Goal: Task Accomplishment & Management: Manage account settings

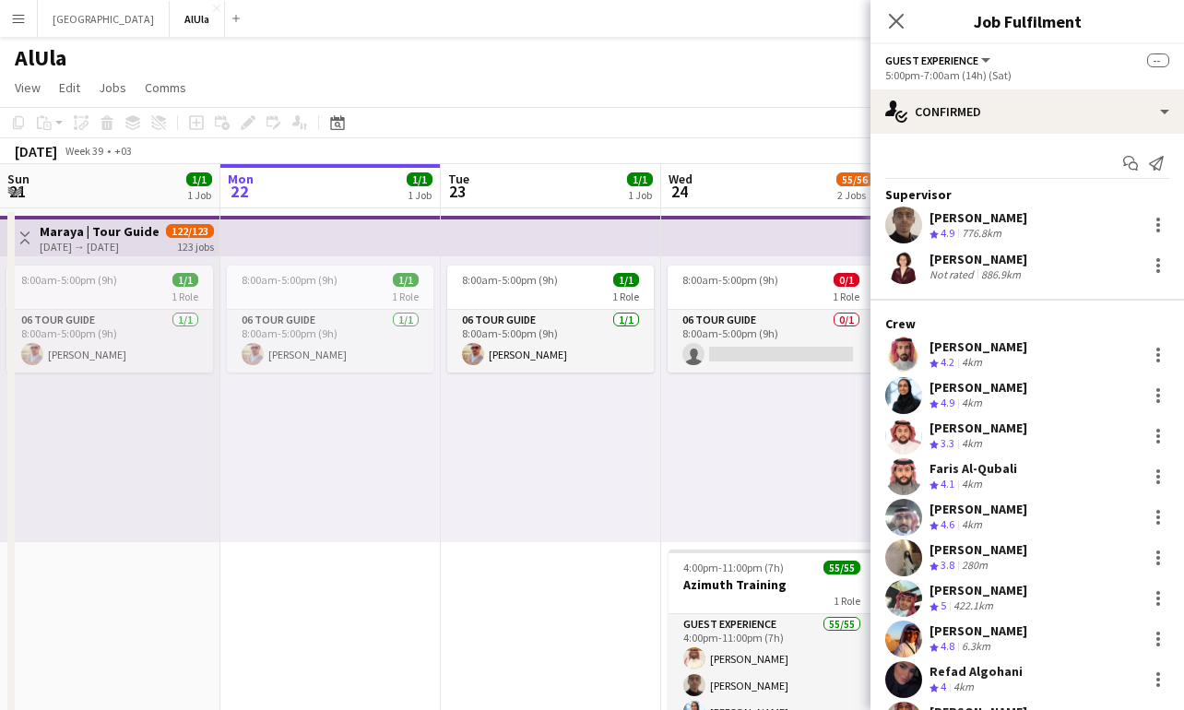
scroll to position [310, 0]
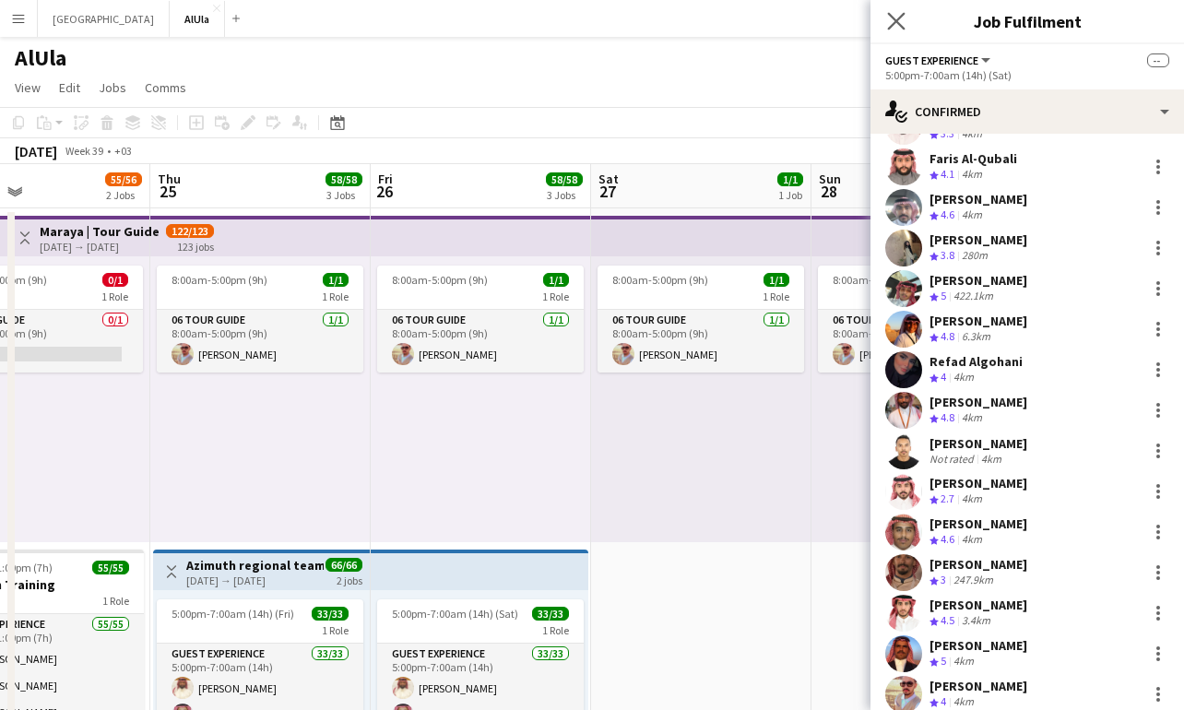
click at [886, 23] on app-icon "Close pop-in" at bounding box center [896, 21] width 27 height 27
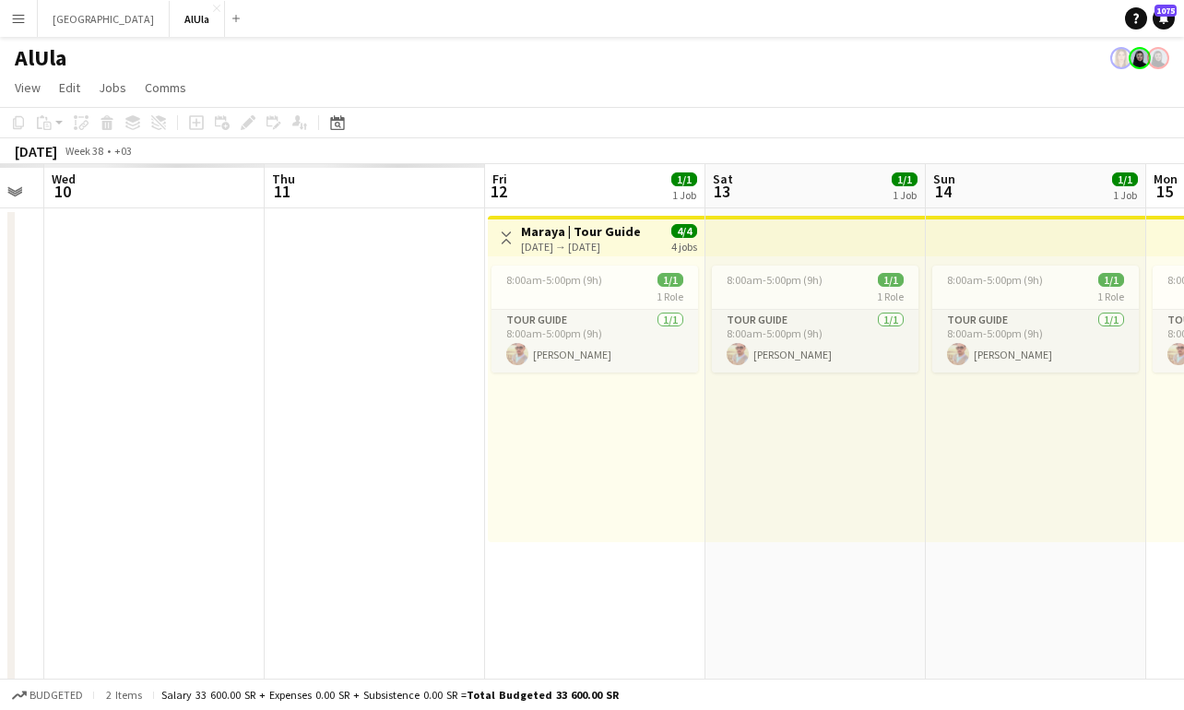
scroll to position [0, 523]
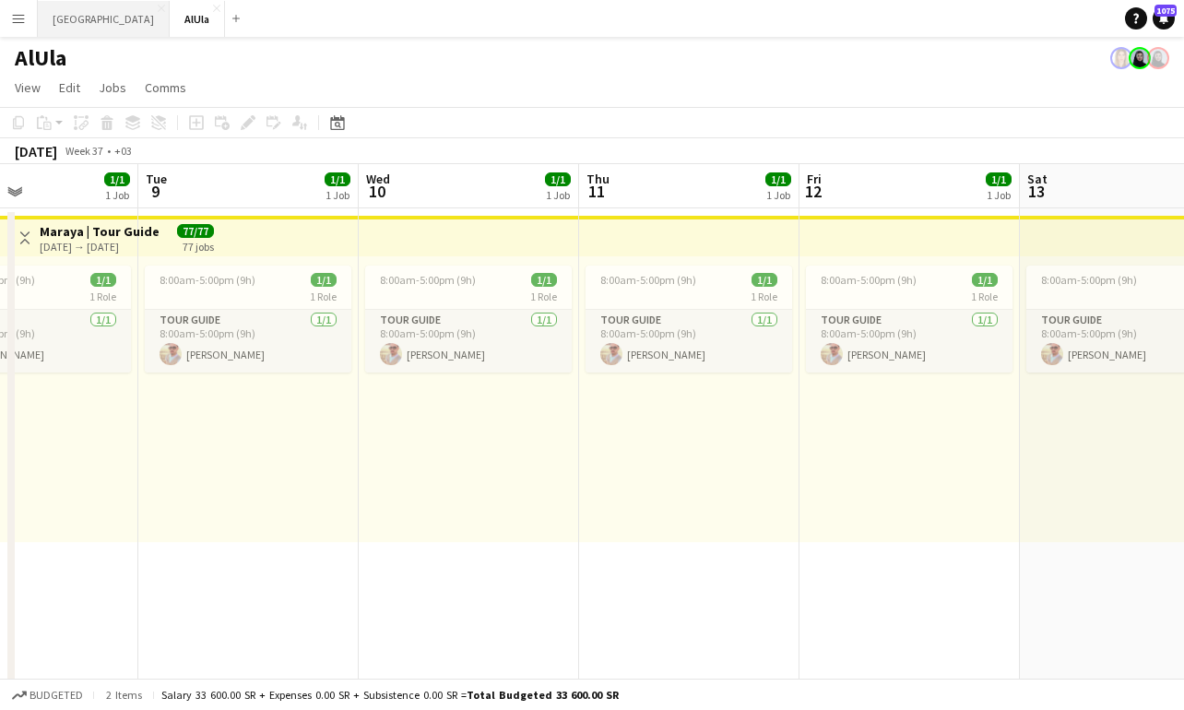
click at [65, 33] on button "Riyadh Close" at bounding box center [104, 19] width 132 height 36
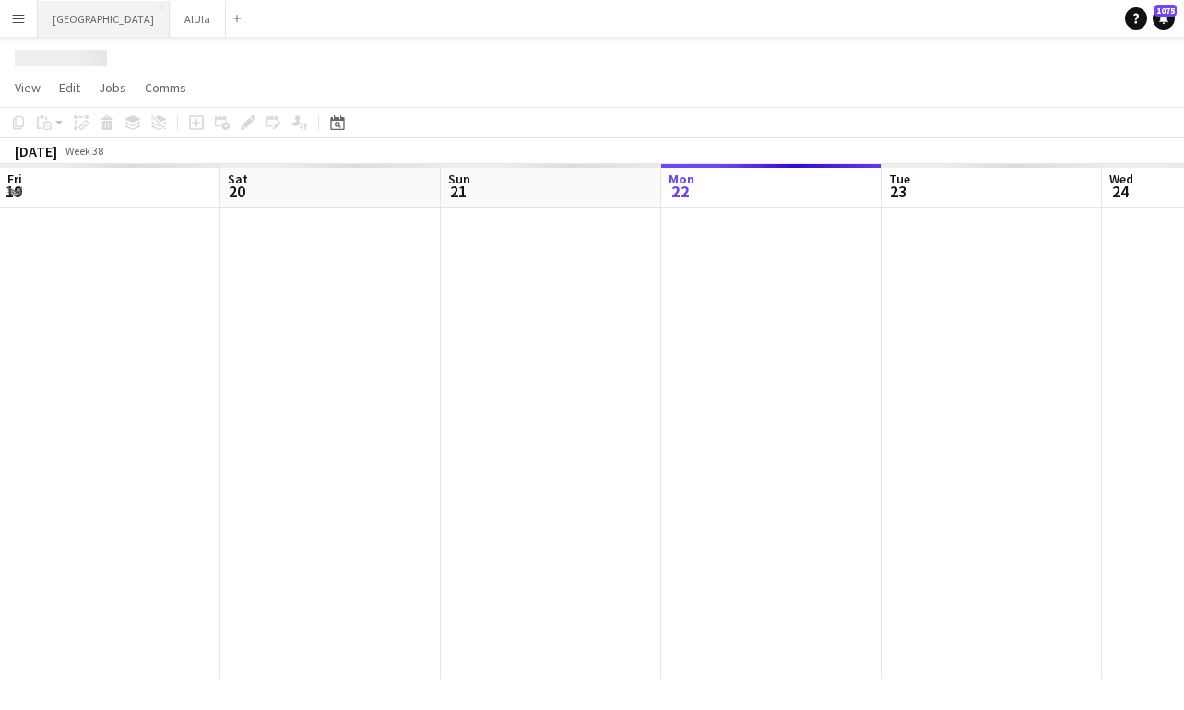
scroll to position [0, 441]
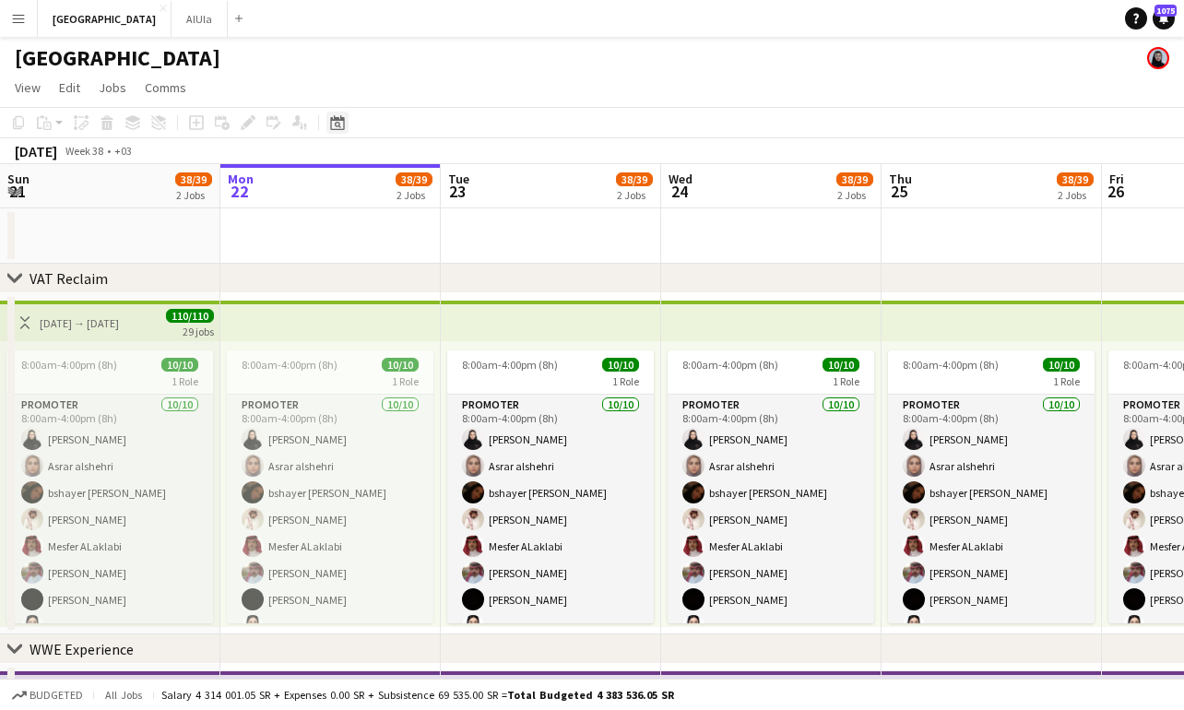
click at [336, 124] on icon "Date picker" at bounding box center [337, 122] width 15 height 15
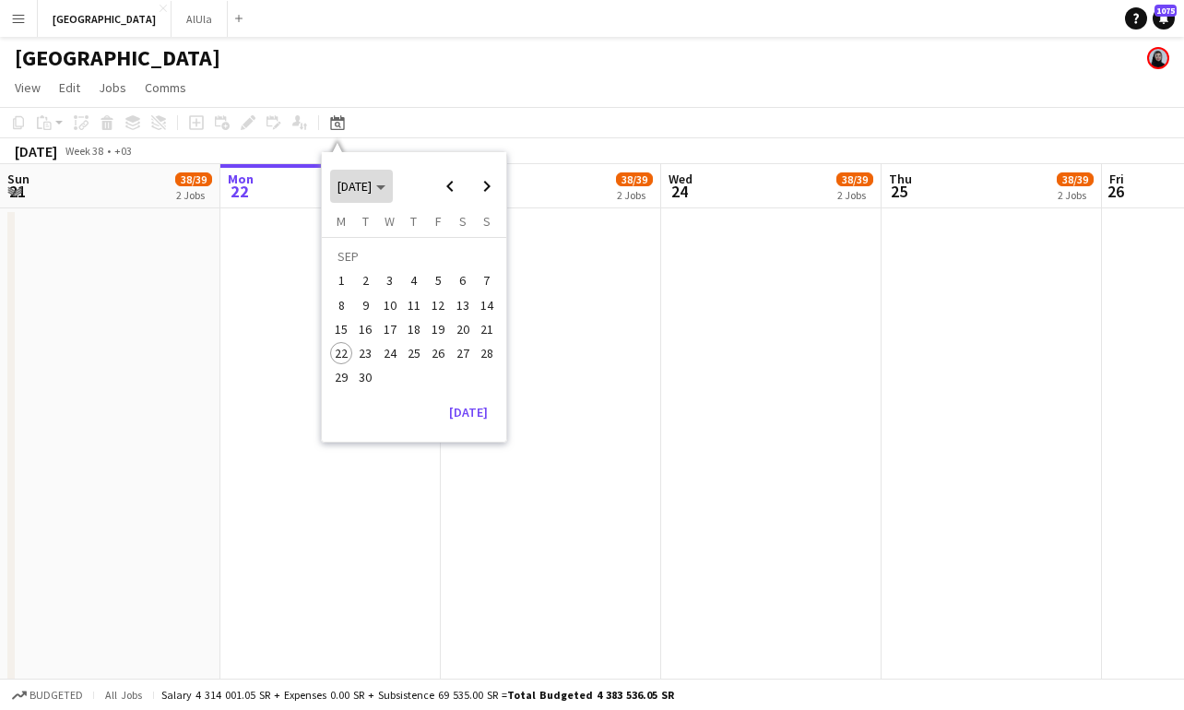
click at [371, 181] on span "[DATE]" at bounding box center [354, 186] width 34 height 17
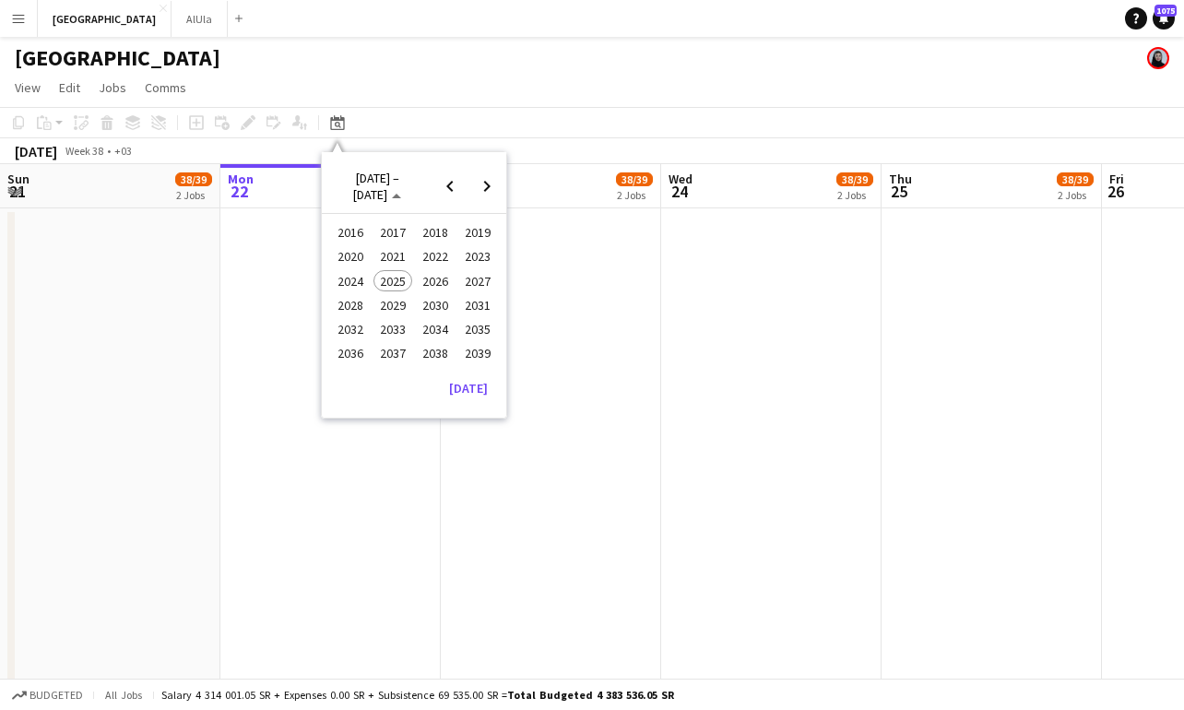
click at [349, 285] on span "2024" at bounding box center [350, 281] width 38 height 22
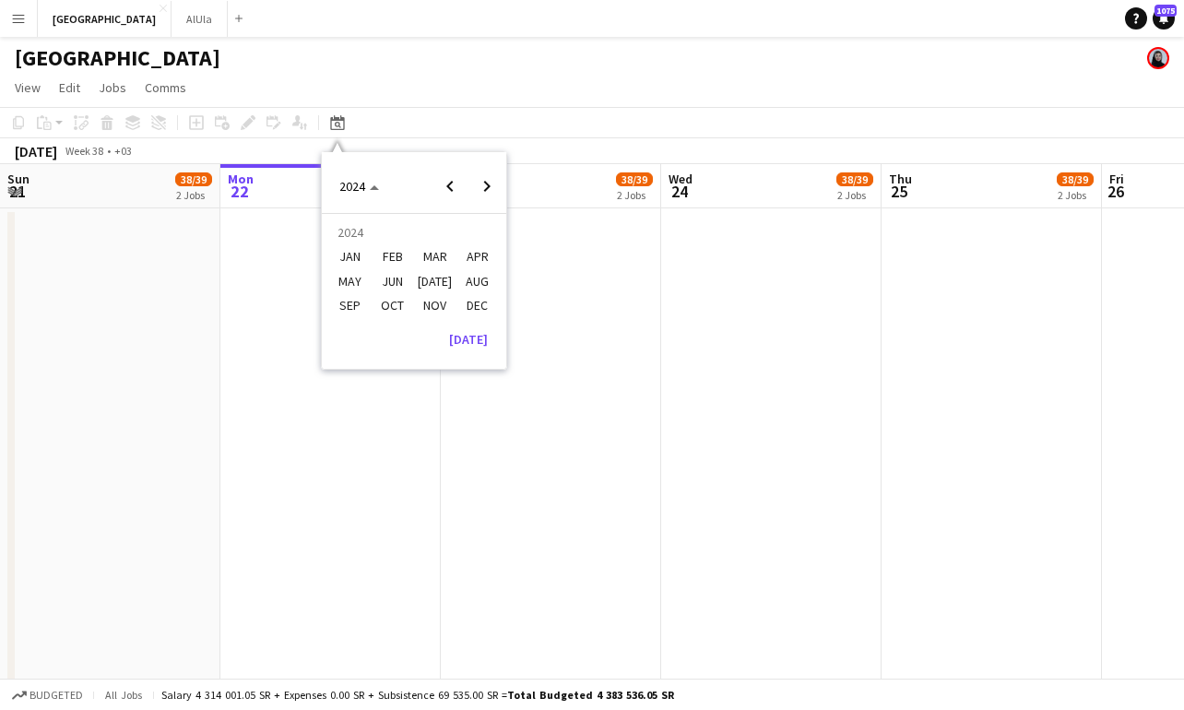
click at [472, 300] on span "DEC" at bounding box center [477, 305] width 38 height 22
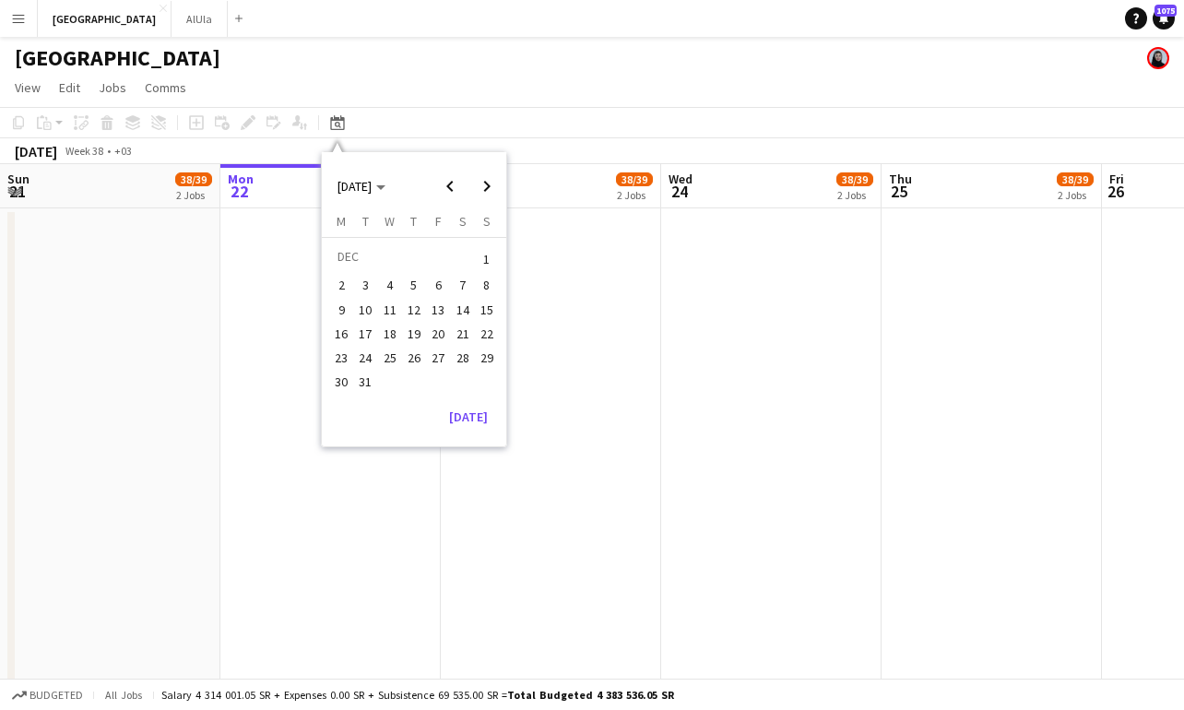
click at [477, 264] on span "1" at bounding box center [487, 259] width 22 height 26
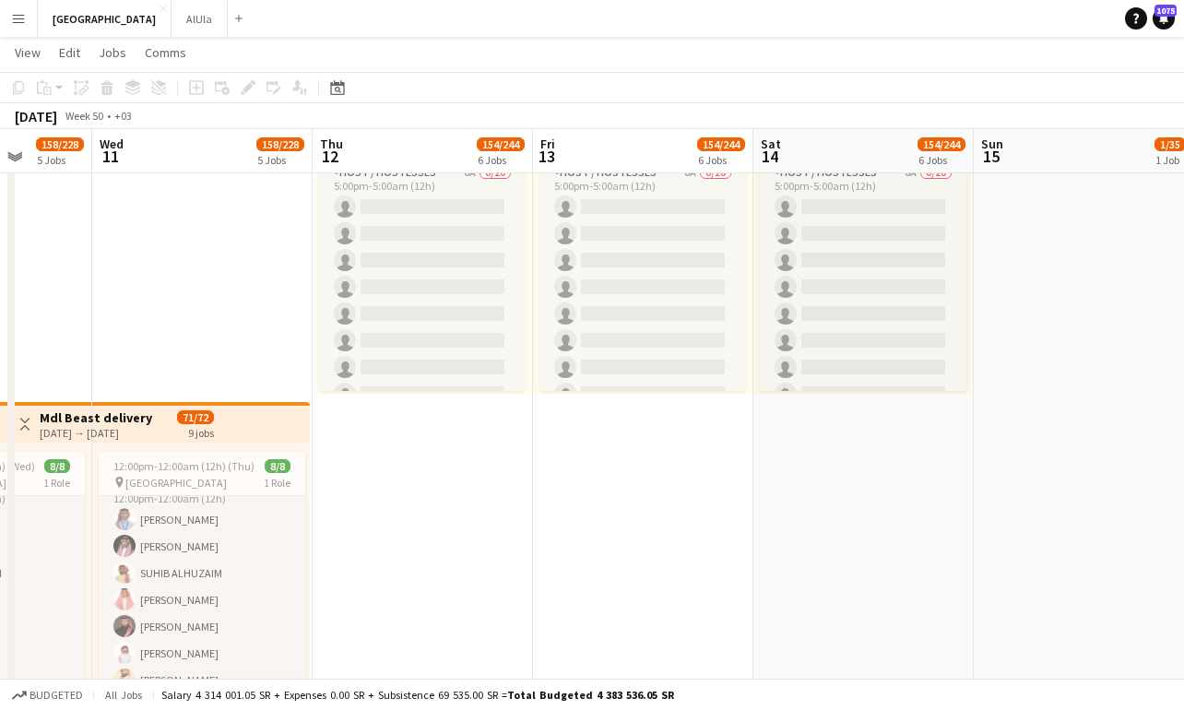
scroll to position [0, 567]
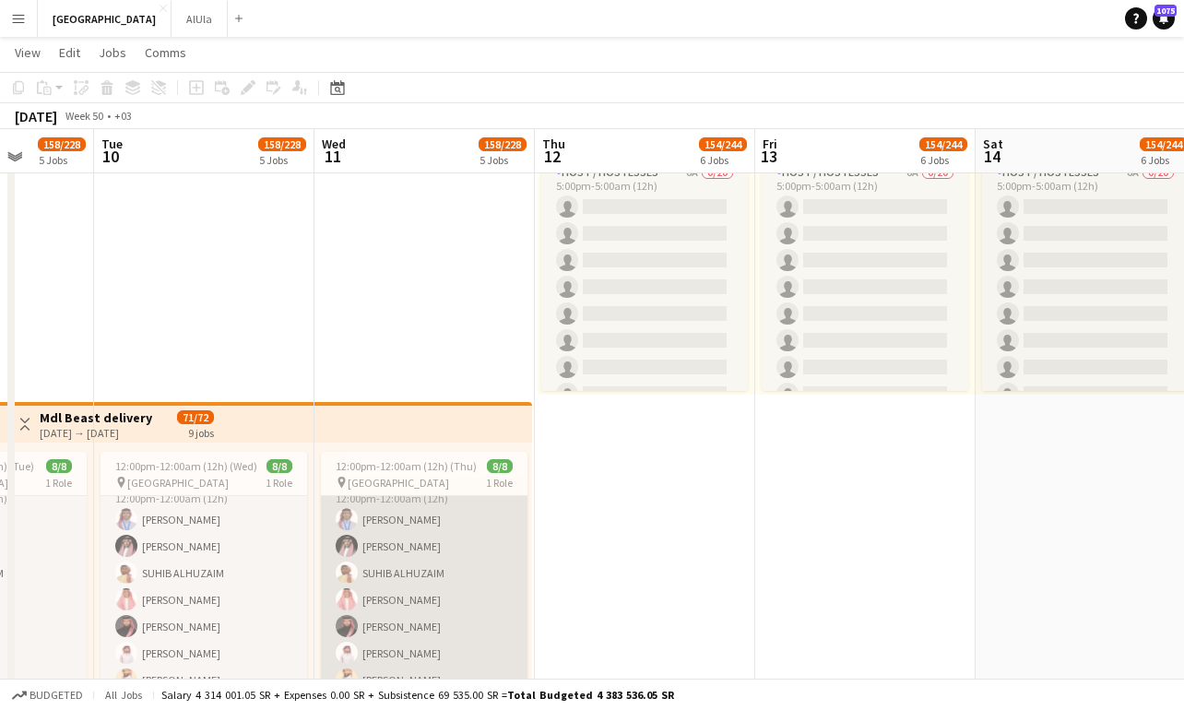
click at [417, 552] on app-card-role "Host / Hostesses [DATE] 12:00pm-12:00am (12h) [PERSON_NAME] [PERSON_NAME] [PERS…" at bounding box center [424, 600] width 206 height 250
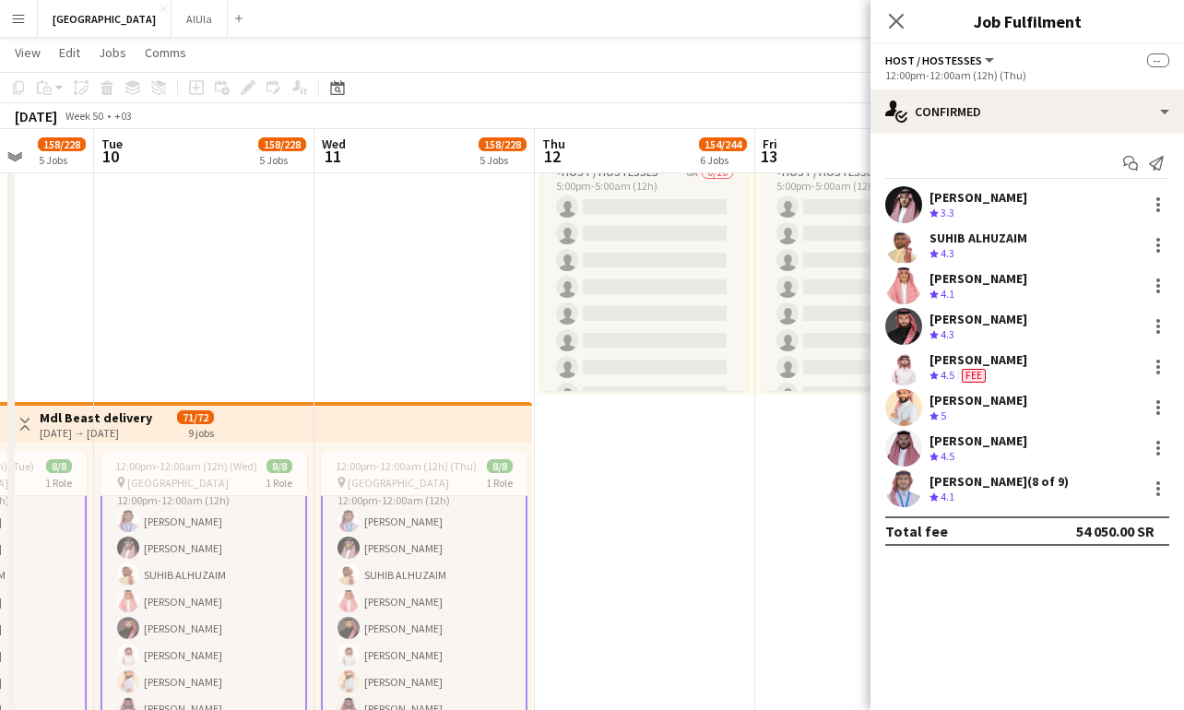
scroll to position [23, 0]
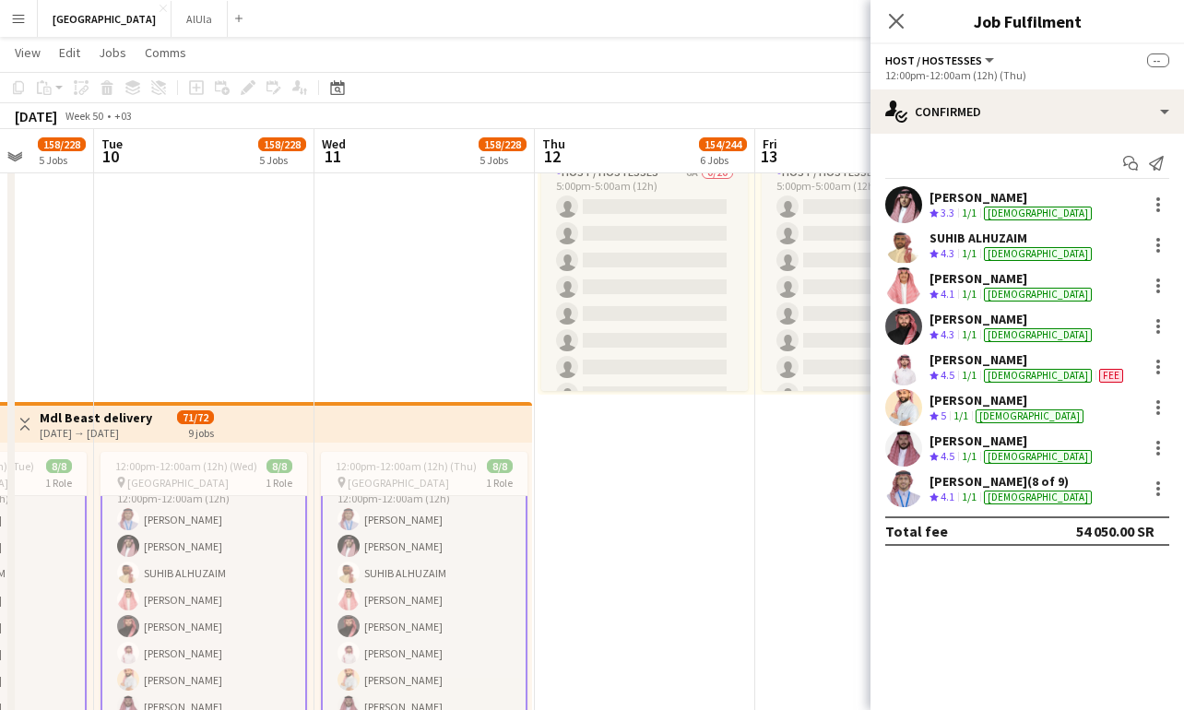
click at [429, 588] on app-card-role "Host / Hostesses [DATE] 12:00pm-12:00am (12h) [PERSON_NAME] [PERSON_NAME] [PERS…" at bounding box center [424, 599] width 206 height 253
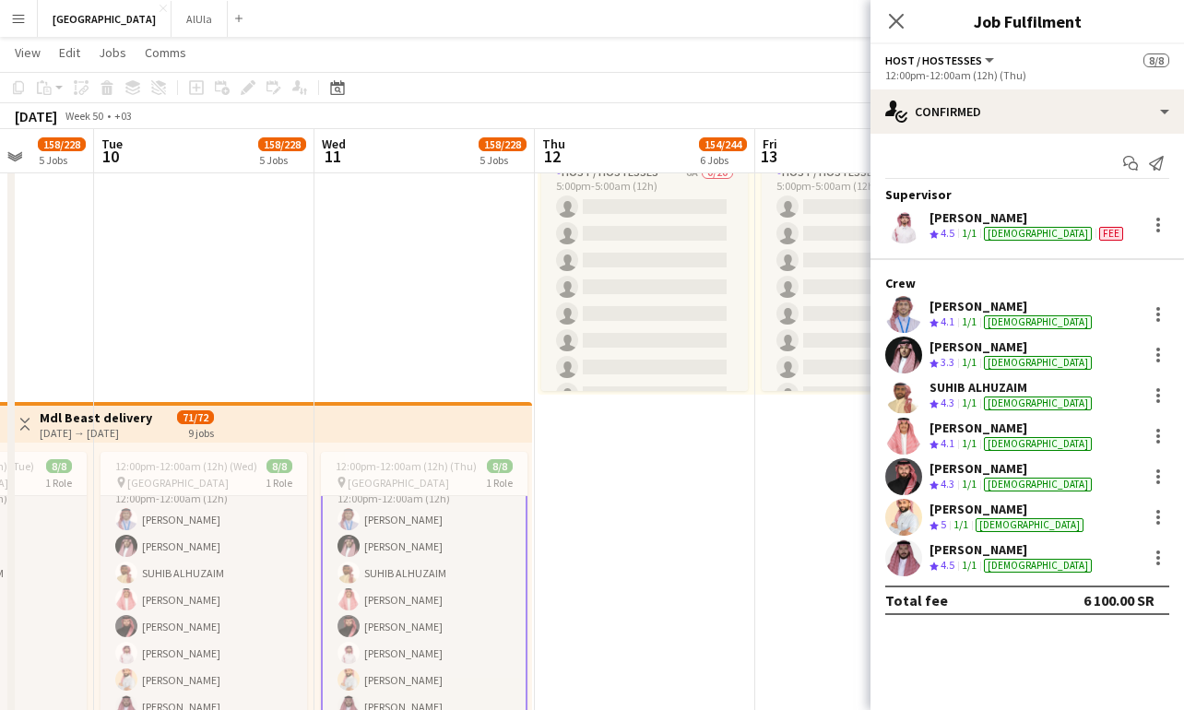
scroll to position [21, 0]
click at [448, 569] on app-card-role "Host / Hostesses [DATE] 12:00pm-12:00am (12h) [PERSON_NAME] [PERSON_NAME] [PERS…" at bounding box center [424, 601] width 206 height 253
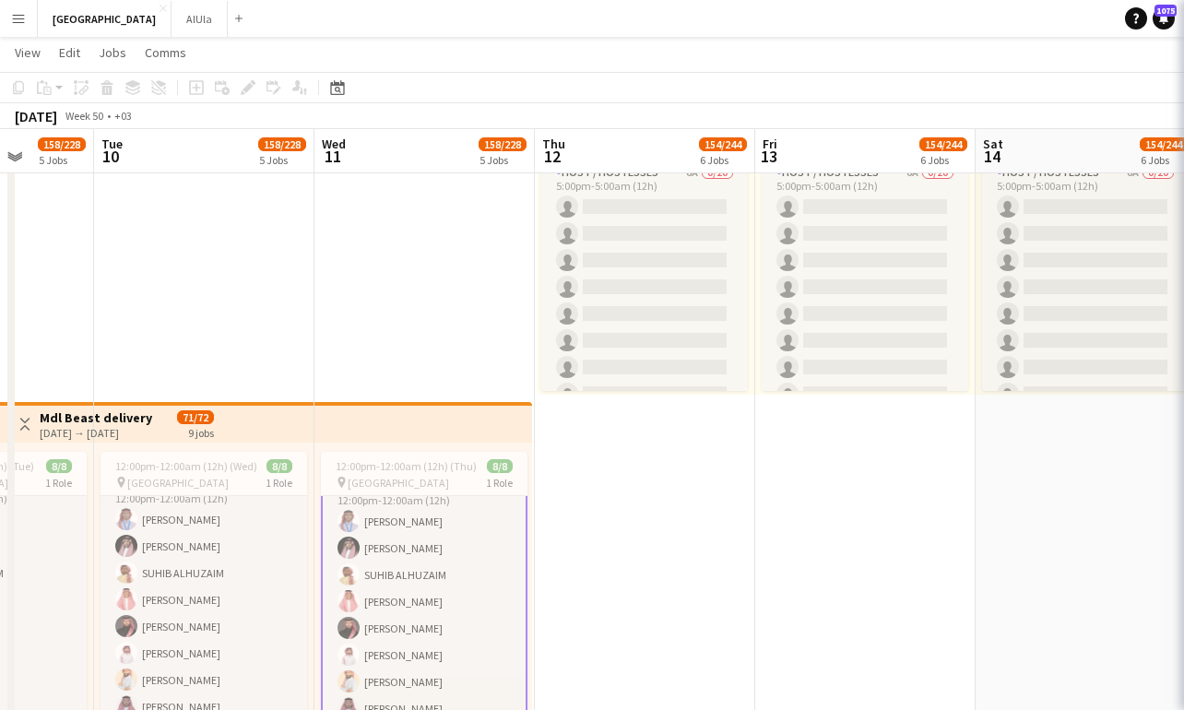
scroll to position [0, 0]
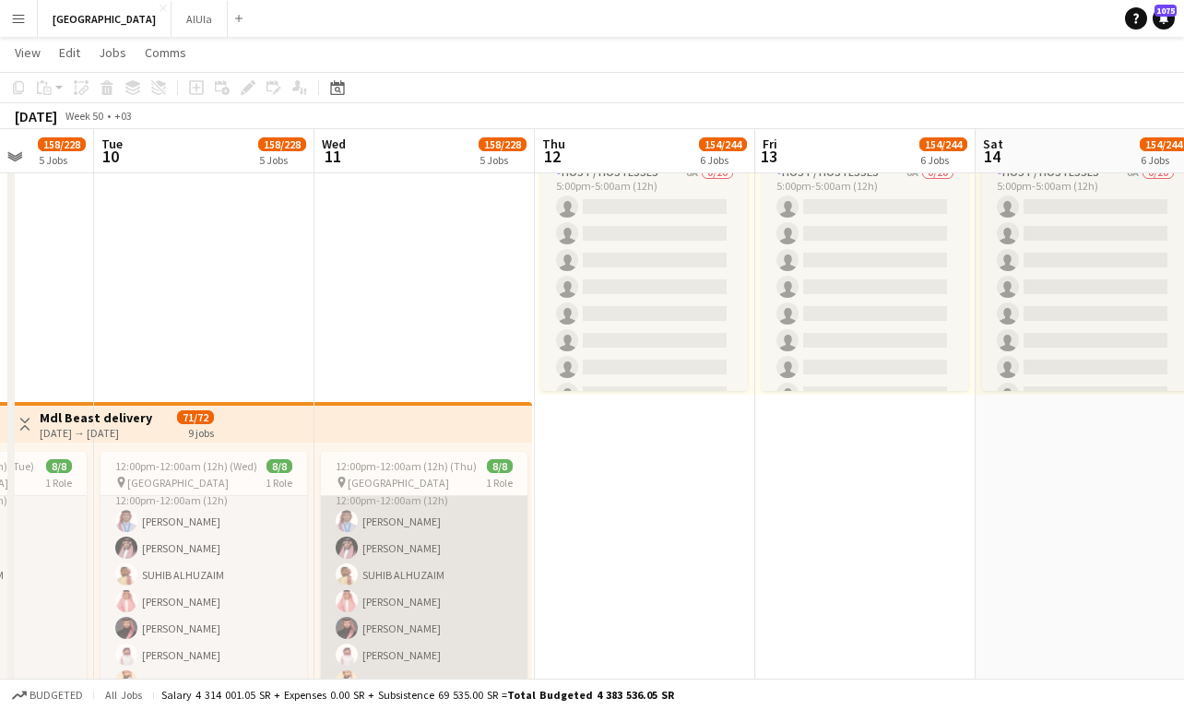
click at [448, 569] on app-card-role "Host / Hostesses [DATE] 12:00pm-12:00am (12h) [PERSON_NAME] [PERSON_NAME] [PERS…" at bounding box center [424, 602] width 206 height 250
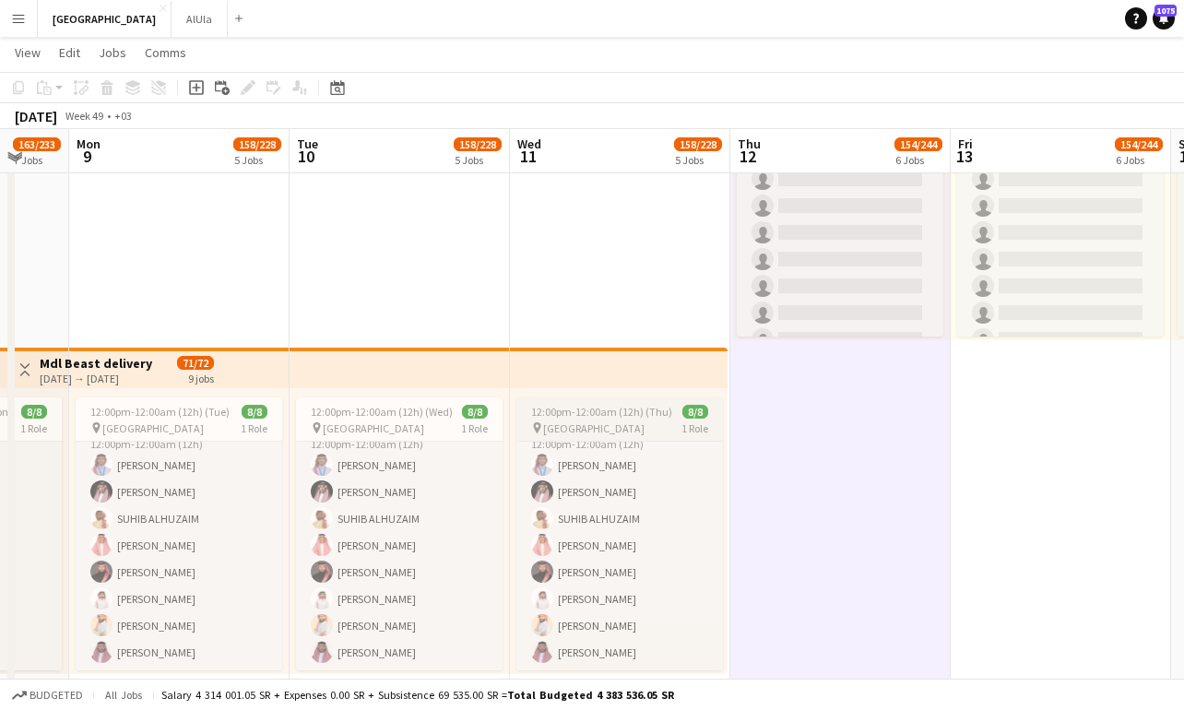
click at [603, 418] on app-job-card "12:00pm-12:00am (12h) (Thu) 8/8 pin Riyadh 1 Role Host / Hostesses [DATE] 12:00…" at bounding box center [619, 533] width 206 height 273
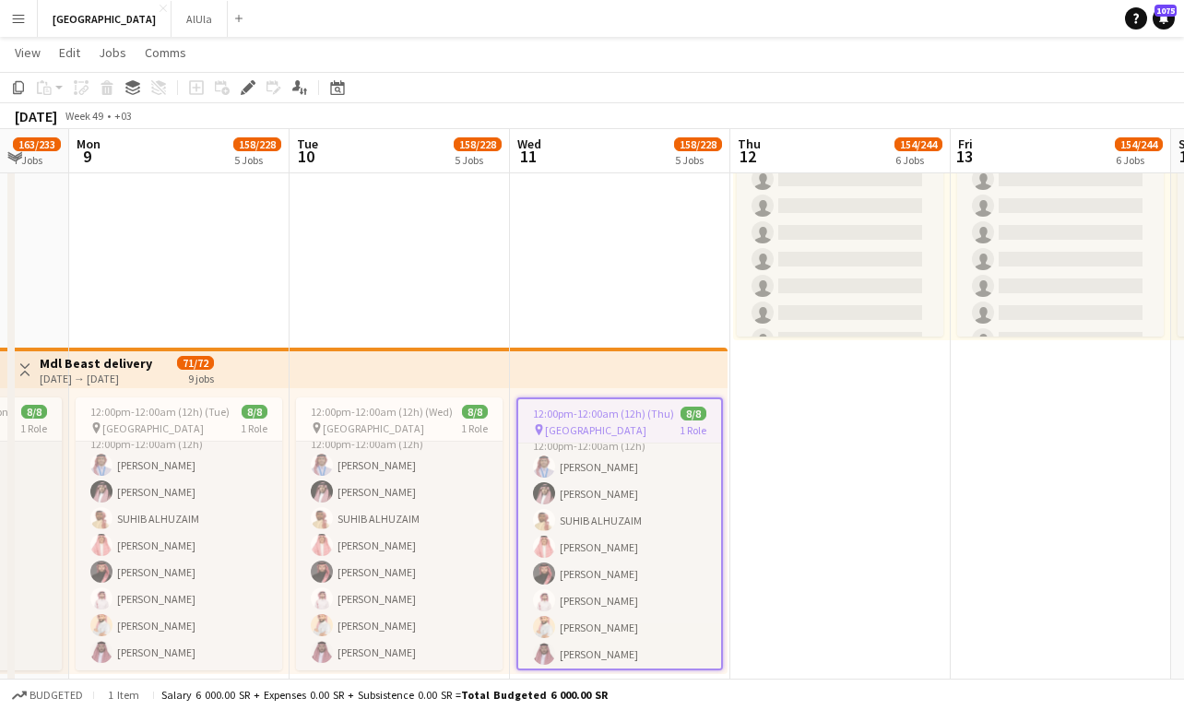
click at [577, 363] on app-top-bar at bounding box center [619, 368] width 218 height 41
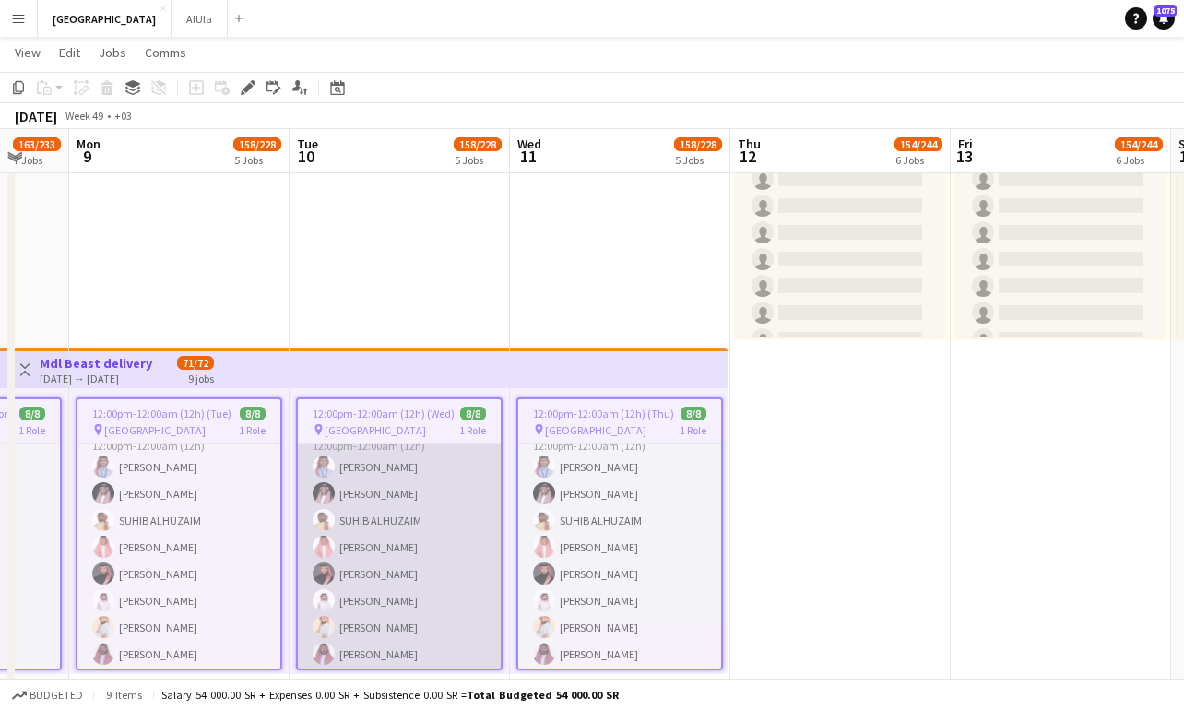
click at [341, 475] on app-card-role "Host / Hostesses [DATE] 12:00pm-12:00am (12h) [PERSON_NAME] [PERSON_NAME] [PERS…" at bounding box center [399, 547] width 203 height 250
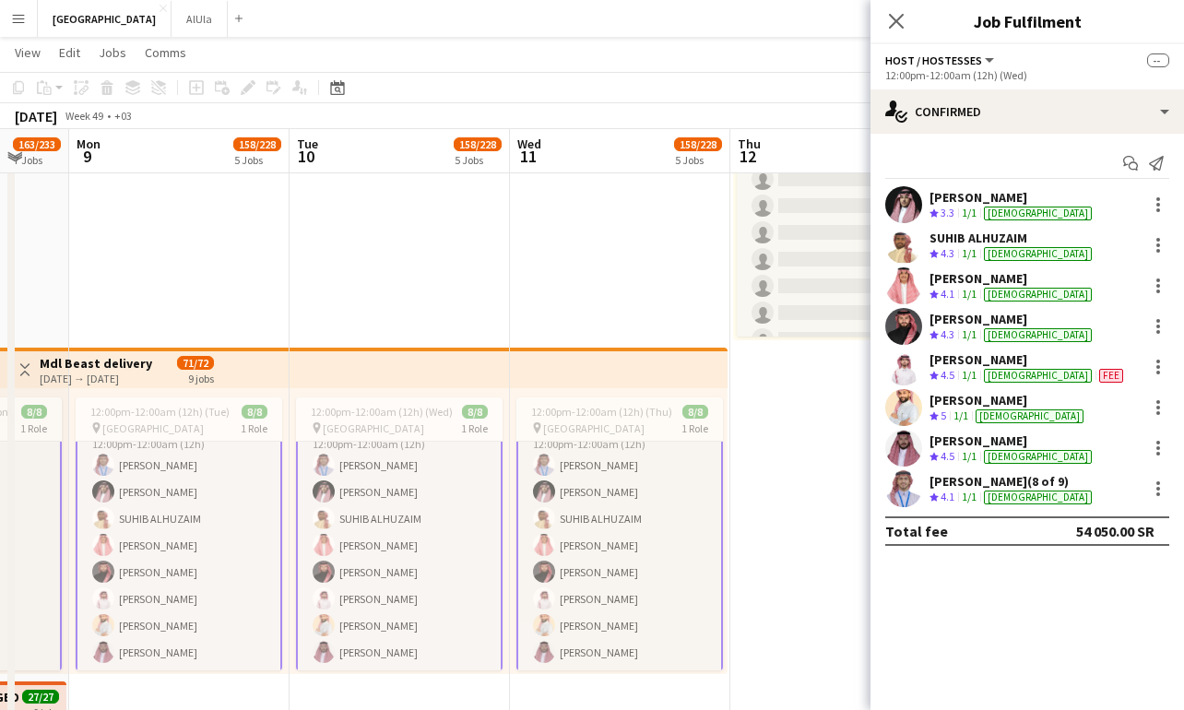
click at [370, 536] on app-card-role "Host / Hostesses [DATE] 12:00pm-12:00am (12h) [PERSON_NAME] [PERSON_NAME] [PERS…" at bounding box center [399, 544] width 206 height 253
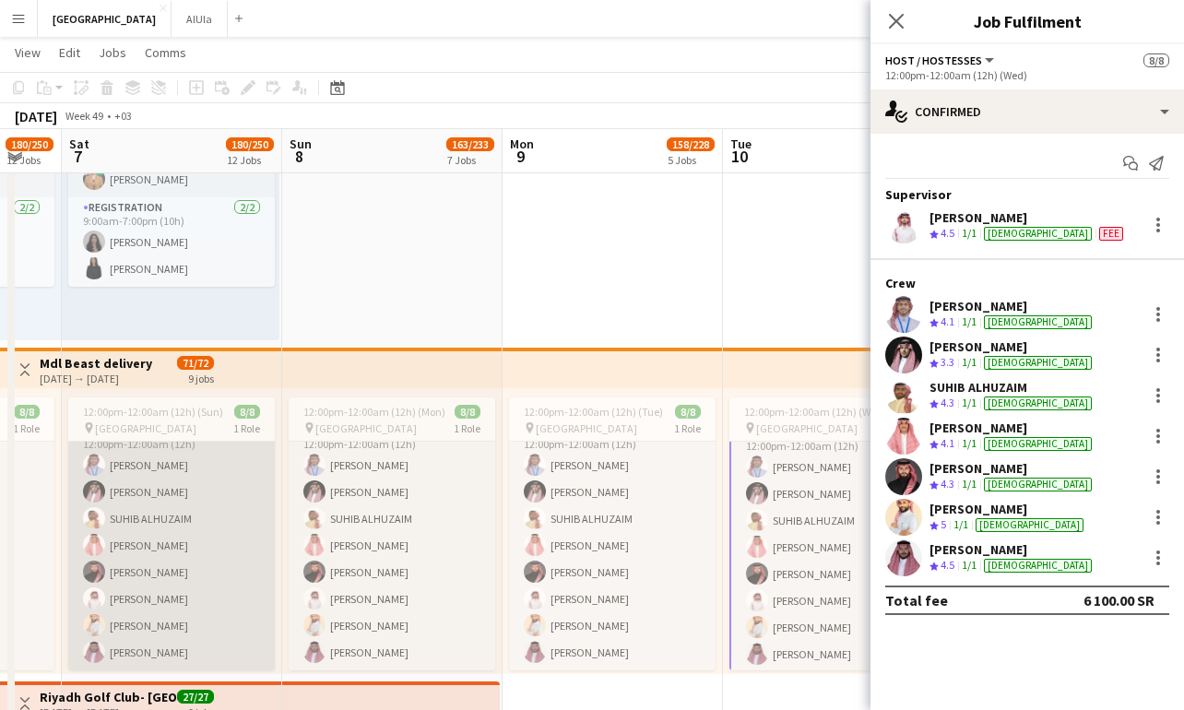
click at [162, 467] on app-card-role "Host / Hostesses [DATE] 12:00pm-12:00am (12h) [PERSON_NAME] [PERSON_NAME] [PERS…" at bounding box center [171, 545] width 206 height 250
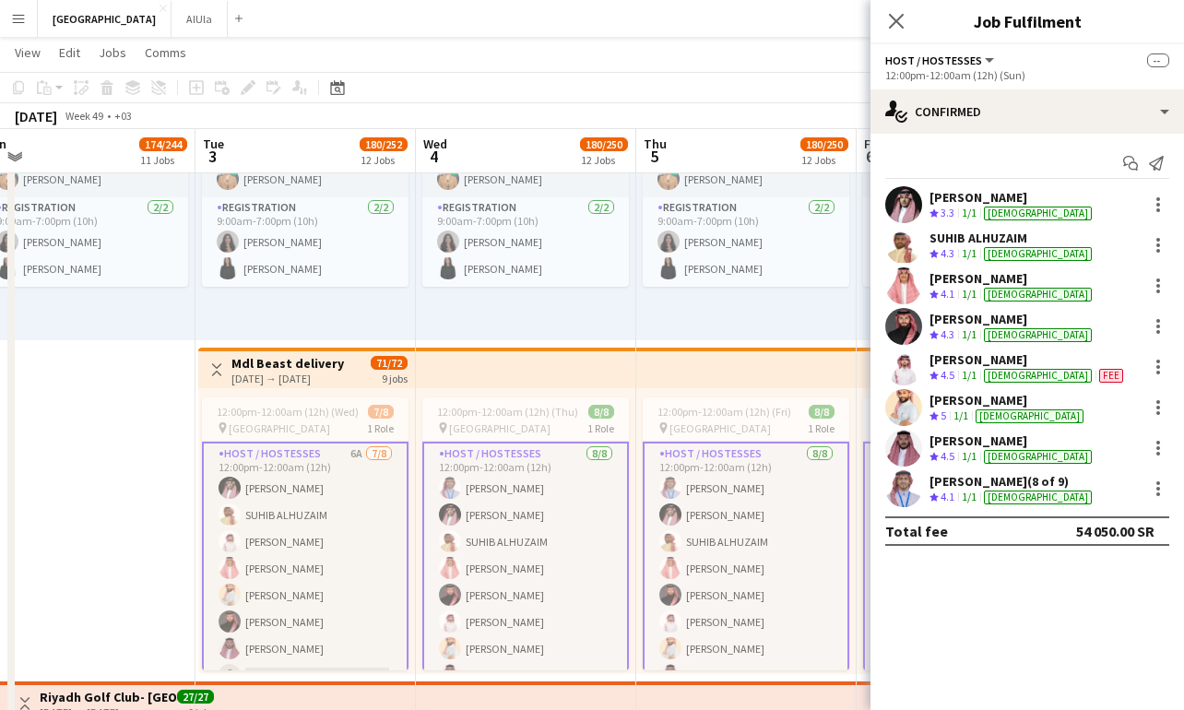
click at [293, 543] on app-card-role "Host / Hostesses 6A [DATE] 12:00pm-12:00am (12h) [PERSON_NAME] [PERSON_NAME] [P…" at bounding box center [305, 568] width 206 height 253
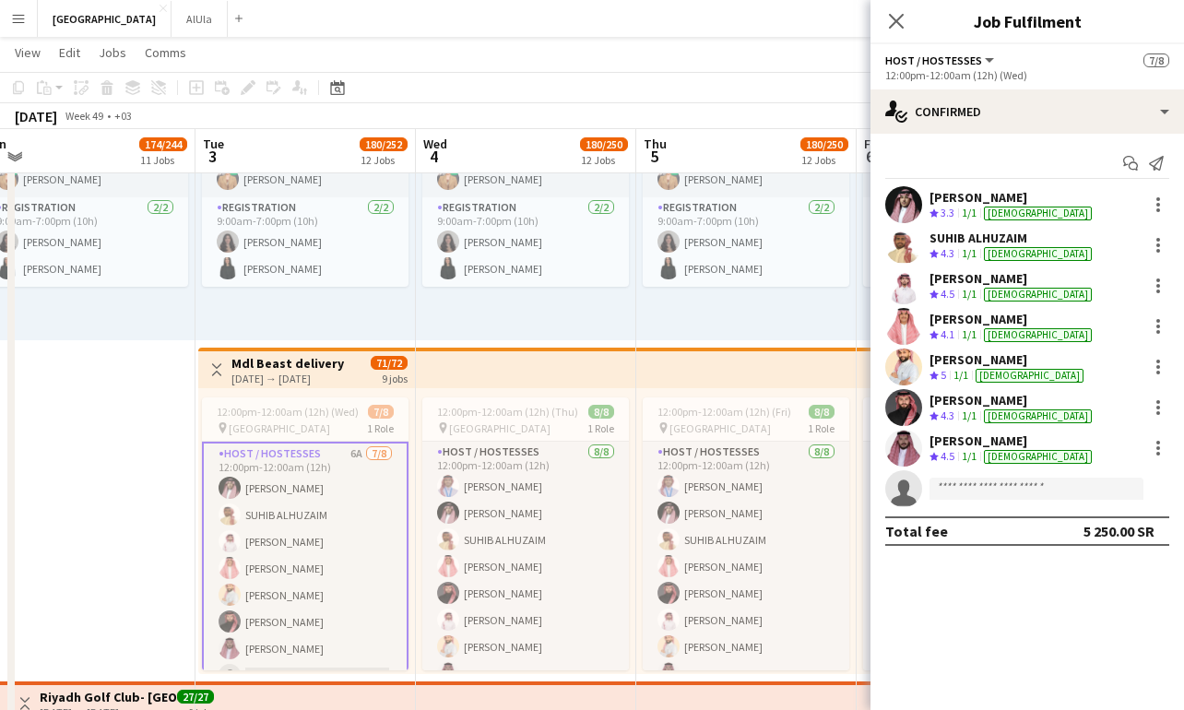
click at [293, 543] on app-card-role "Host / Hostesses 6A [DATE] 12:00pm-12:00am (12h) [PERSON_NAME] [PERSON_NAME] [P…" at bounding box center [305, 568] width 206 height 253
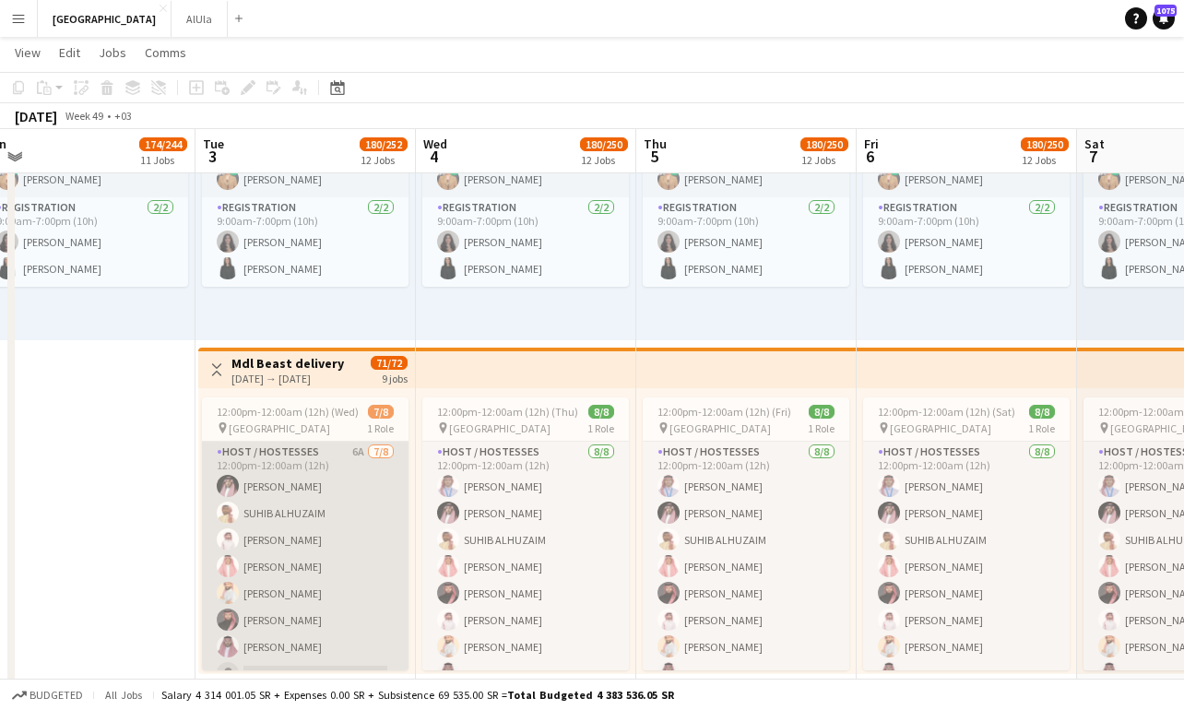
click at [293, 543] on app-card-role "Host / Hostesses 6A [DATE] 12:00pm-12:00am (12h) [PERSON_NAME] [PERSON_NAME] [P…" at bounding box center [305, 567] width 206 height 250
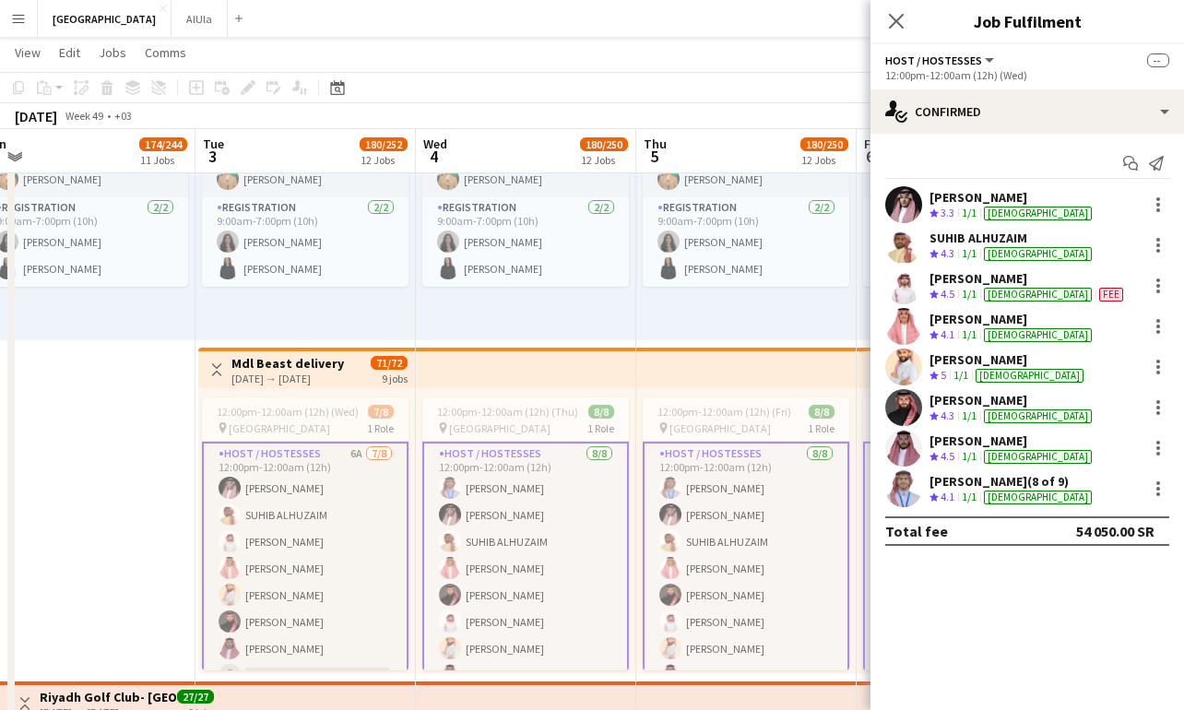
click at [949, 199] on div "[PERSON_NAME]" at bounding box center [1012, 197] width 166 height 17
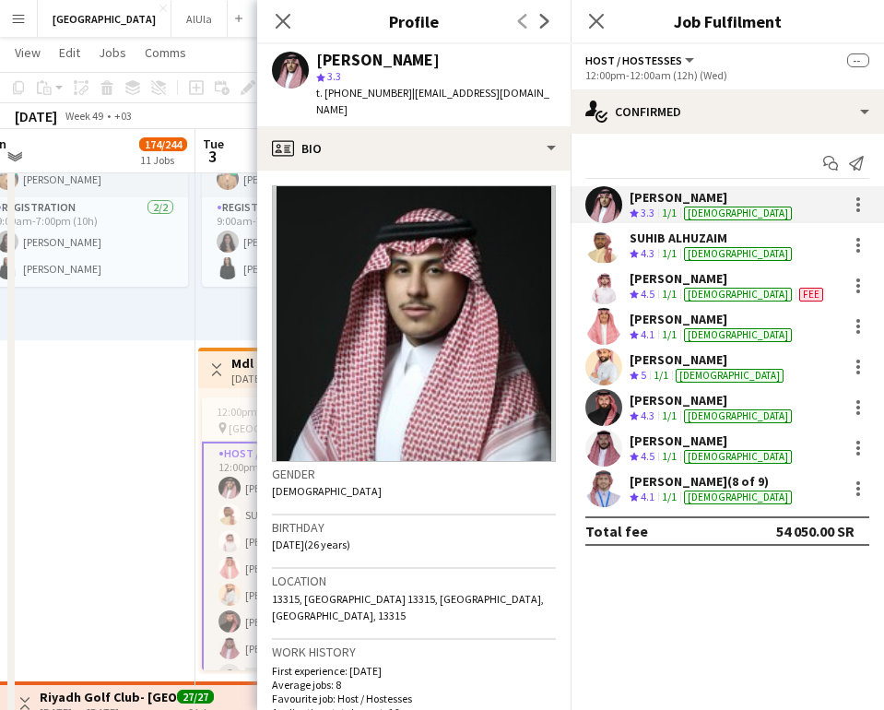
click at [480, 171] on app-crew-profile-bio "Gender [DEMOGRAPHIC_DATA] Birthday [DEMOGRAPHIC_DATA] (26 years) Location [GEOG…" at bounding box center [413, 440] width 313 height 539
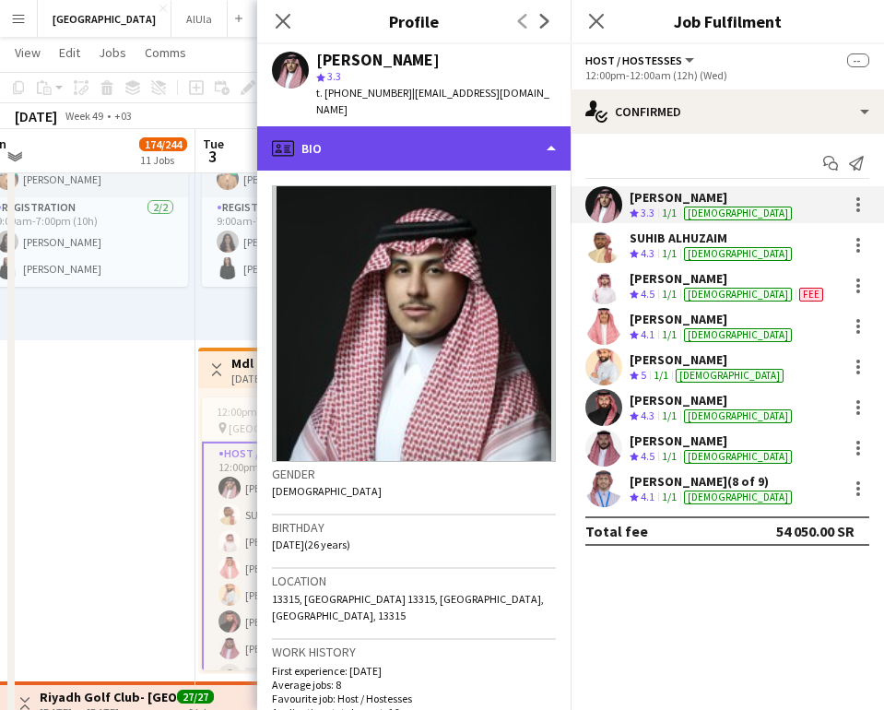
click at [504, 126] on div "profile Bio" at bounding box center [413, 148] width 313 height 44
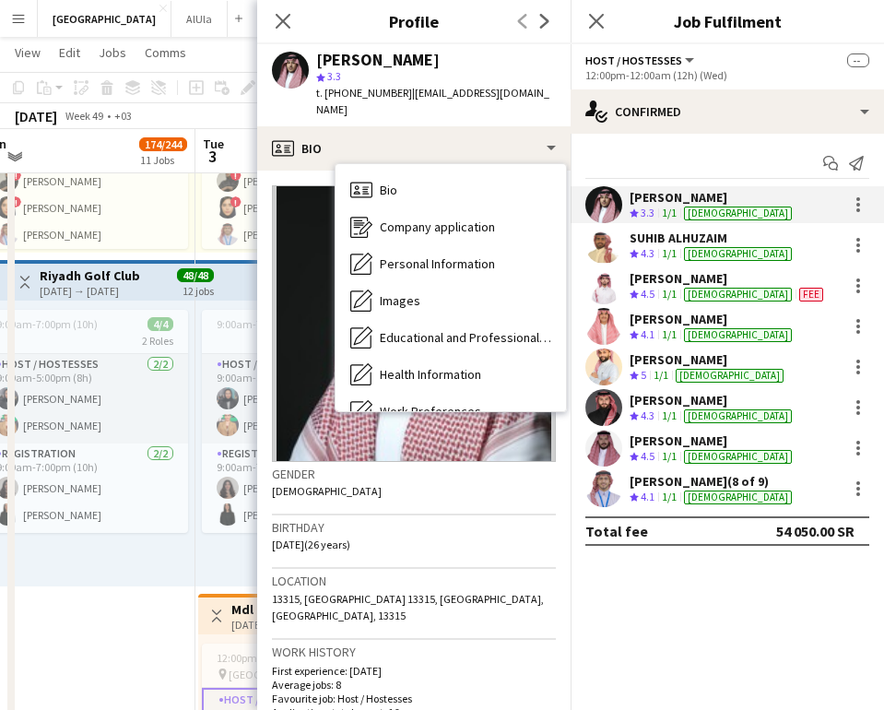
click at [458, 255] on span "Personal Information" at bounding box center [437, 263] width 115 height 17
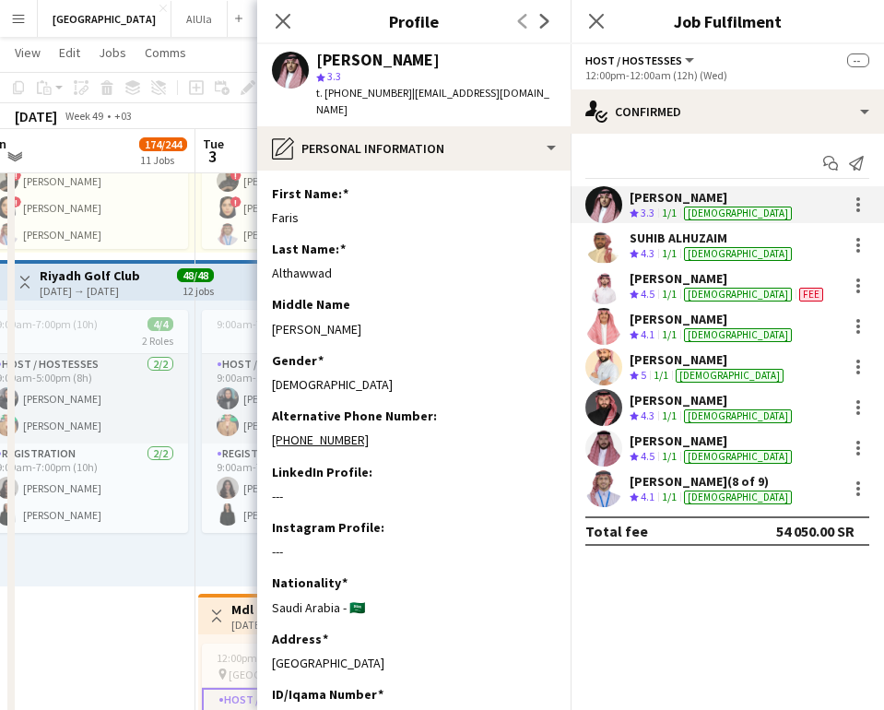
scroll to position [903, 0]
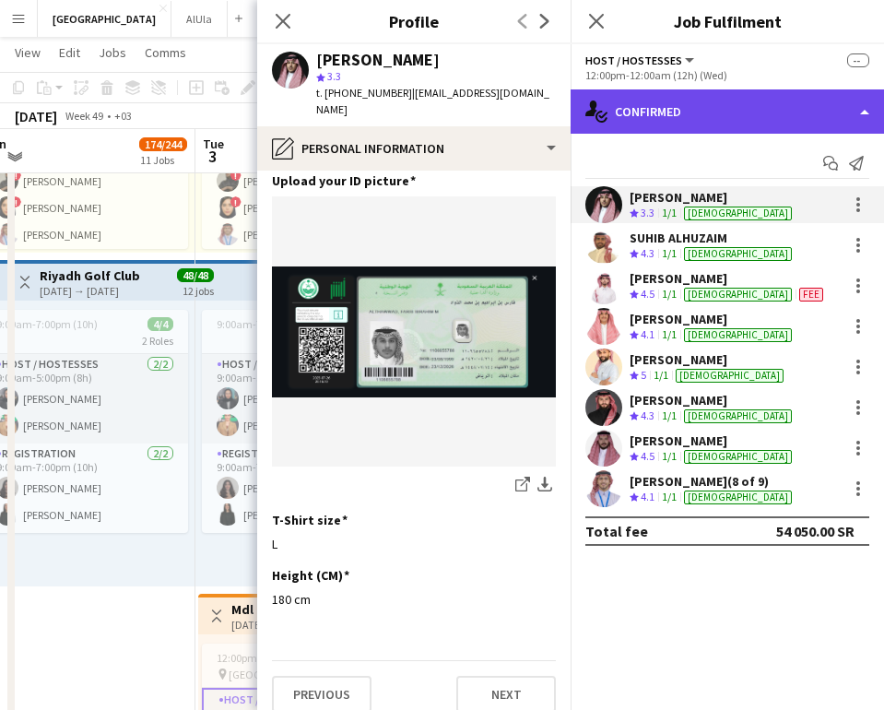
click at [707, 111] on div "single-neutral-actions-check-2 Confirmed" at bounding box center [727, 111] width 313 height 44
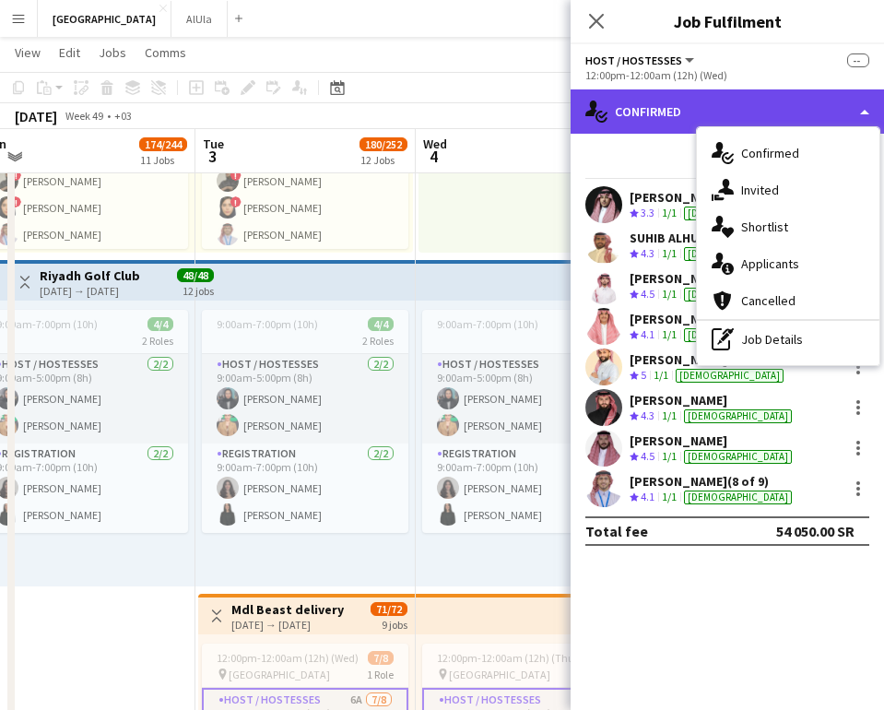
click at [707, 111] on div "single-neutral-actions-check-2 Confirmed" at bounding box center [727, 111] width 313 height 44
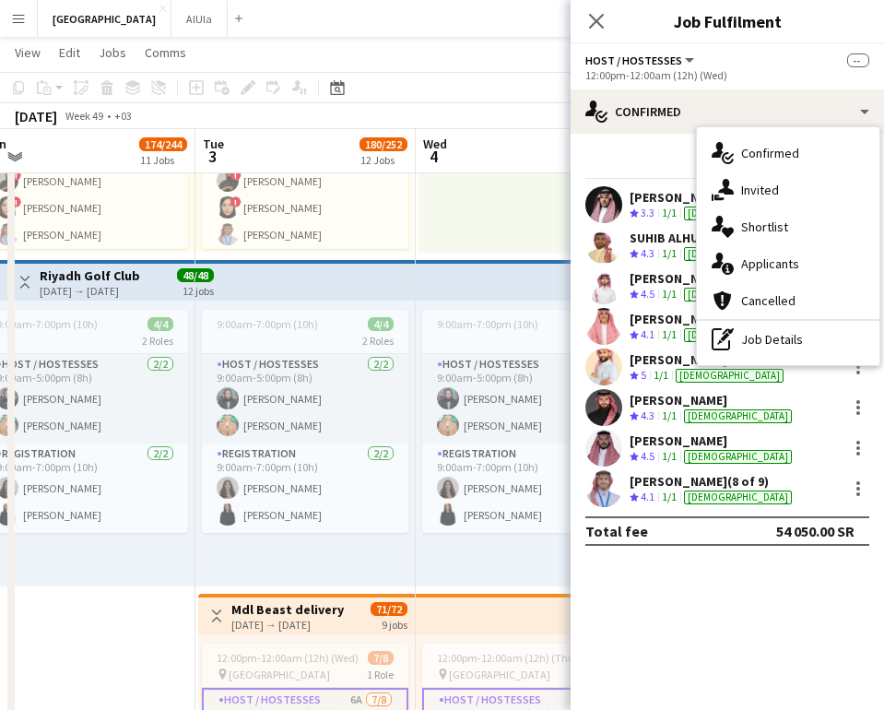
click at [642, 206] on span "3.3" at bounding box center [648, 213] width 14 height 14
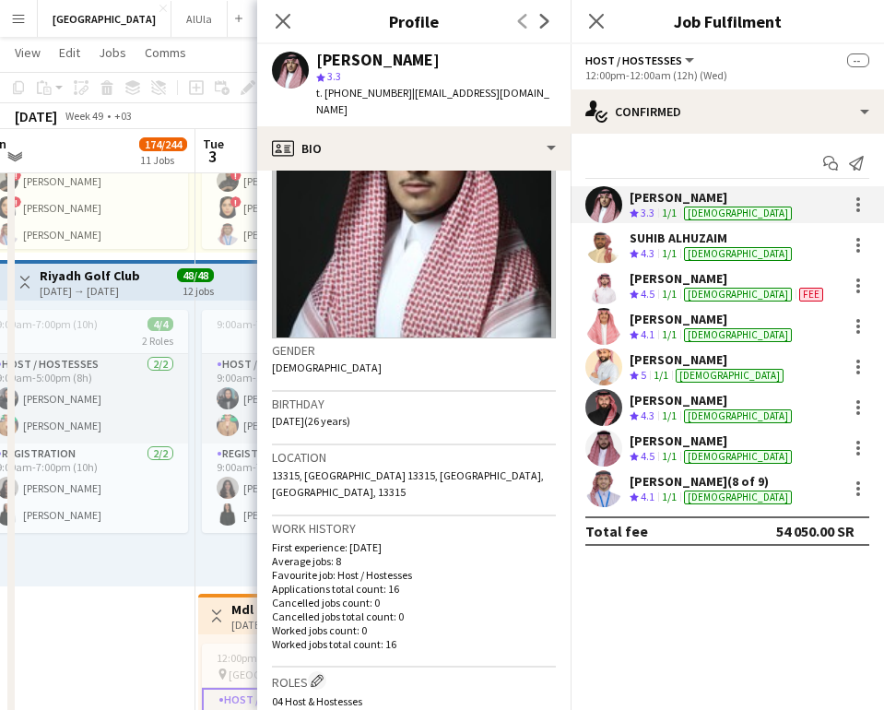
scroll to position [6, 0]
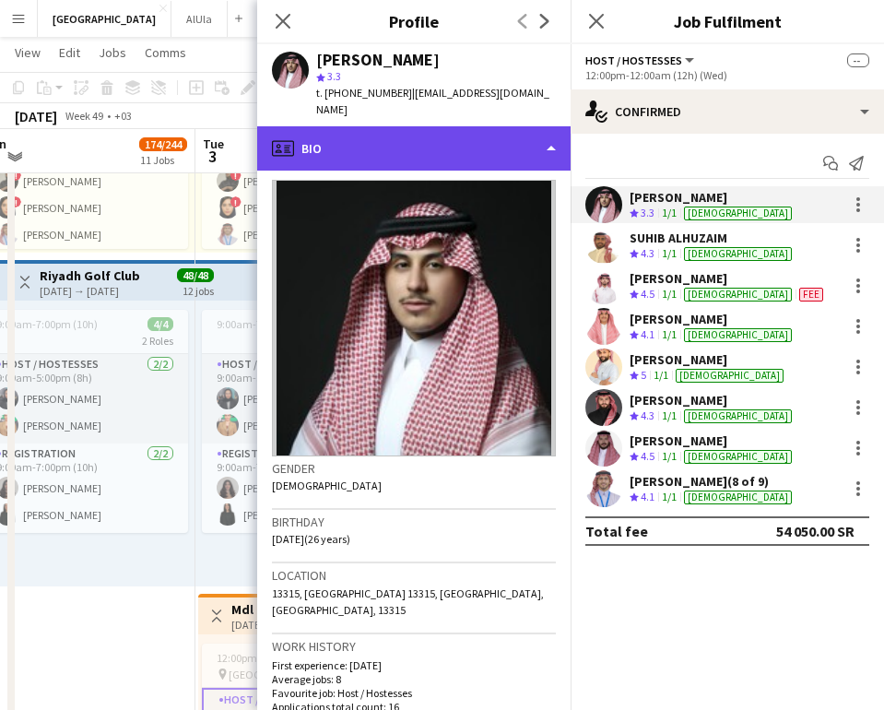
click at [478, 126] on div "profile Bio" at bounding box center [413, 148] width 313 height 44
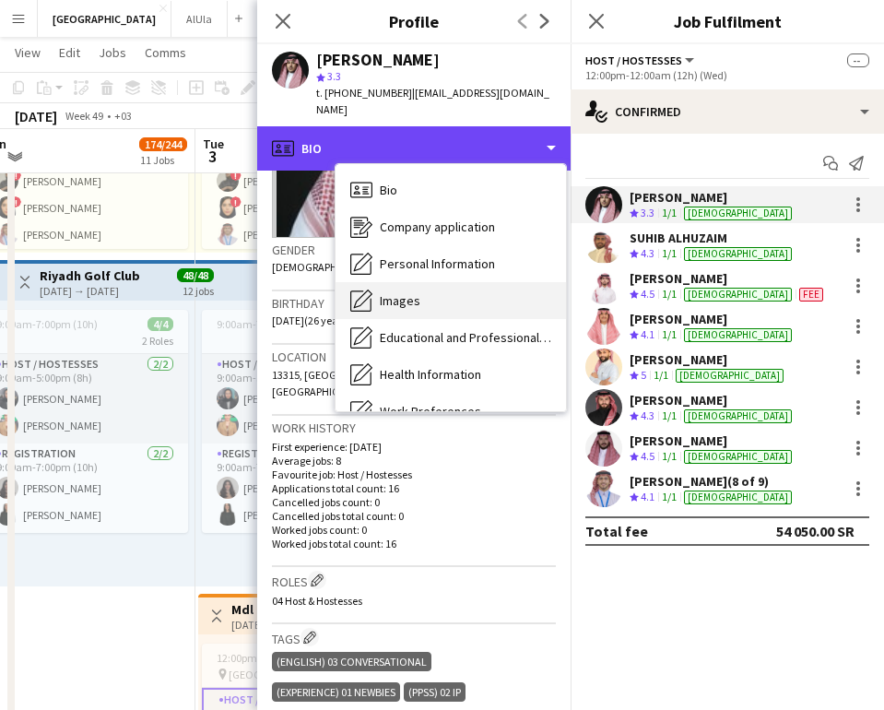
scroll to position [210, 0]
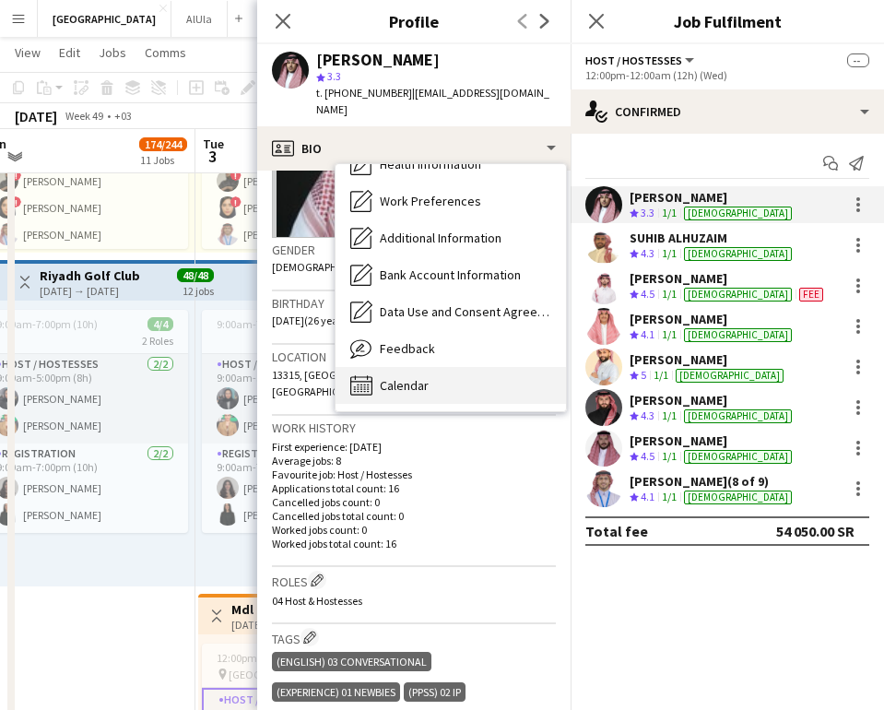
click at [444, 367] on div "Calendar Calendar" at bounding box center [451, 385] width 230 height 37
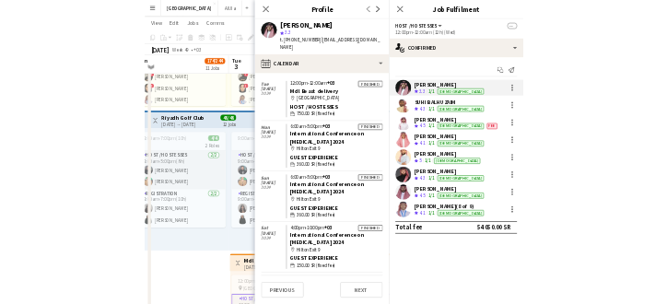
scroll to position [1130, 0]
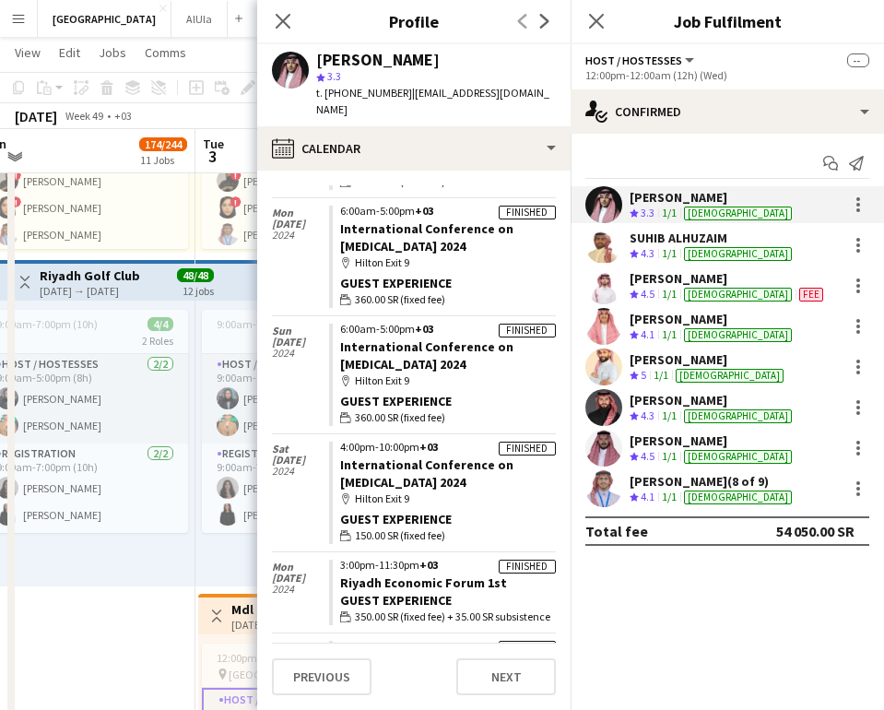
click at [660, 234] on div "SUHIB ALHUZAIM" at bounding box center [713, 238] width 166 height 17
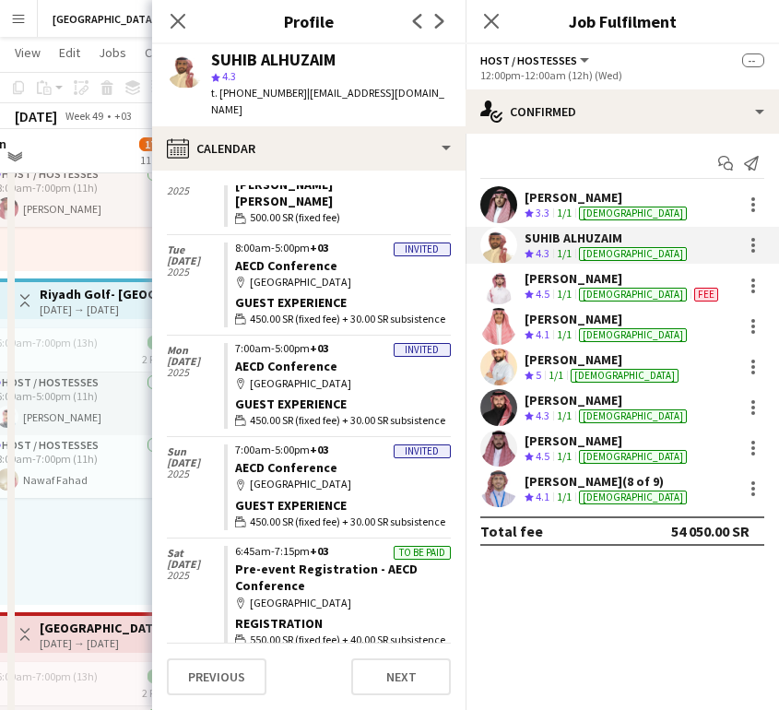
scroll to position [580, 0]
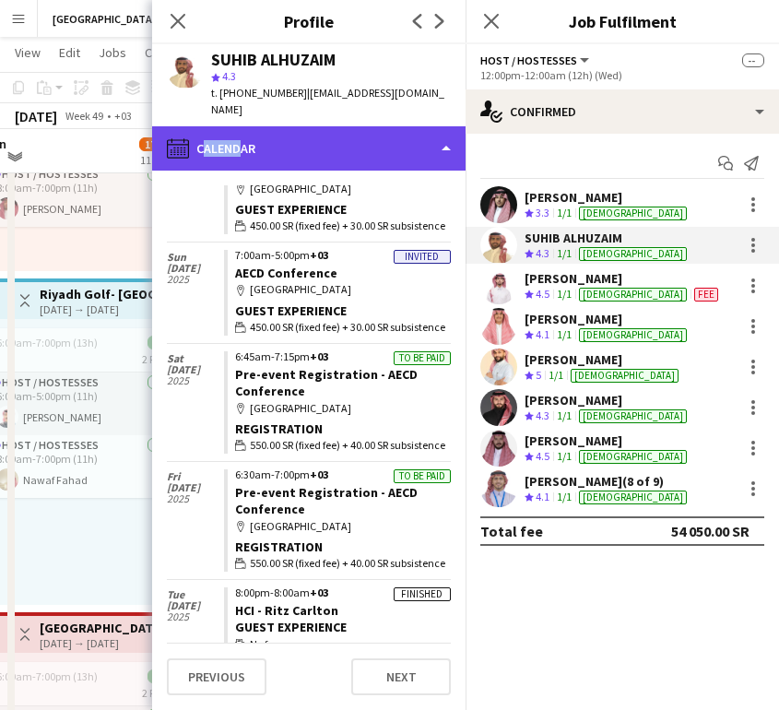
click at [236, 126] on div "calendar-full Calendar" at bounding box center [308, 148] width 313 height 44
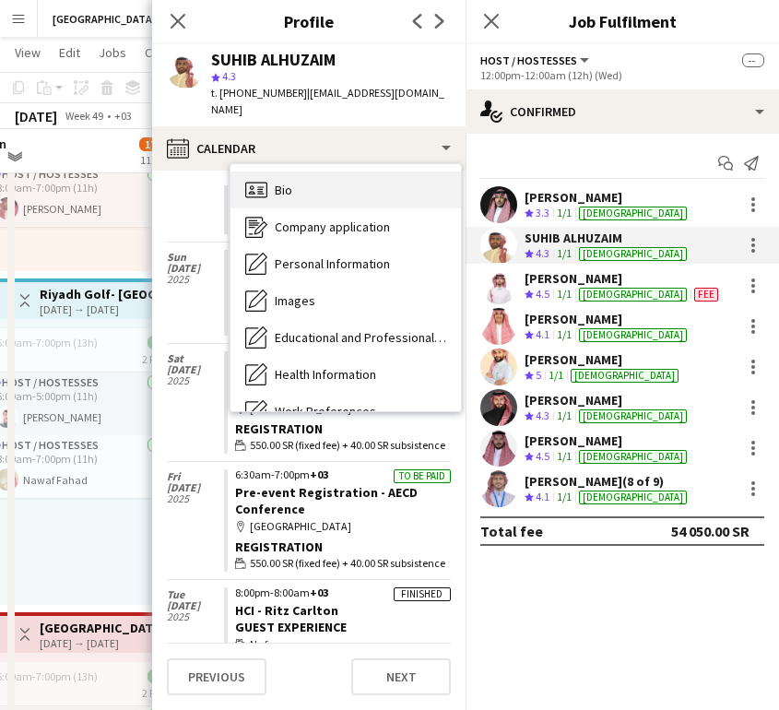
click at [265, 182] on icon "Bio" at bounding box center [256, 190] width 22 height 22
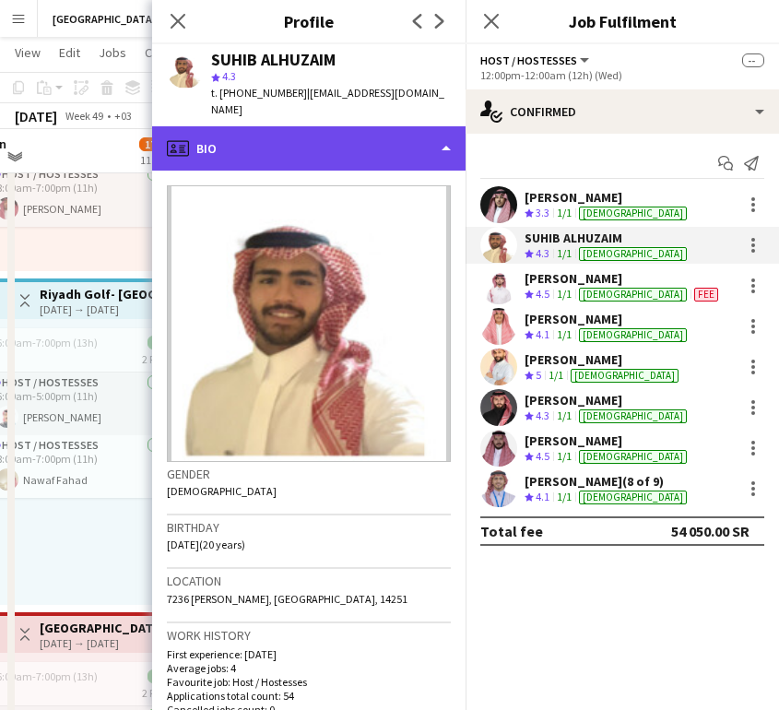
click at [297, 127] on div "profile Bio" at bounding box center [308, 148] width 313 height 44
click at [324, 126] on div "profile Bio" at bounding box center [308, 148] width 313 height 44
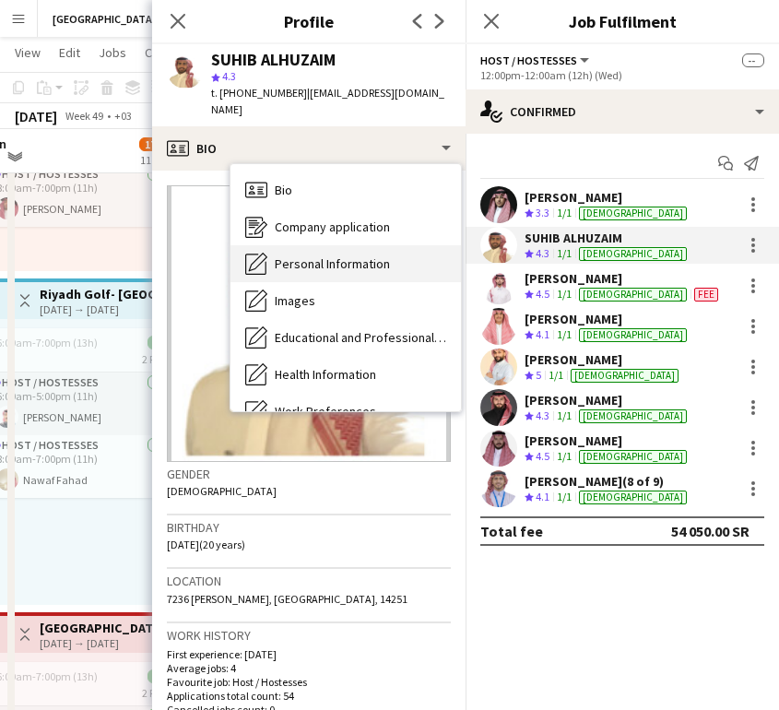
click at [330, 255] on span "Personal Information" at bounding box center [332, 263] width 115 height 17
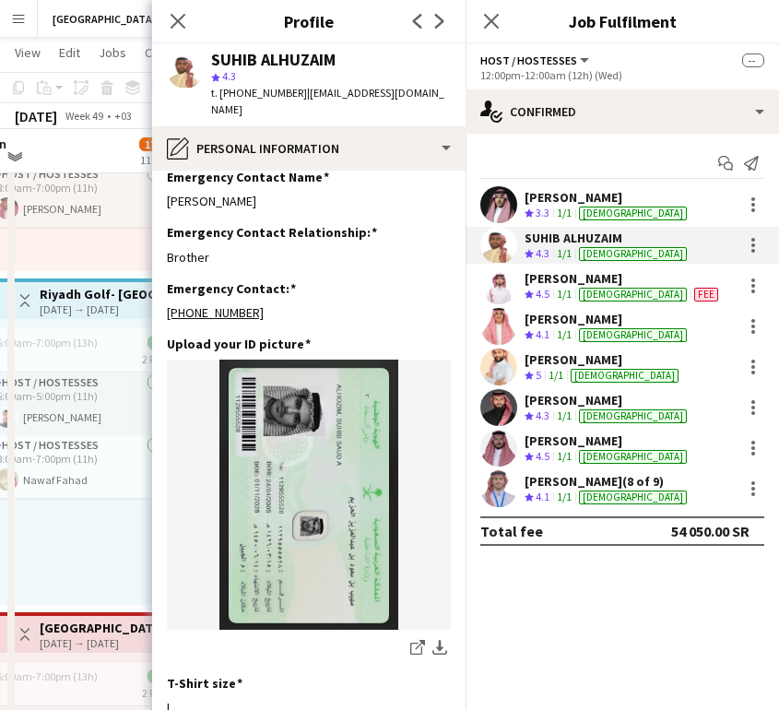
scroll to position [903, 0]
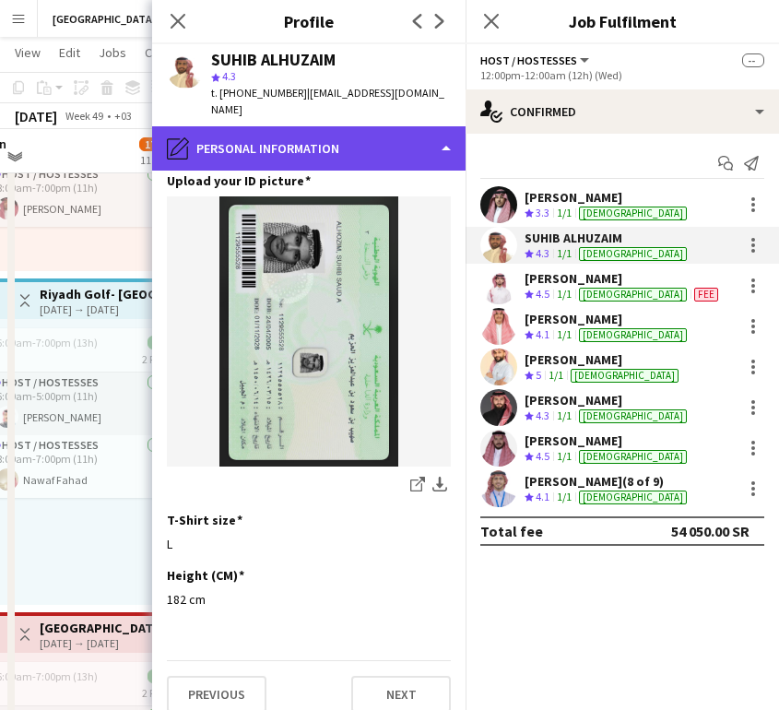
click at [296, 136] on div "pencil4 Personal Information" at bounding box center [308, 148] width 313 height 44
click at [296, 130] on div "pencil4 Personal Information" at bounding box center [308, 148] width 313 height 44
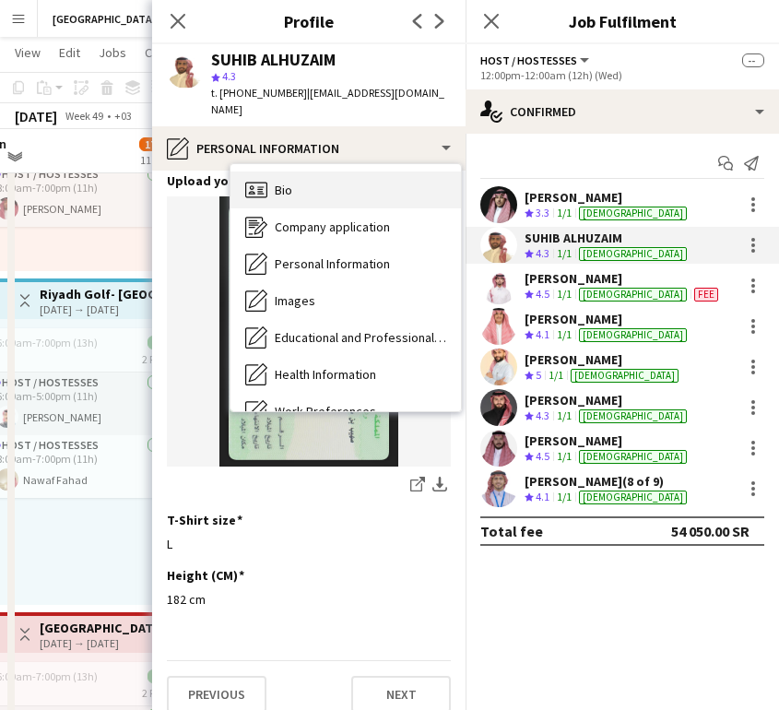
click at [295, 175] on div "Bio Bio" at bounding box center [345, 189] width 230 height 37
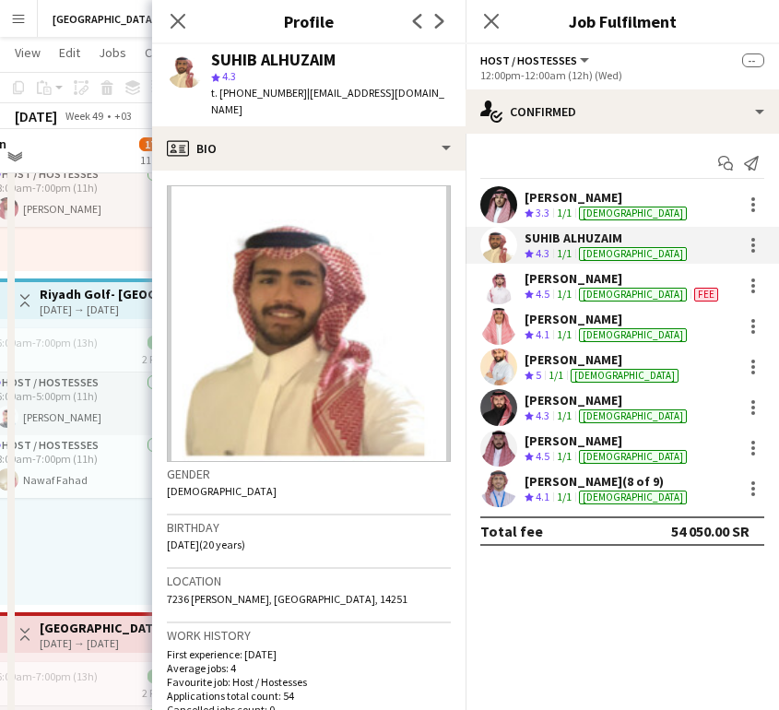
click at [561, 277] on div "[PERSON_NAME]" at bounding box center [622, 278] width 197 height 17
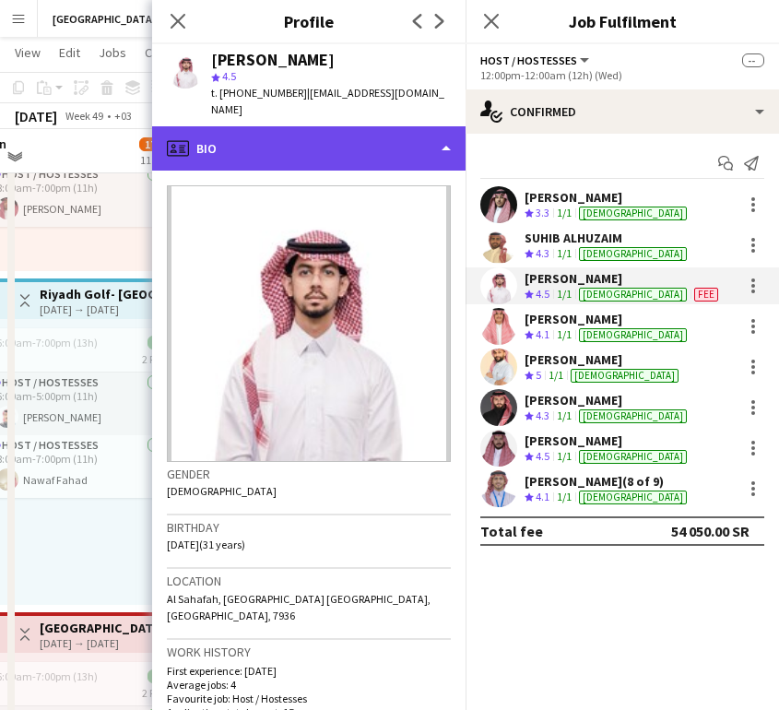
click at [405, 126] on div "profile Bio" at bounding box center [308, 148] width 313 height 44
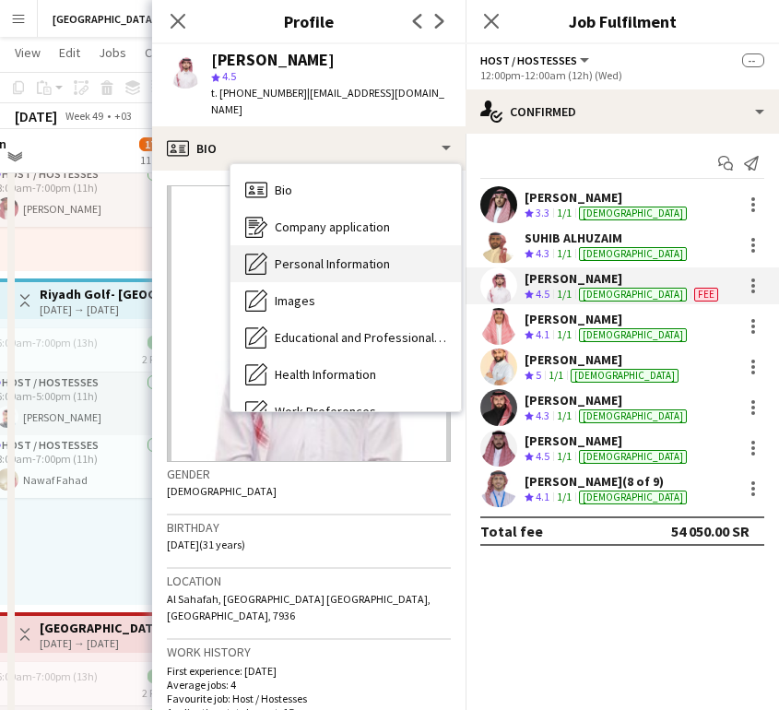
click at [345, 255] on span "Personal Information" at bounding box center [332, 263] width 115 height 17
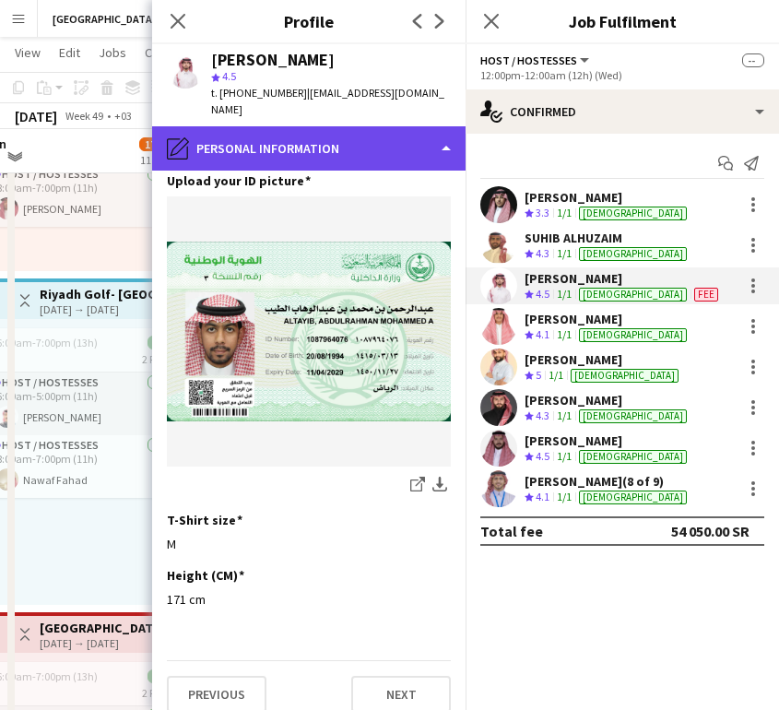
click at [380, 127] on div "pencil4 Personal Information" at bounding box center [308, 148] width 313 height 44
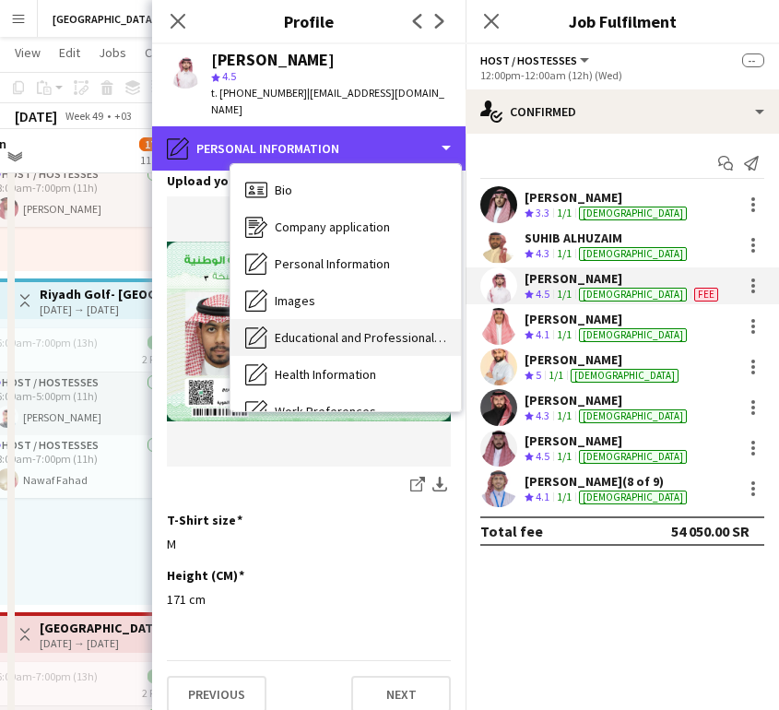
scroll to position [210, 0]
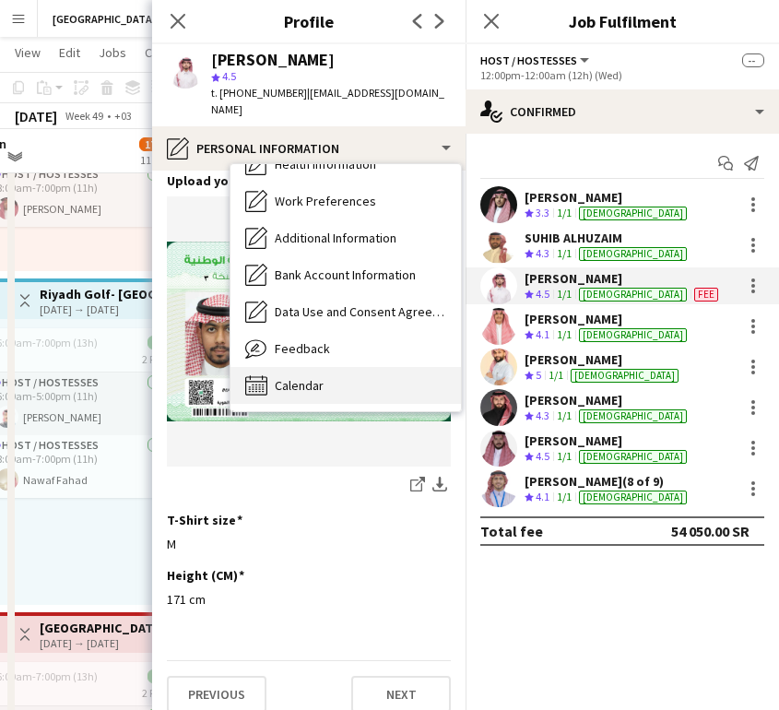
click at [309, 377] on span "Calendar" at bounding box center [299, 385] width 49 height 17
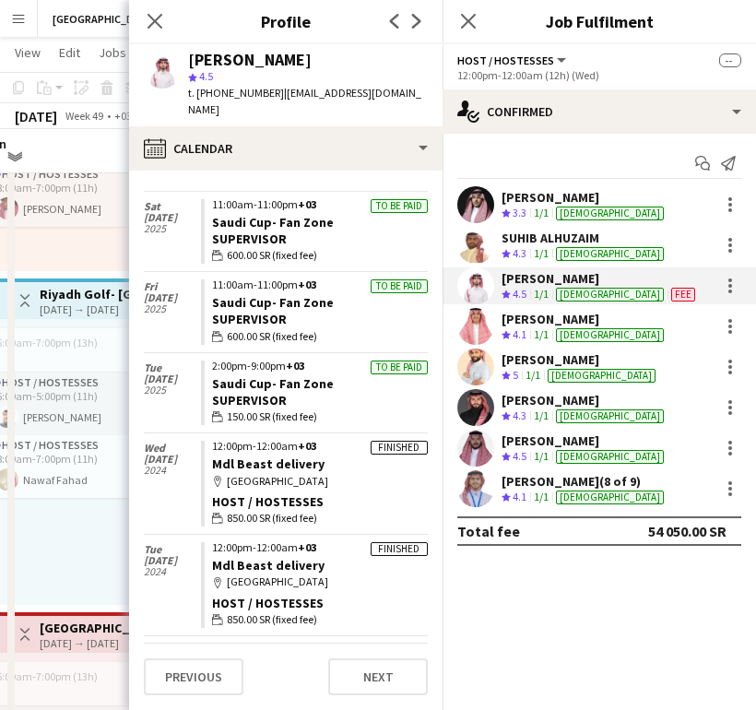
scroll to position [0, 0]
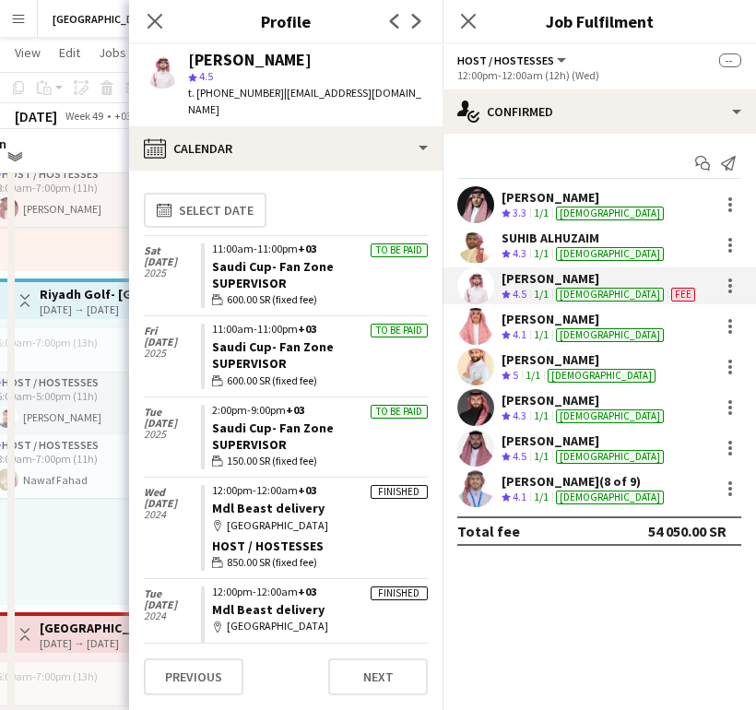
click at [511, 332] on div "Crew rating 4.1" at bounding box center [515, 335] width 29 height 16
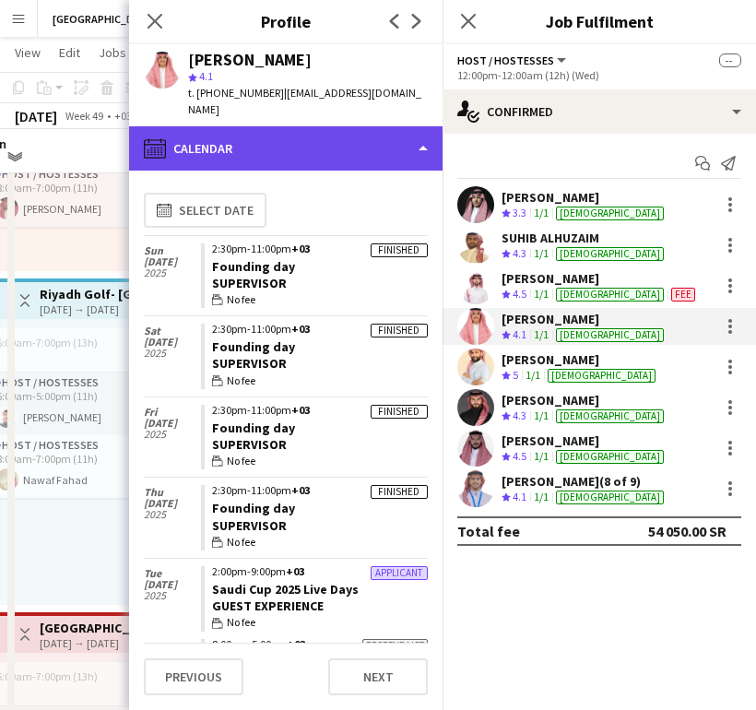
click at [384, 126] on div "calendar-full Calendar" at bounding box center [285, 148] width 313 height 44
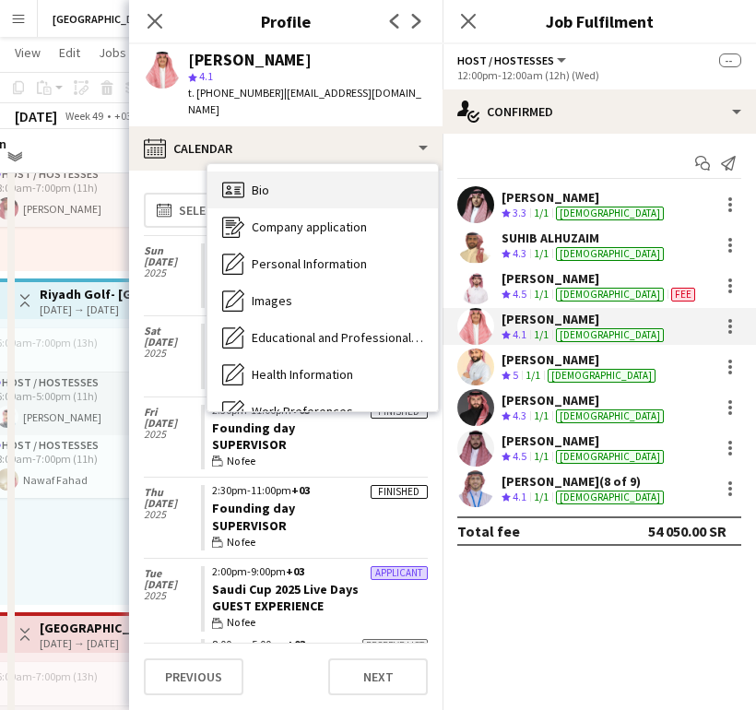
click at [260, 182] on span "Bio" at bounding box center [261, 190] width 18 height 17
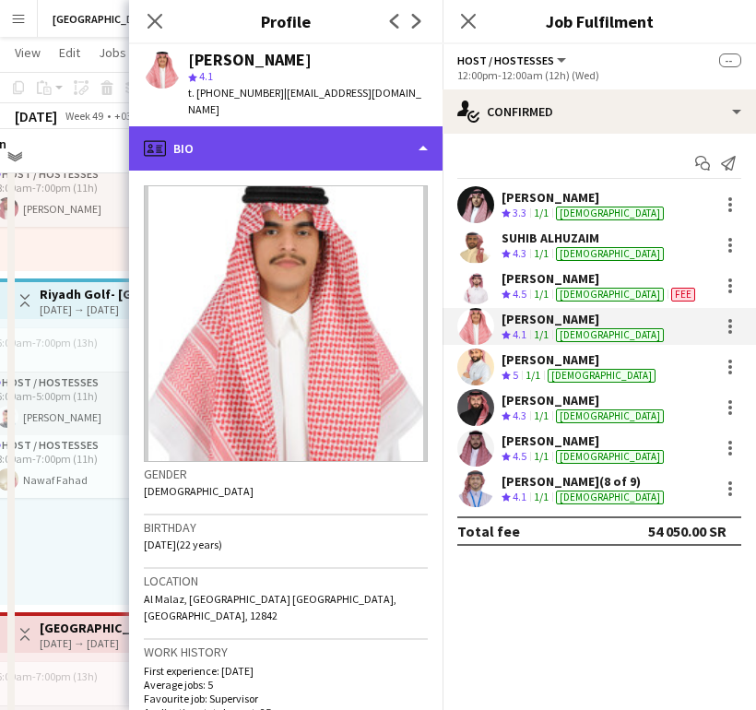
click at [414, 134] on div "profile Bio" at bounding box center [285, 148] width 313 height 44
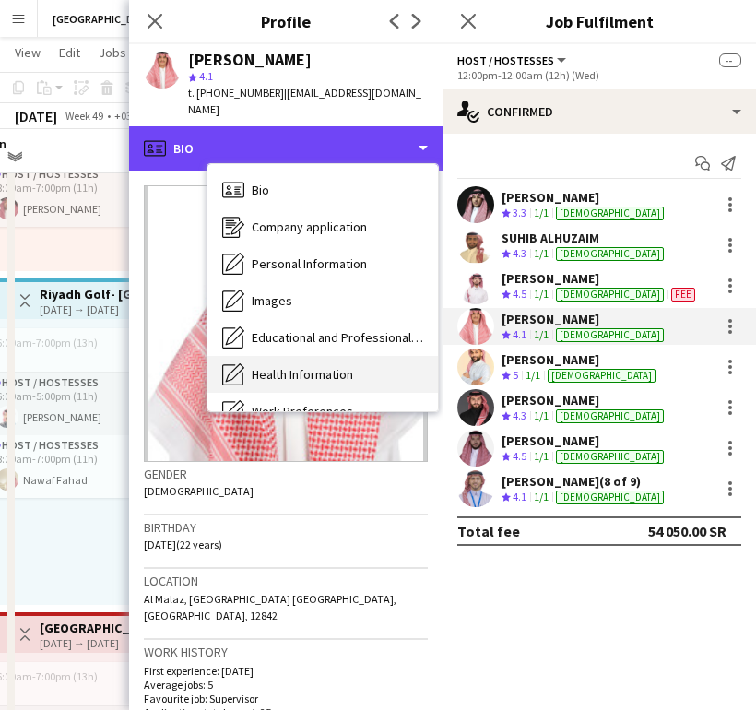
scroll to position [210, 0]
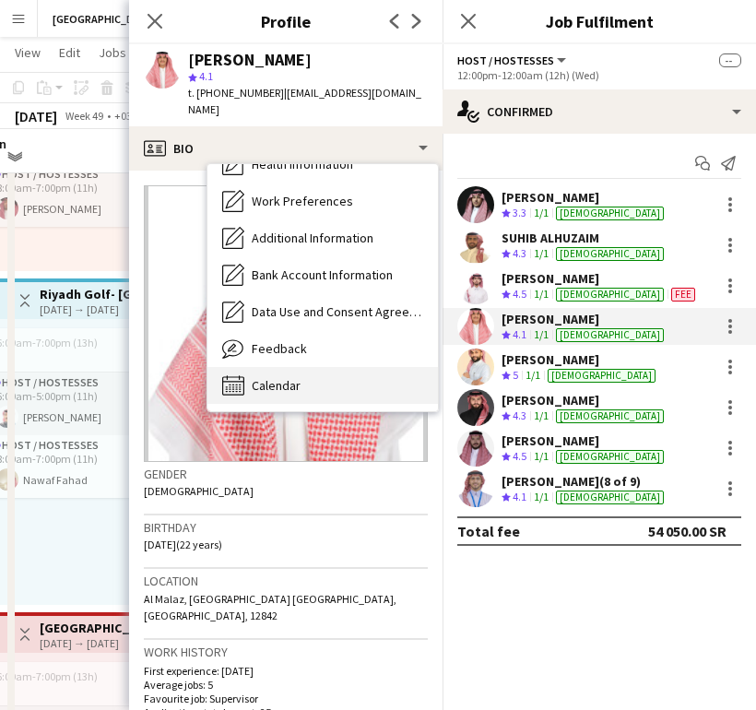
click at [300, 367] on div "Calendar Calendar" at bounding box center [322, 385] width 230 height 37
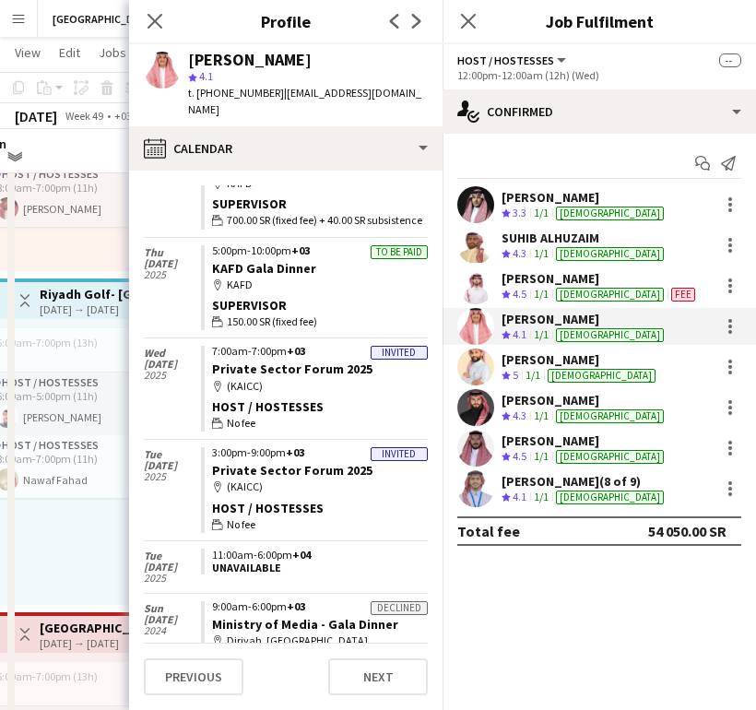
scroll to position [735, 0]
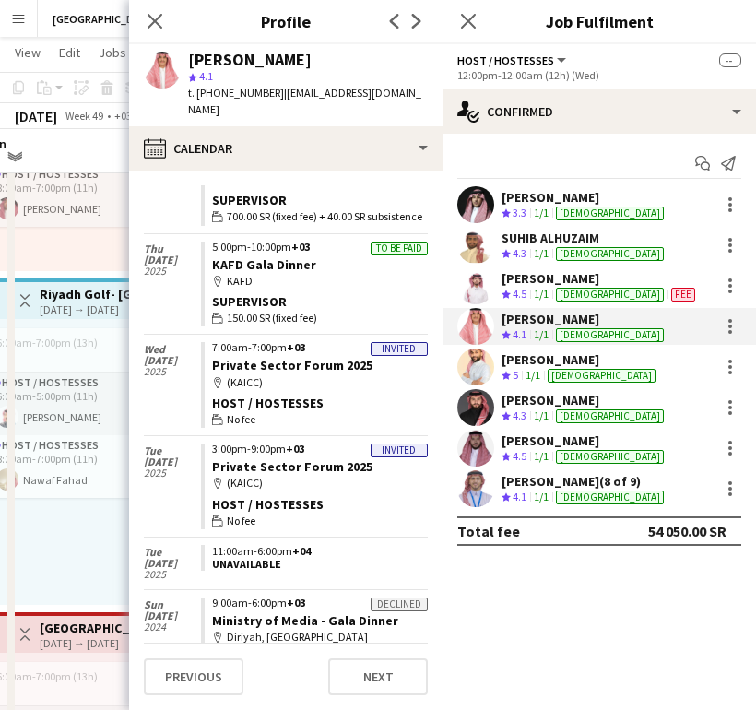
click at [486, 359] on app-user-avatar at bounding box center [475, 366] width 37 height 37
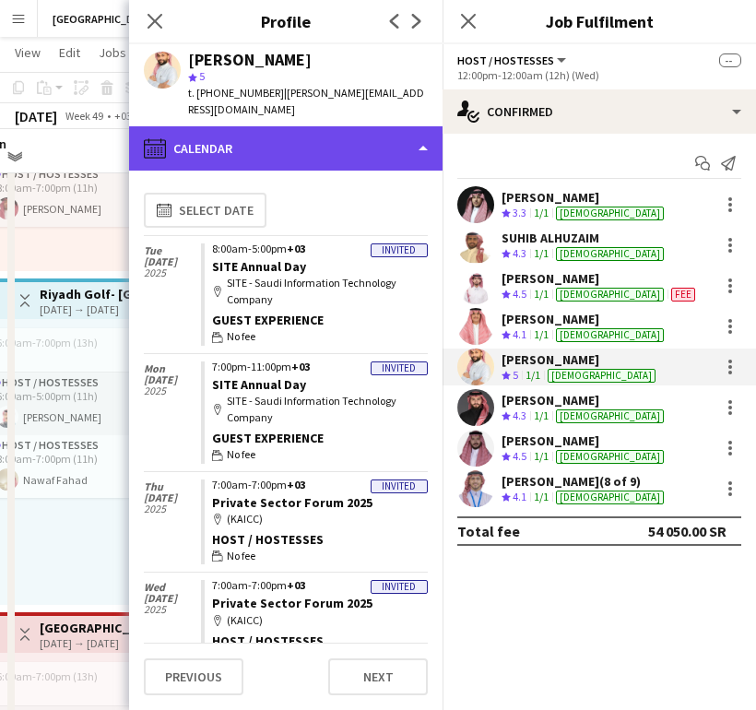
click at [307, 138] on div "calendar-full Calendar" at bounding box center [285, 148] width 313 height 44
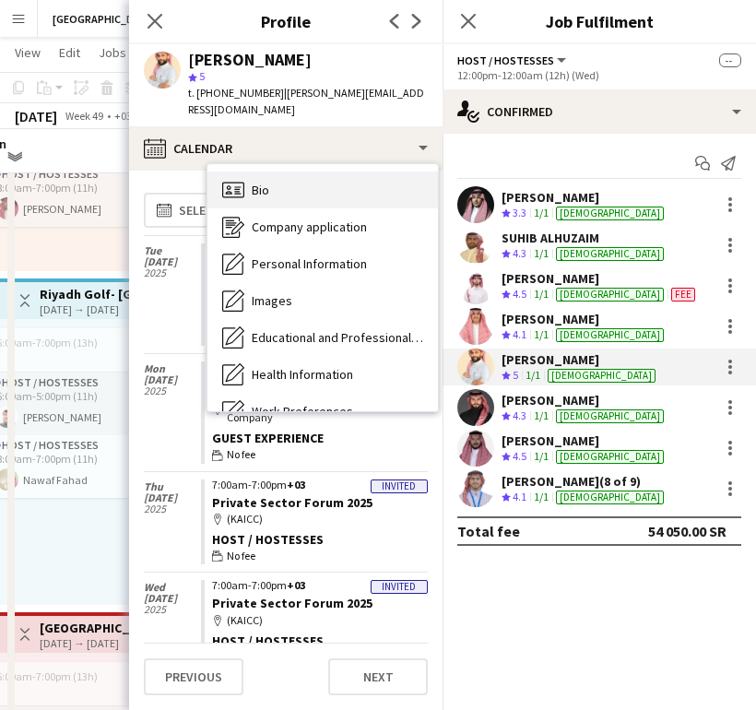
click at [299, 193] on div "Bio Bio" at bounding box center [322, 189] width 230 height 37
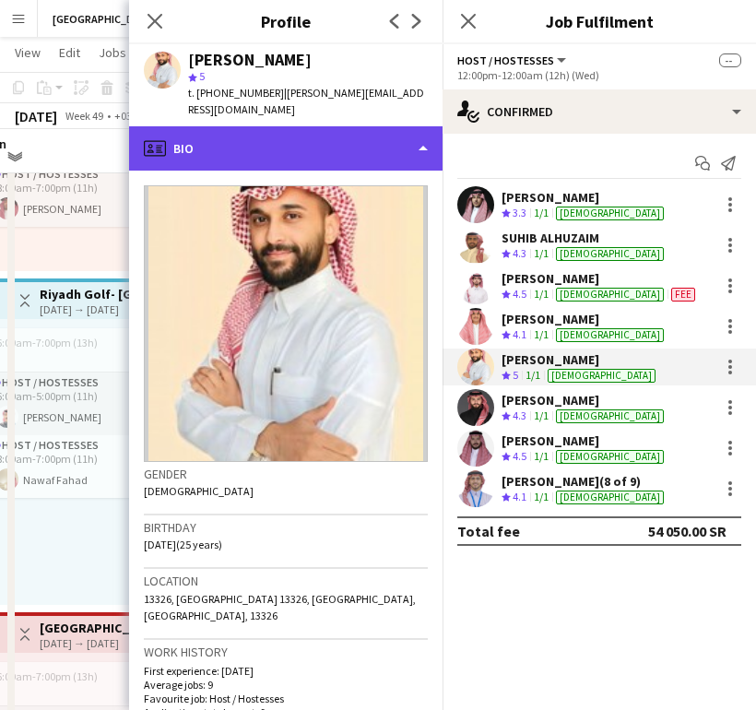
click at [337, 145] on div "profile Bio" at bounding box center [285, 148] width 313 height 44
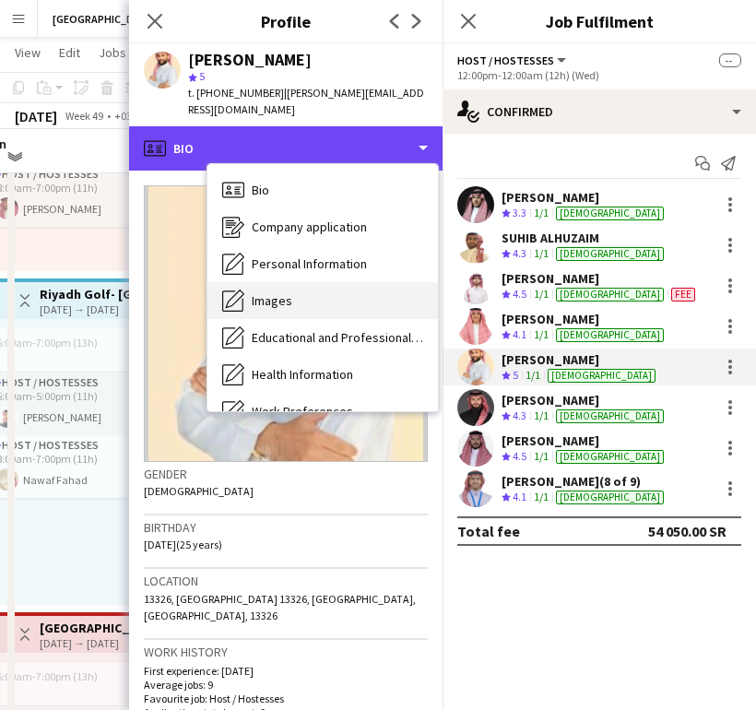
scroll to position [210, 0]
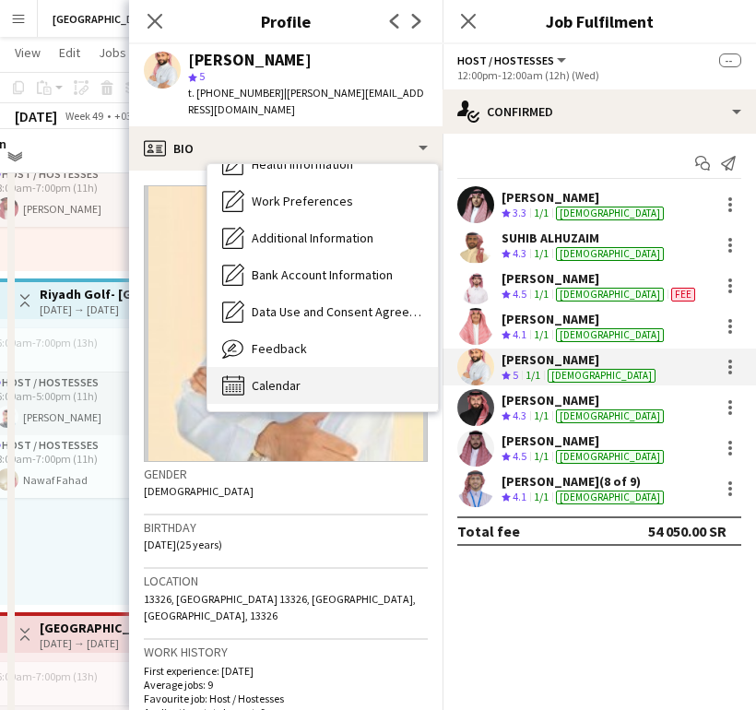
click at [290, 390] on span "Calendar" at bounding box center [276, 385] width 49 height 17
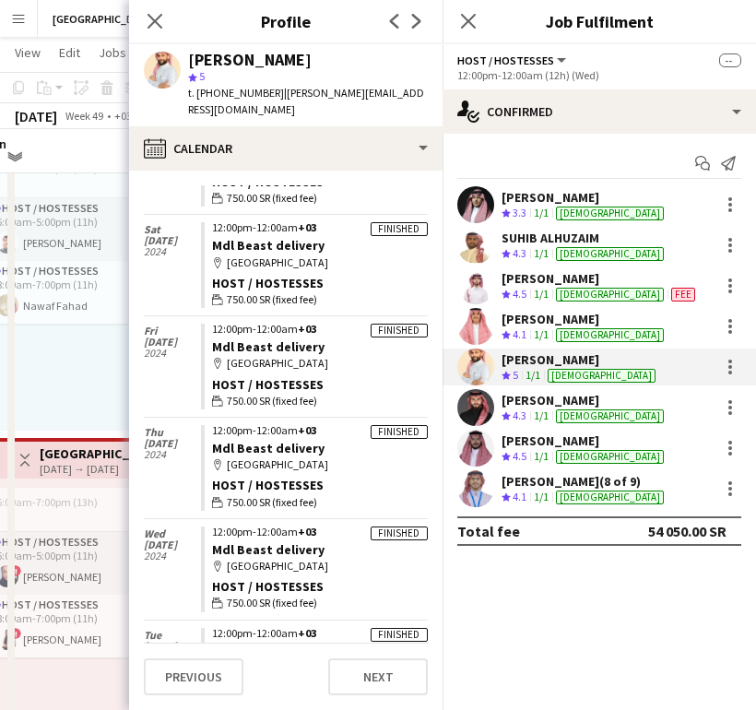
scroll to position [1043, 0]
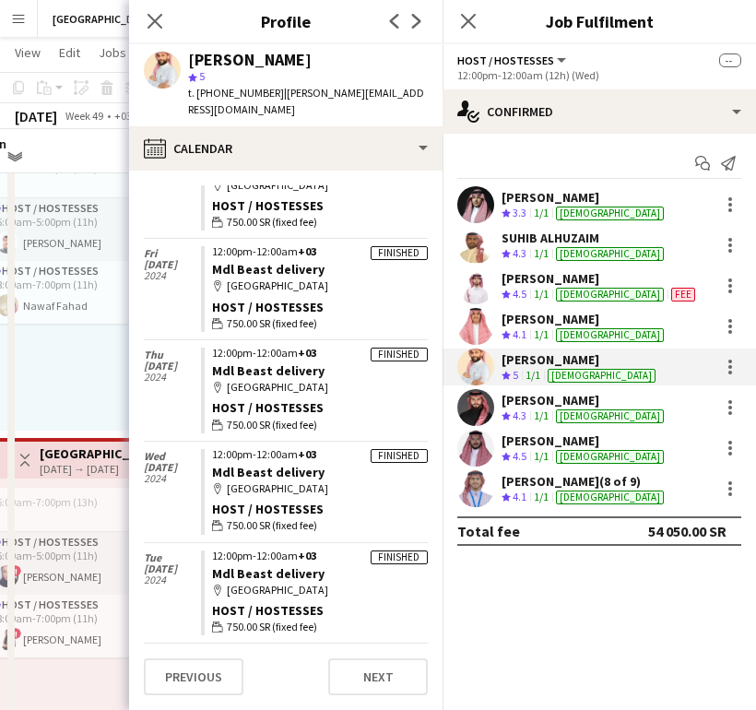
click at [525, 410] on span "4.3" at bounding box center [520, 415] width 14 height 14
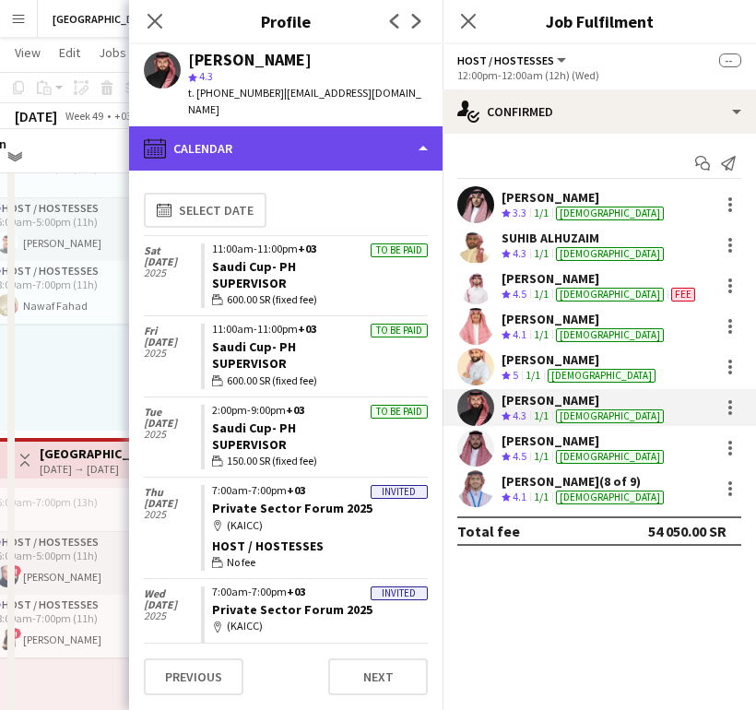
click at [289, 126] on div "calendar-full Calendar" at bounding box center [285, 148] width 313 height 44
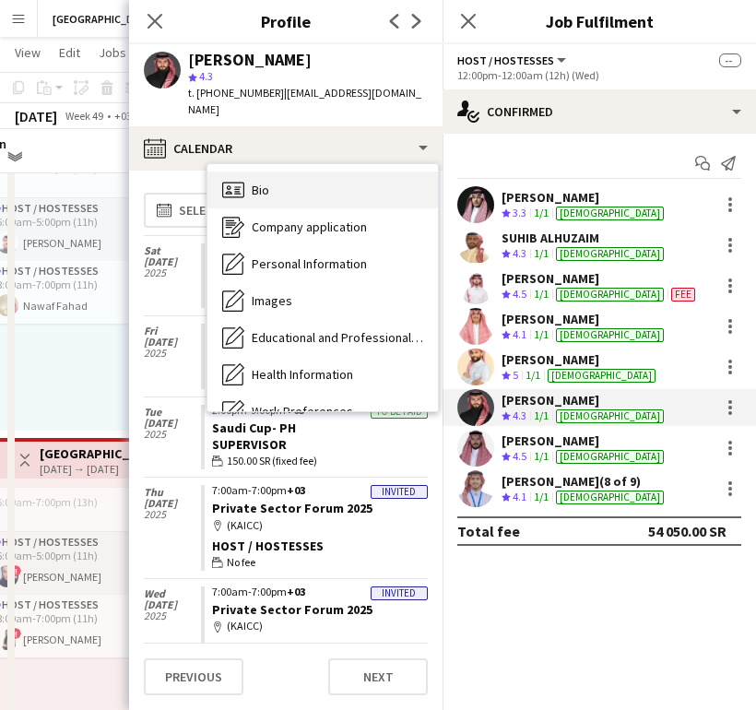
click at [274, 171] on div "Bio Bio" at bounding box center [322, 189] width 230 height 37
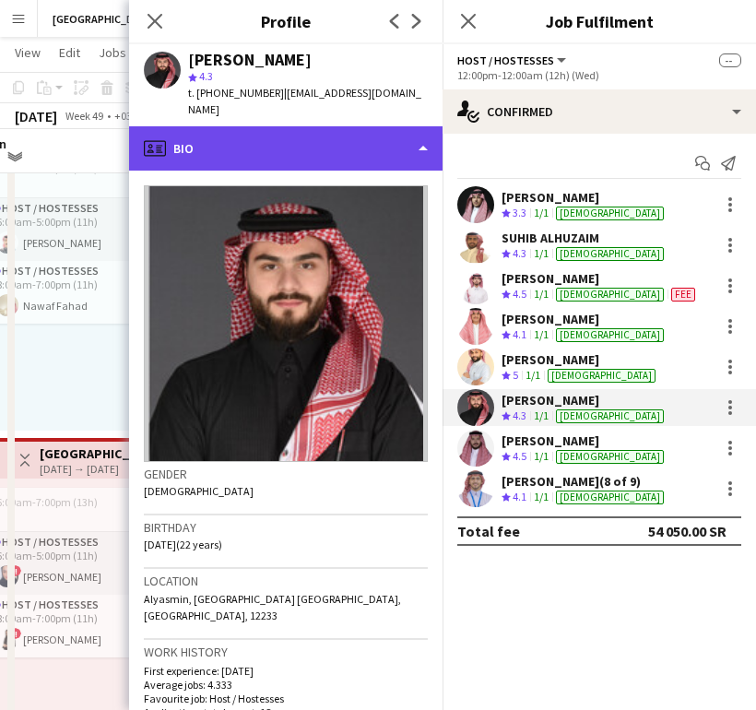
click at [404, 138] on div "profile Bio" at bounding box center [285, 148] width 313 height 44
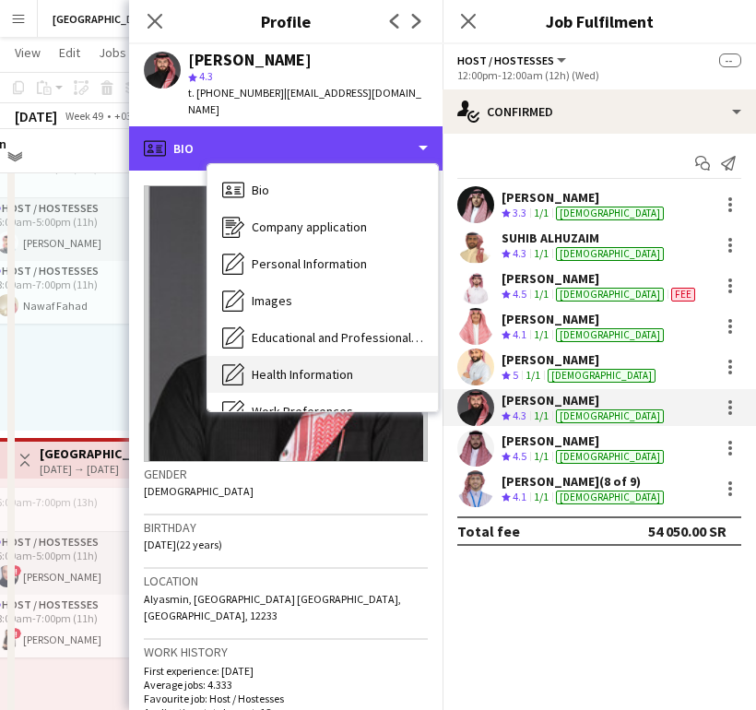
scroll to position [210, 0]
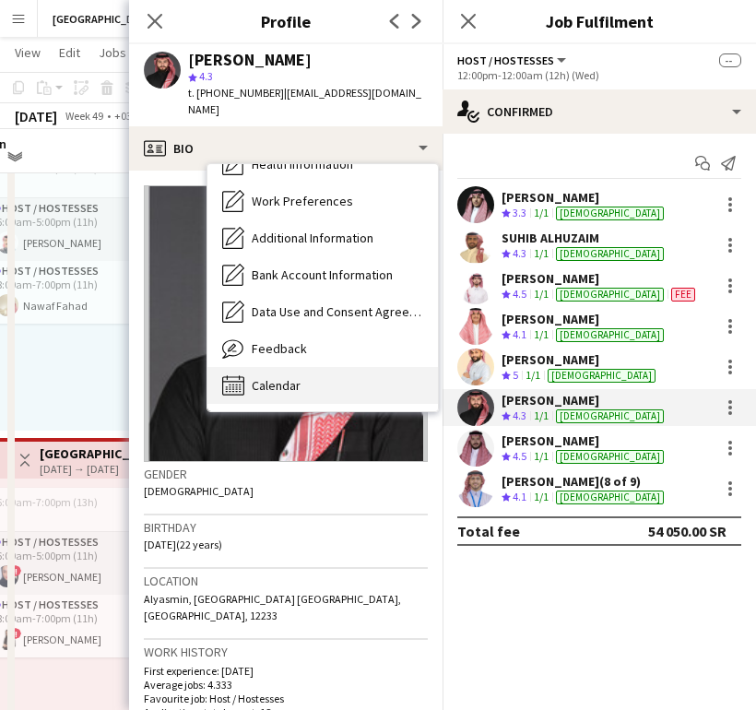
click at [293, 377] on span "Calendar" at bounding box center [276, 385] width 49 height 17
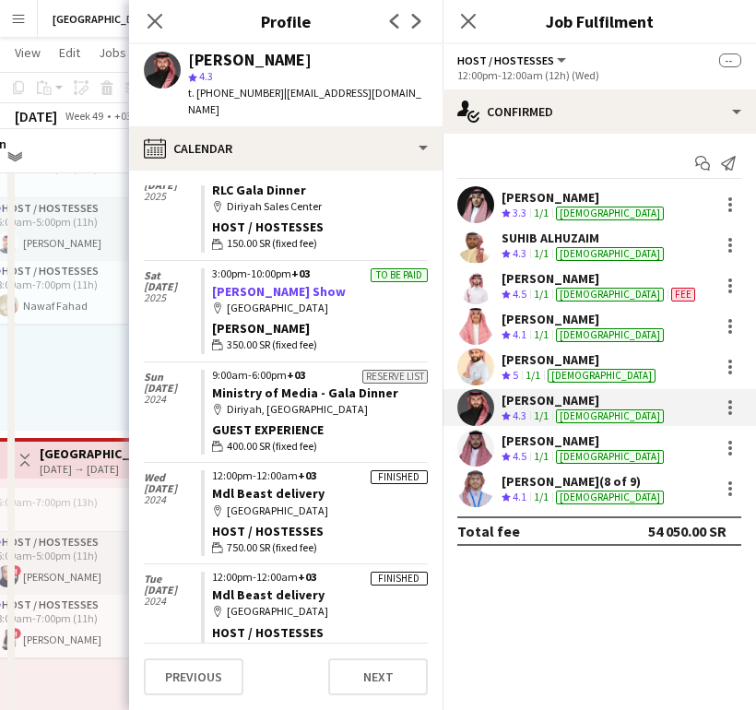
scroll to position [627, 0]
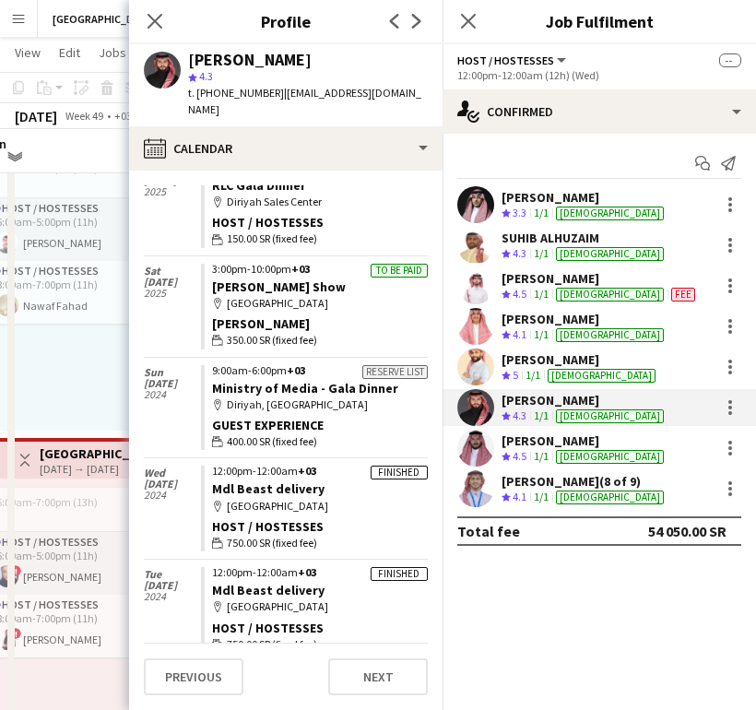
click at [508, 442] on div "[PERSON_NAME]" at bounding box center [584, 440] width 166 height 17
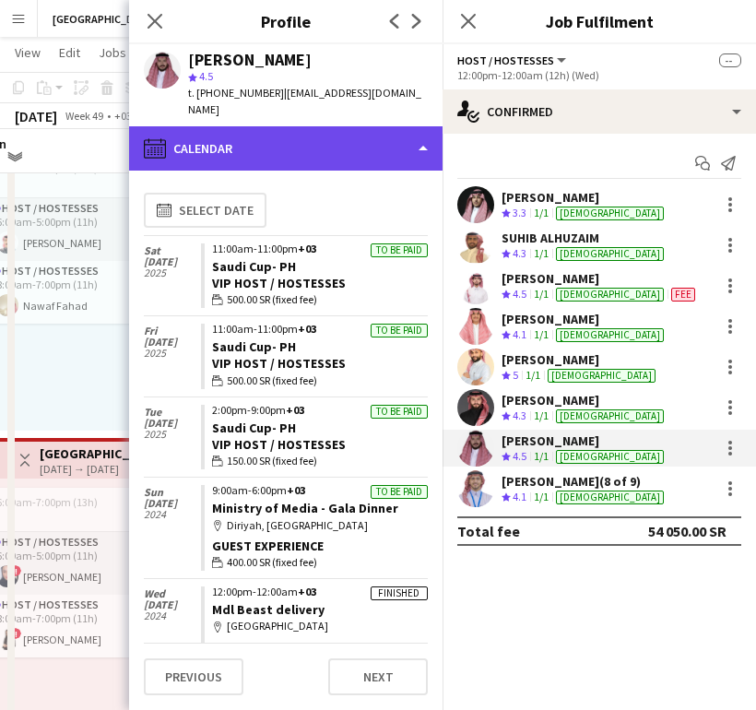
click at [285, 126] on div "calendar-full Calendar" at bounding box center [285, 148] width 313 height 44
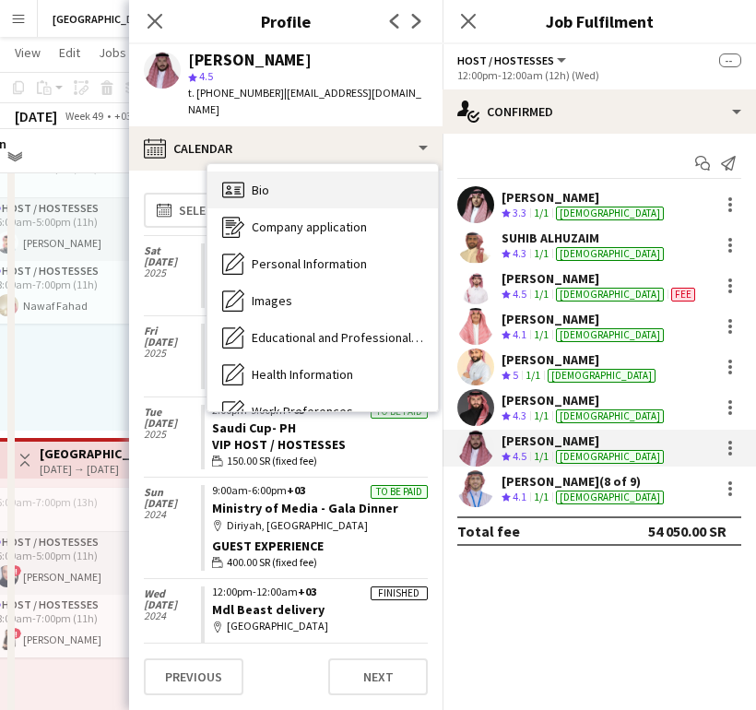
click at [266, 182] on span "Bio" at bounding box center [261, 190] width 18 height 17
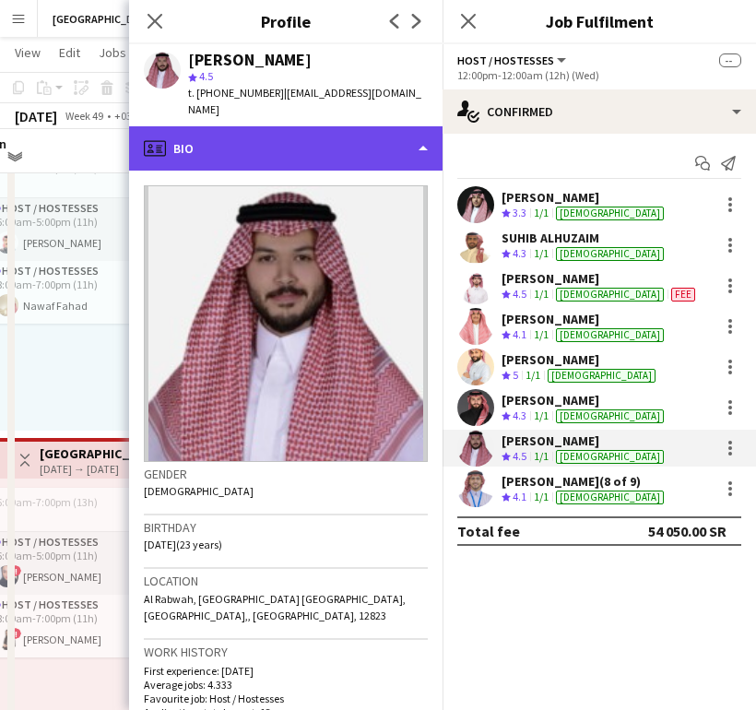
click at [417, 126] on div "profile Bio" at bounding box center [285, 148] width 313 height 44
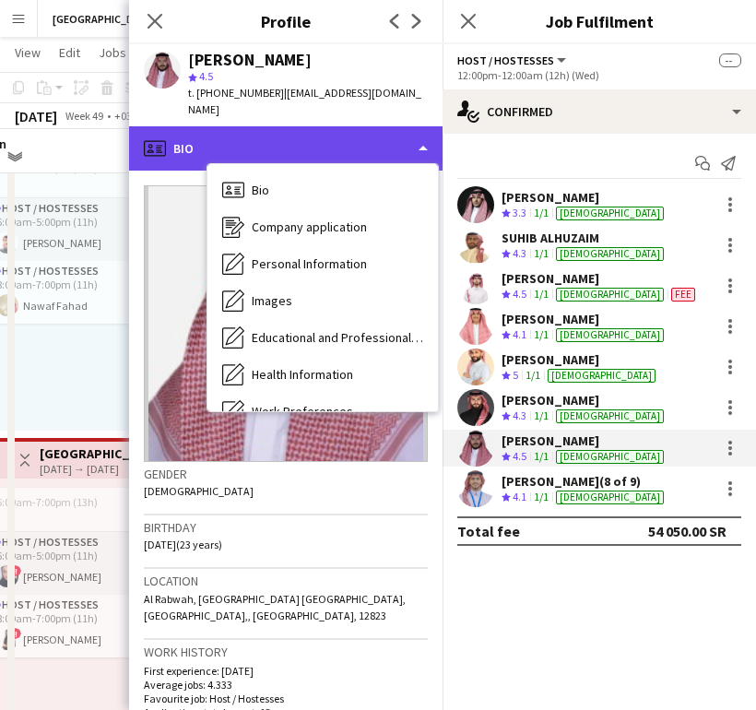
click at [417, 126] on div "profile Bio" at bounding box center [285, 148] width 313 height 44
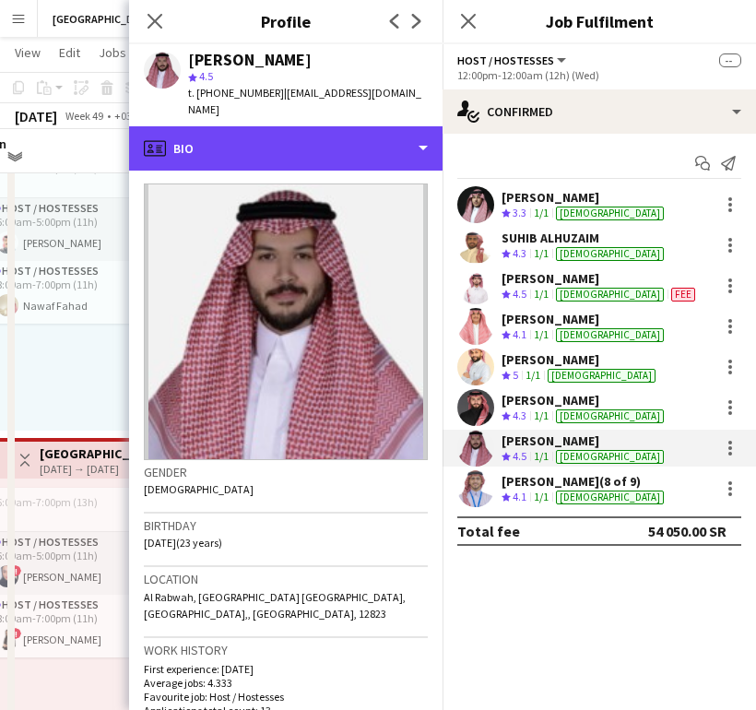
scroll to position [3, 0]
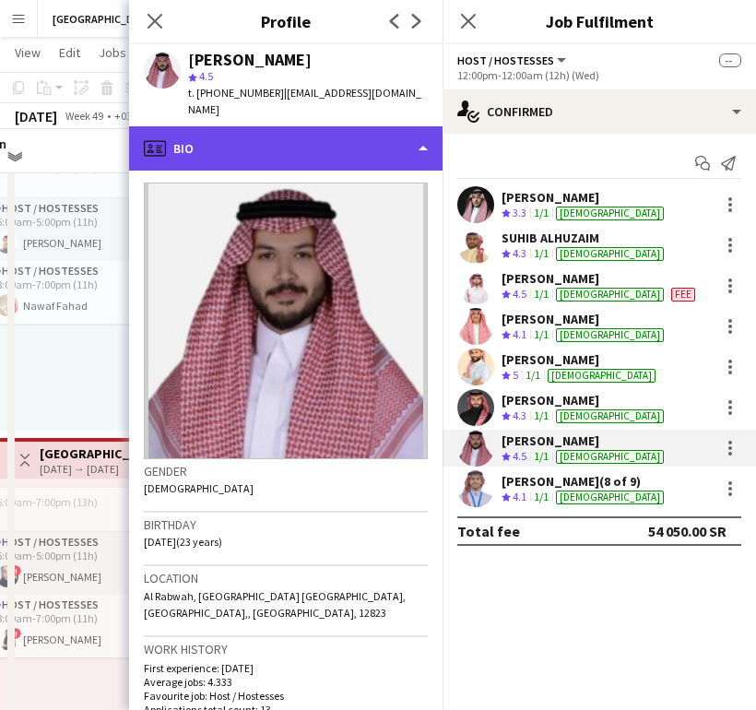
click at [314, 130] on div "profile Bio" at bounding box center [285, 148] width 313 height 44
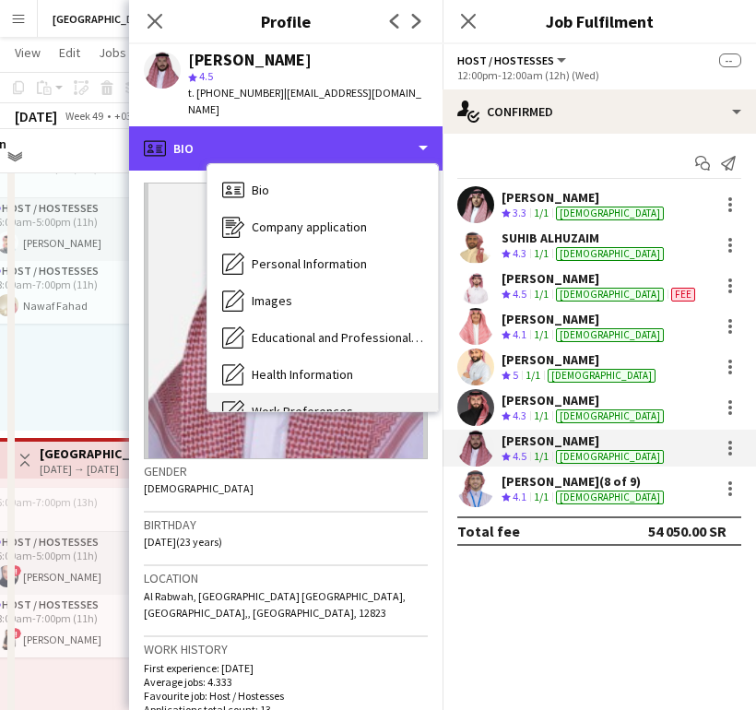
scroll to position [210, 0]
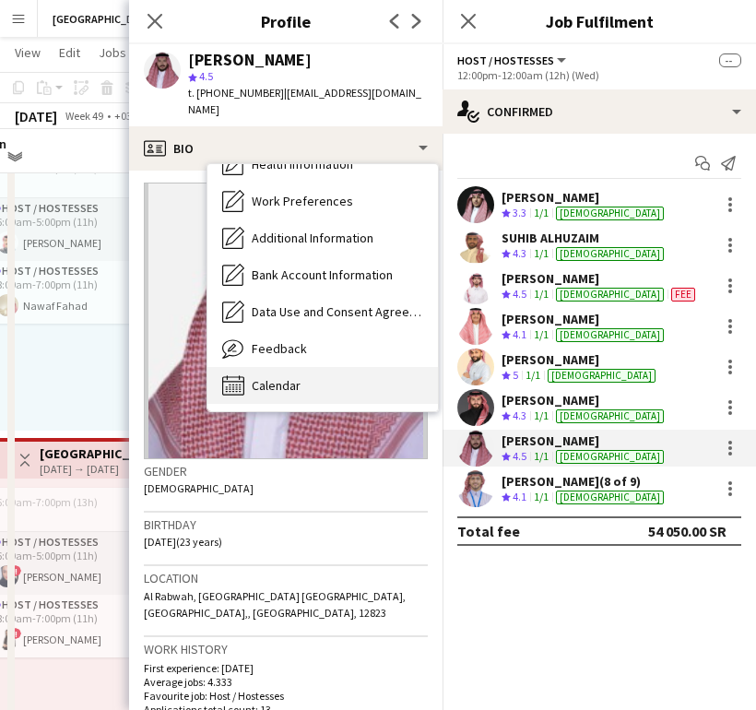
click at [282, 367] on div "Calendar Calendar" at bounding box center [322, 385] width 230 height 37
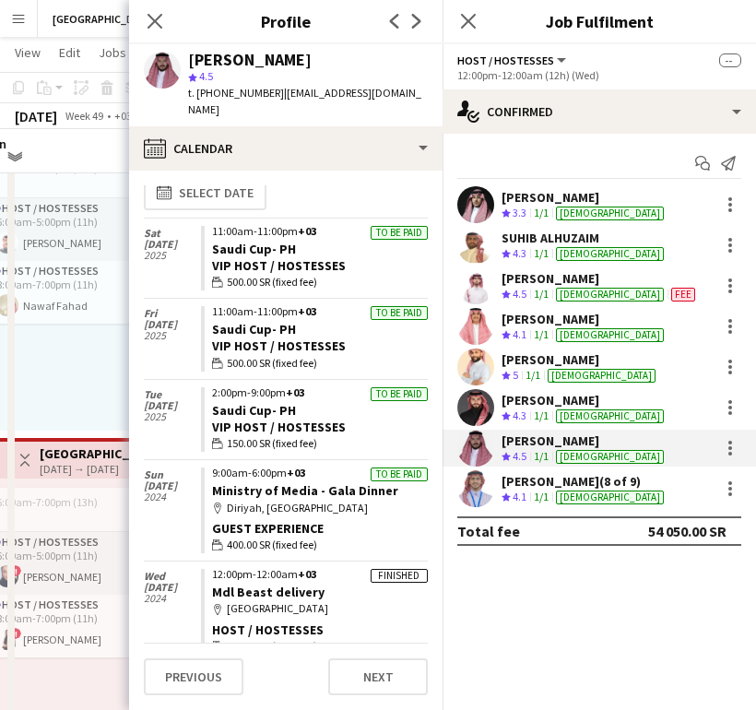
scroll to position [0, 0]
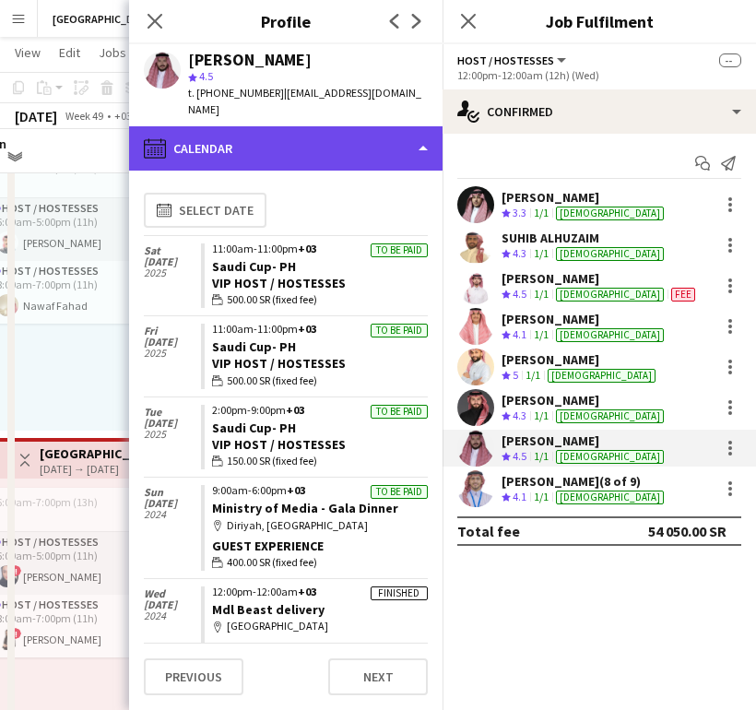
click at [415, 129] on div "calendar-full Calendar" at bounding box center [285, 148] width 313 height 44
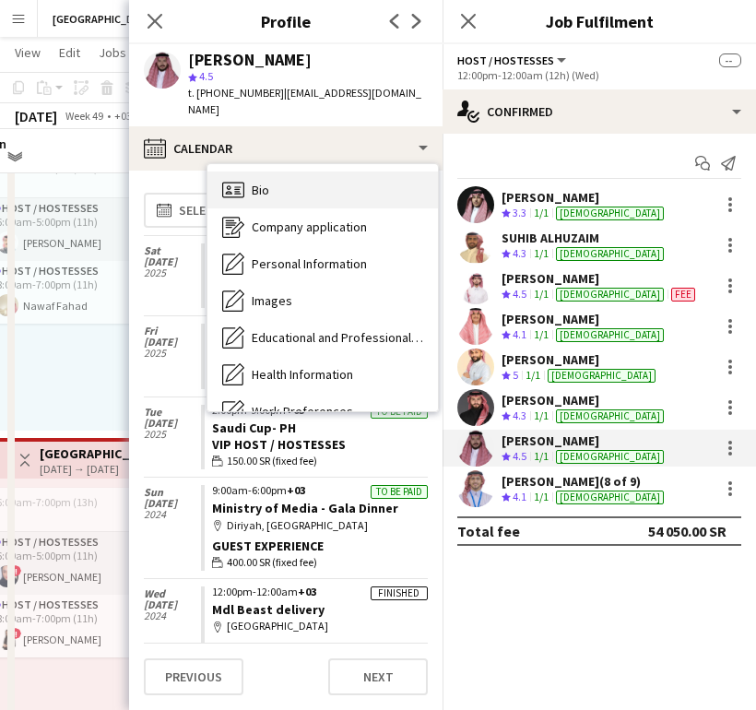
click at [293, 173] on div "Bio Bio" at bounding box center [322, 189] width 230 height 37
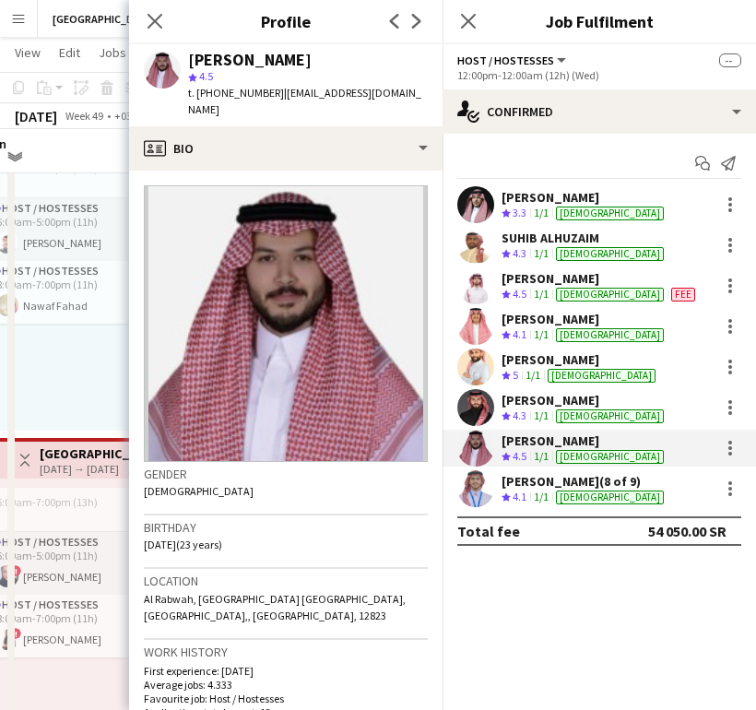
scroll to position [645, 0]
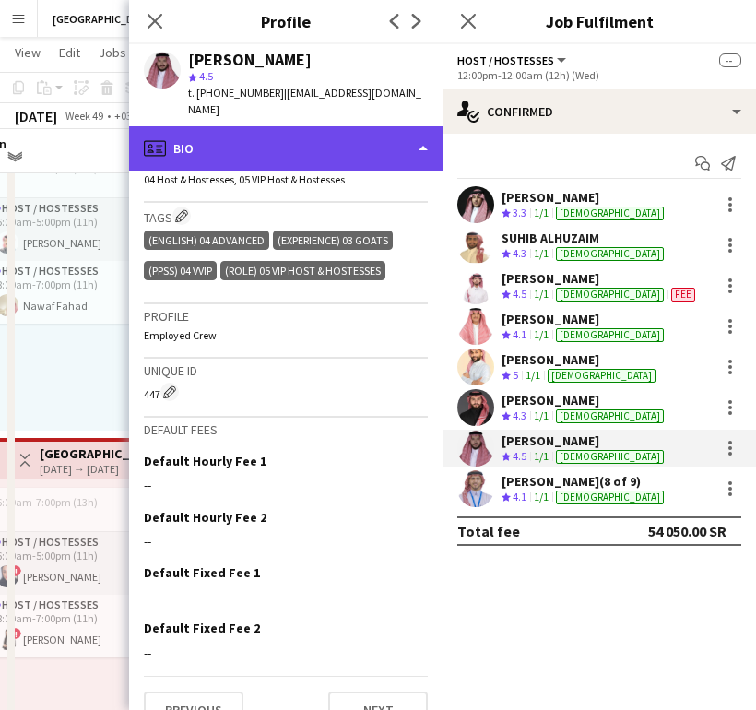
click at [348, 128] on div "profile Bio" at bounding box center [285, 148] width 313 height 44
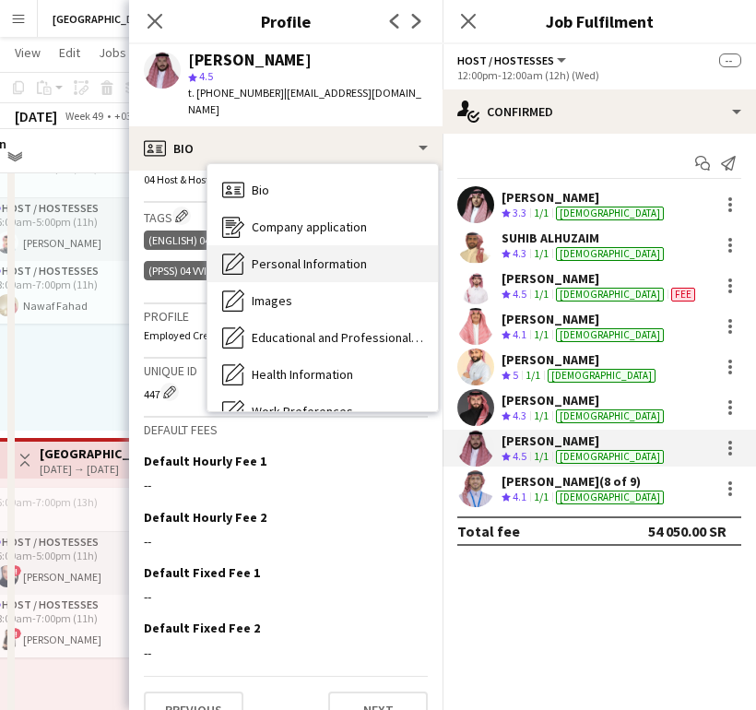
click at [307, 255] on span "Personal Information" at bounding box center [309, 263] width 115 height 17
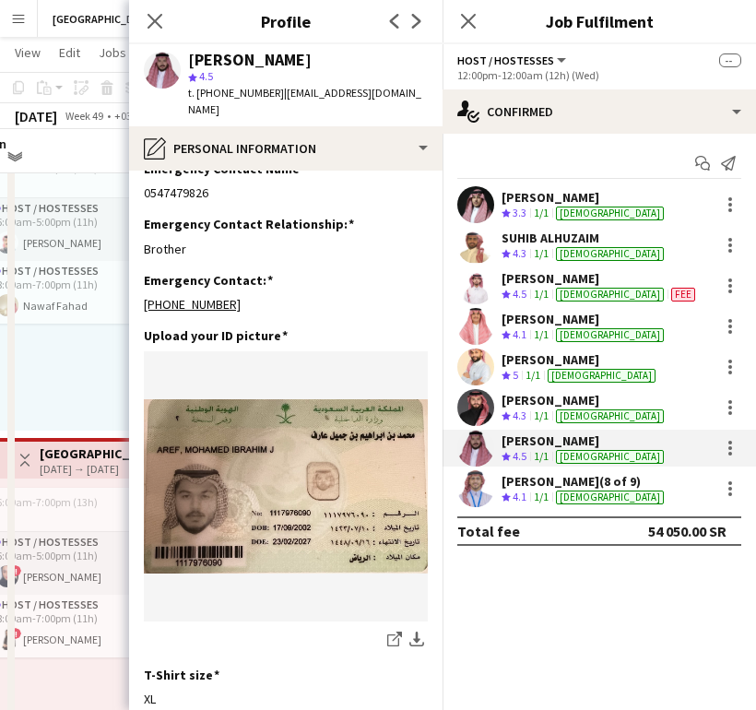
scroll to position [920, 0]
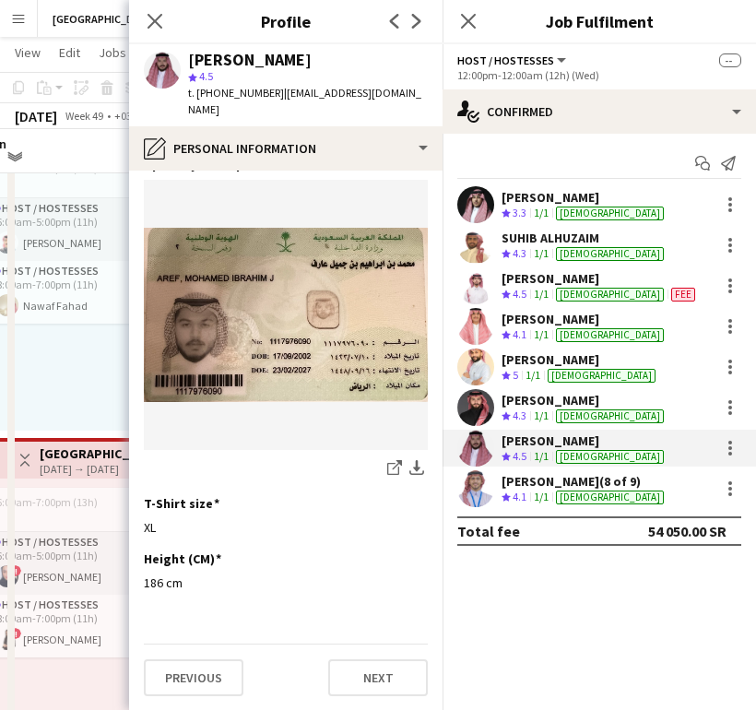
click at [529, 409] on div "Crew rating 4.3" at bounding box center [515, 416] width 29 height 16
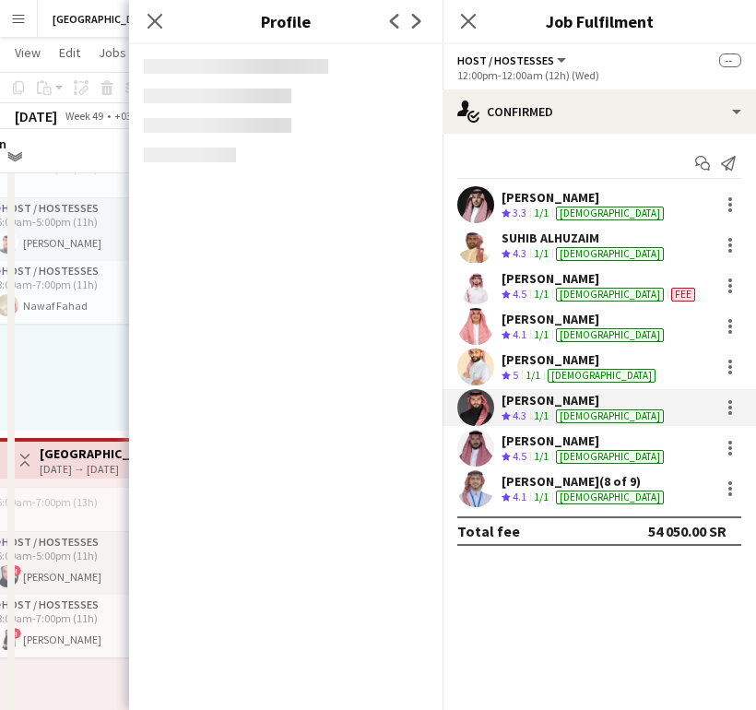
click at [529, 409] on div "Crew rating 4.3" at bounding box center [515, 416] width 29 height 16
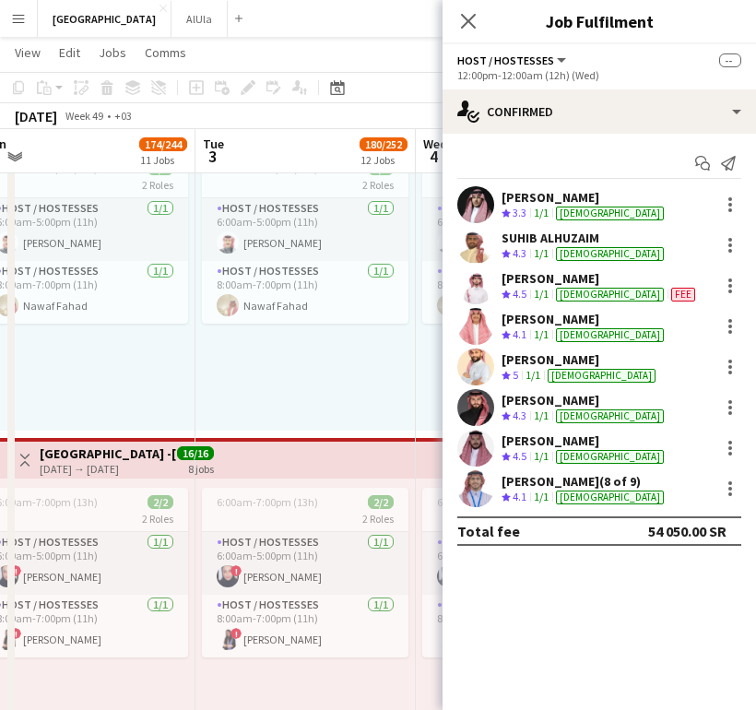
click at [507, 454] on polygon at bounding box center [505, 457] width 9 height 9
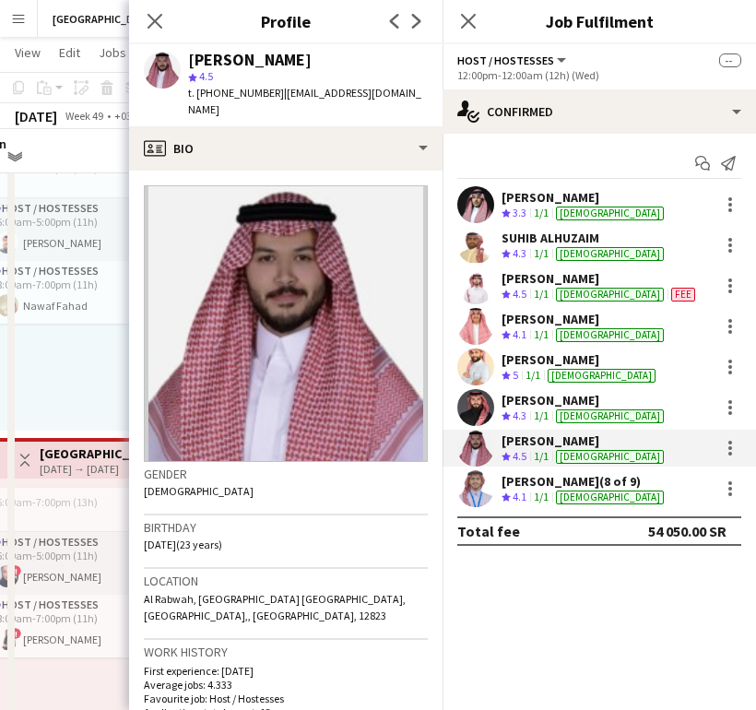
click at [516, 371] on span "5" at bounding box center [516, 375] width 6 height 14
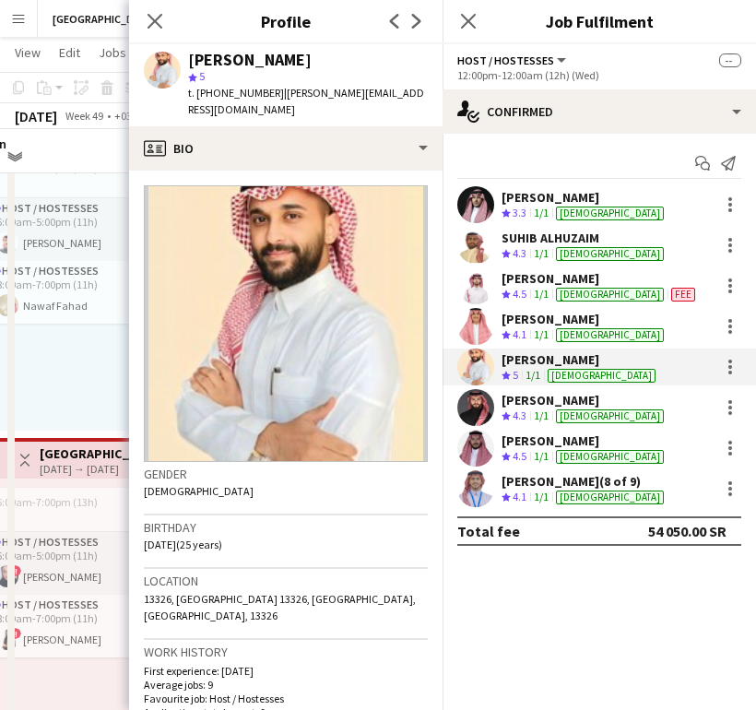
click at [324, 119] on div "[PERSON_NAME] star 5 t. [PHONE_NUMBER] | [PERSON_NAME][EMAIL_ADDRESS][DOMAIN_NA…" at bounding box center [285, 85] width 313 height 82
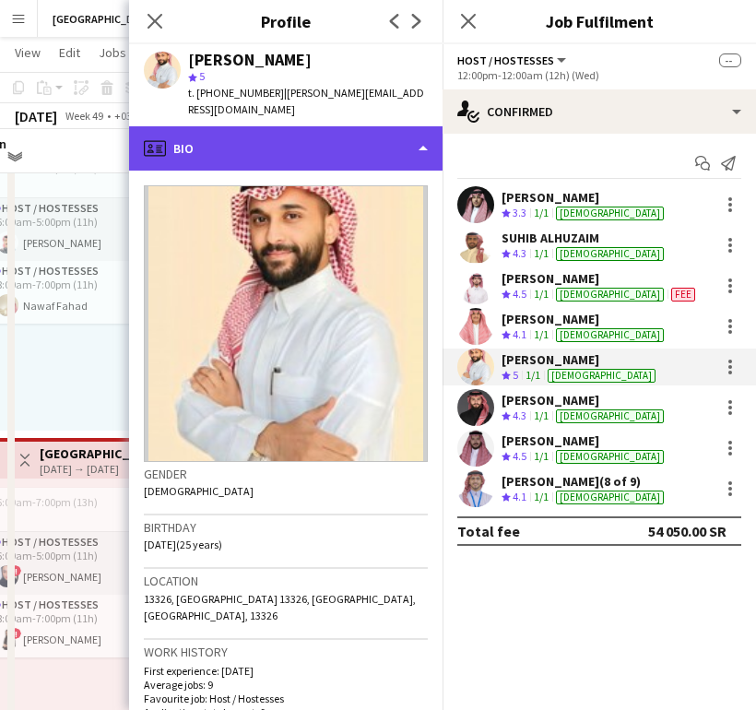
click at [336, 150] on div "profile Bio" at bounding box center [285, 148] width 313 height 44
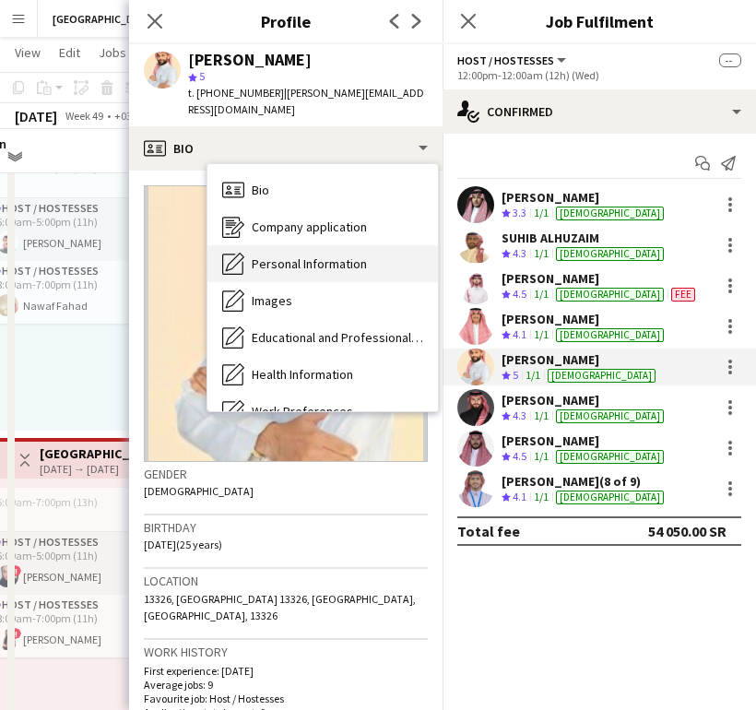
click at [309, 265] on span "Personal Information" at bounding box center [309, 263] width 115 height 17
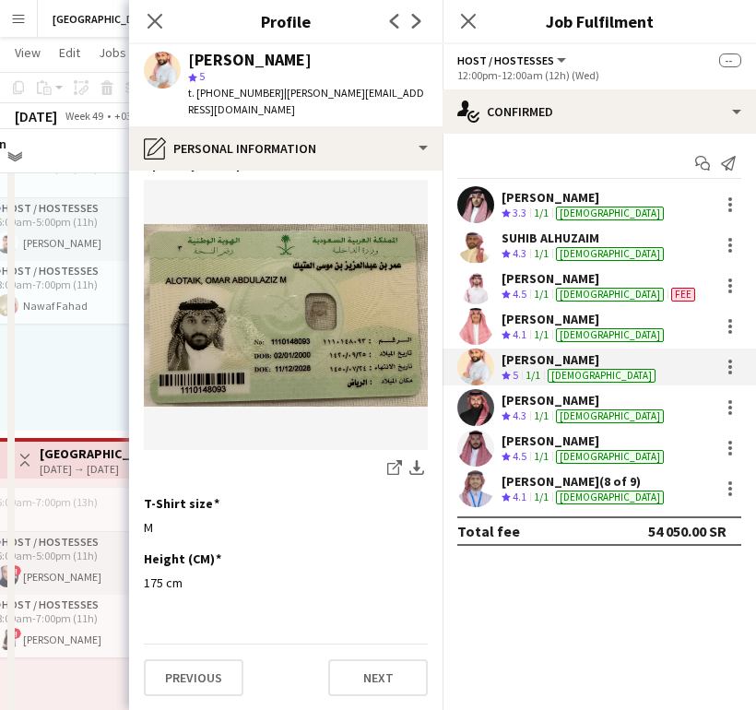
click at [522, 396] on div "[PERSON_NAME]" at bounding box center [584, 400] width 166 height 17
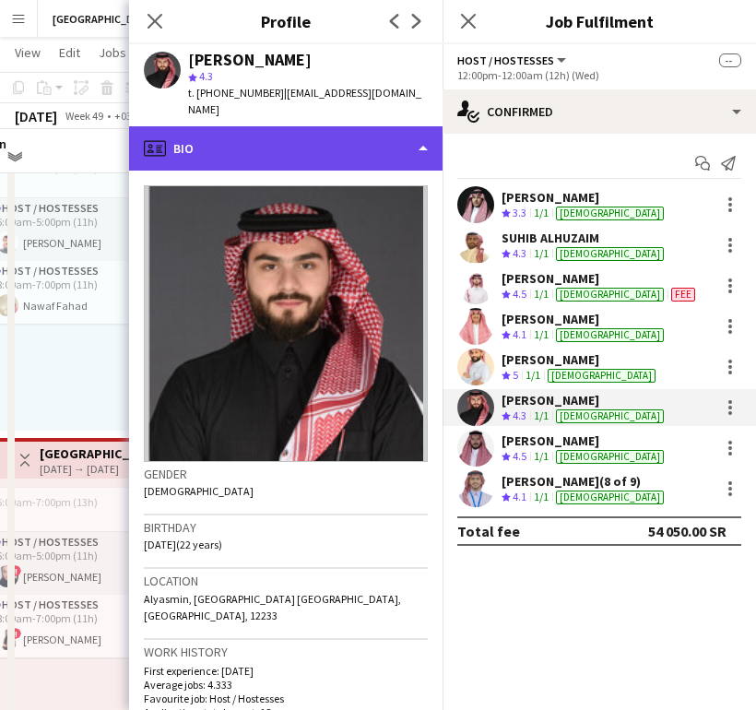
click at [288, 126] on div "profile Bio" at bounding box center [285, 148] width 313 height 44
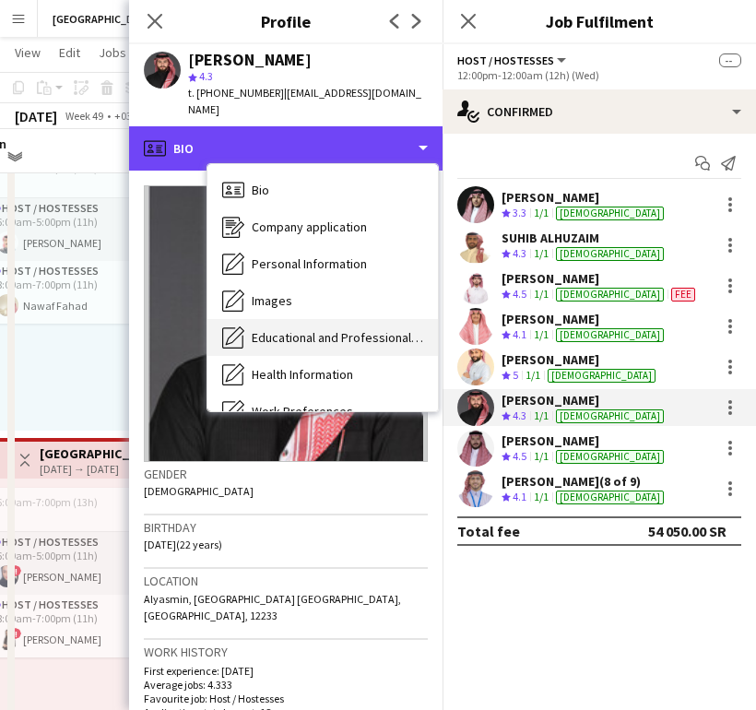
scroll to position [210, 0]
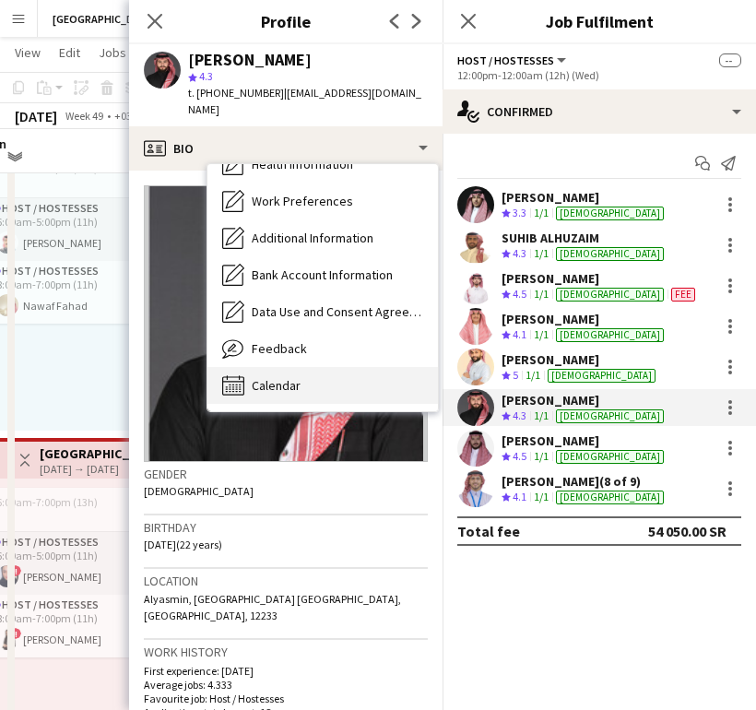
click at [257, 378] on div "Calendar Calendar" at bounding box center [322, 385] width 230 height 37
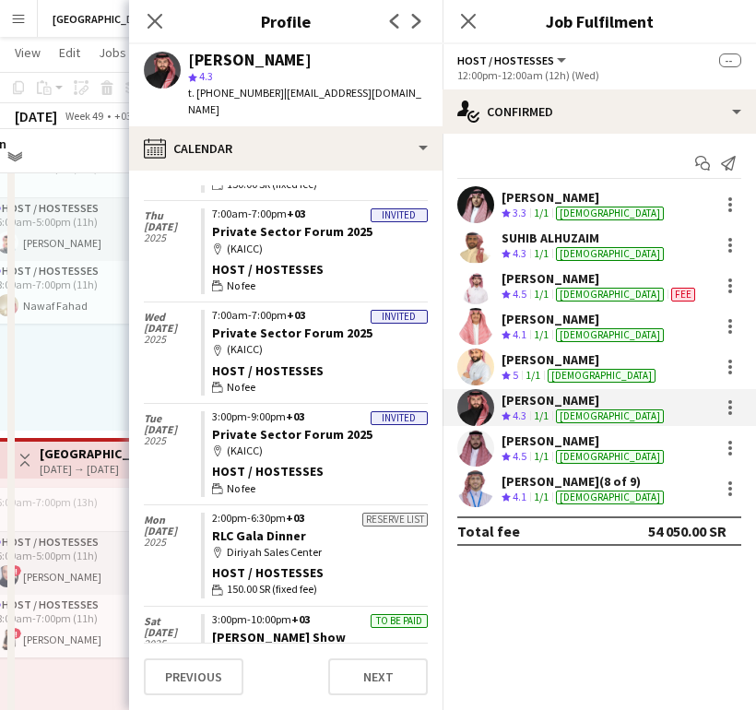
scroll to position [282, 0]
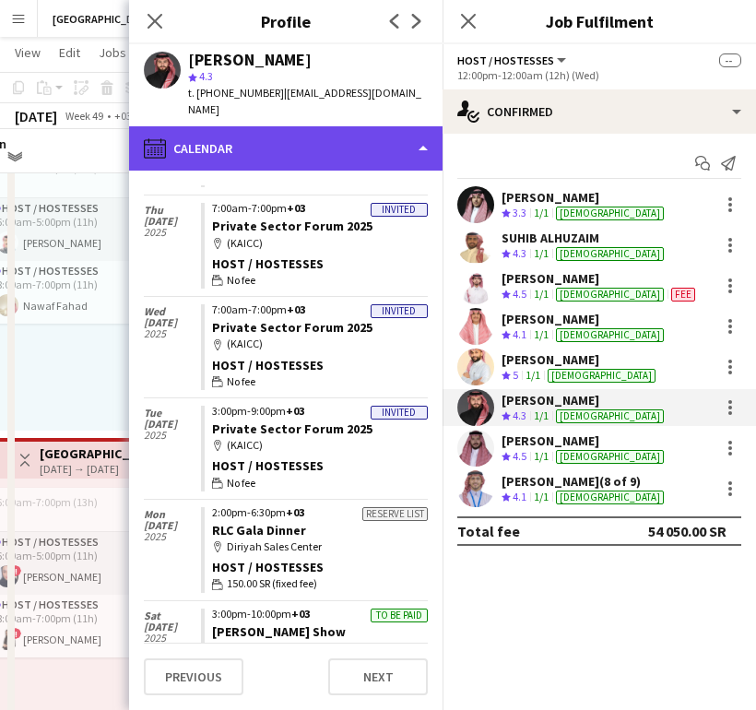
click at [305, 127] on div "calendar-full Calendar" at bounding box center [285, 148] width 313 height 44
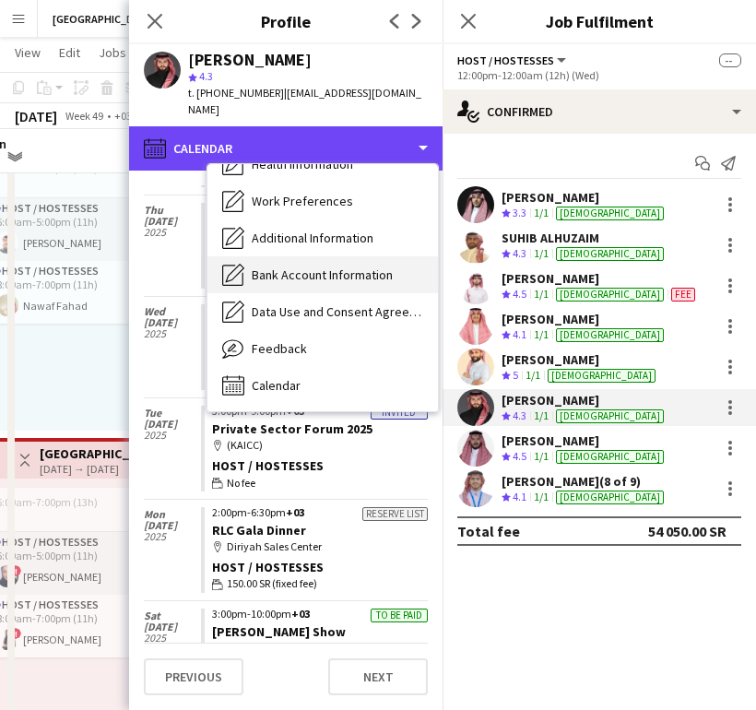
scroll to position [0, 0]
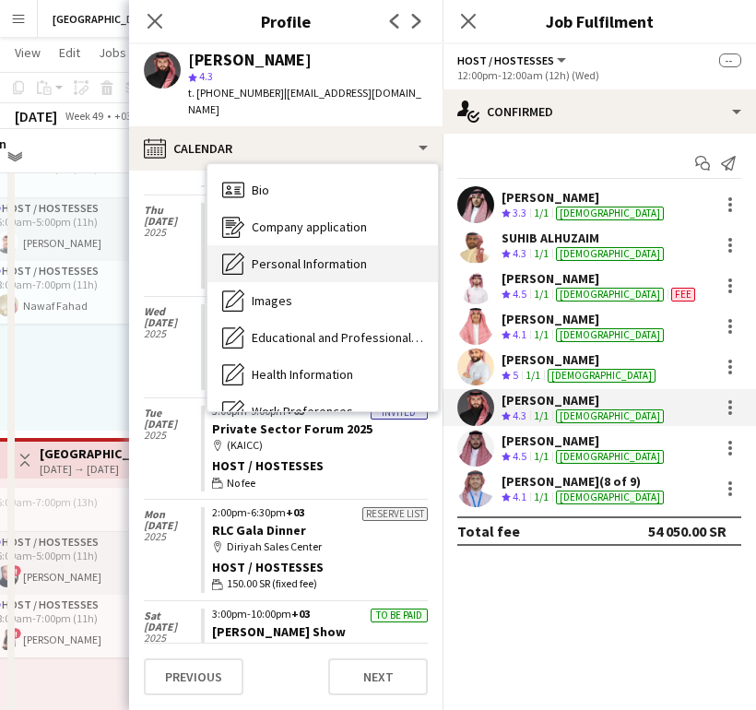
click at [312, 255] on span "Personal Information" at bounding box center [309, 263] width 115 height 17
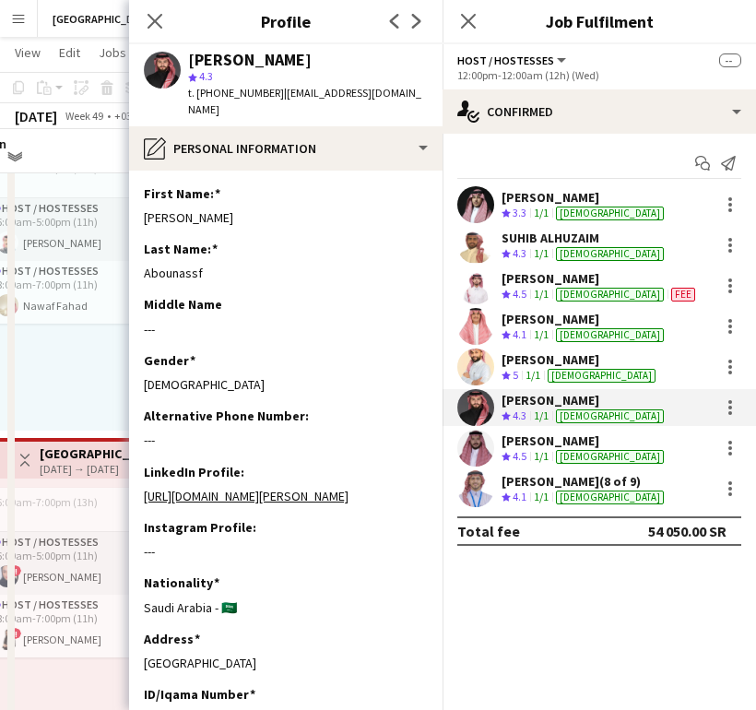
scroll to position [954, 0]
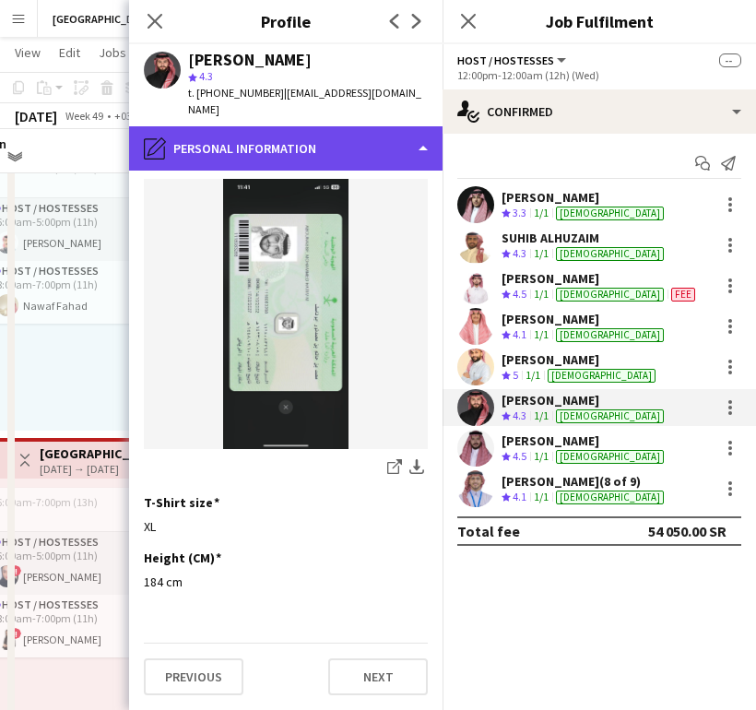
click at [364, 141] on div "pencil4 Personal Information" at bounding box center [285, 148] width 313 height 44
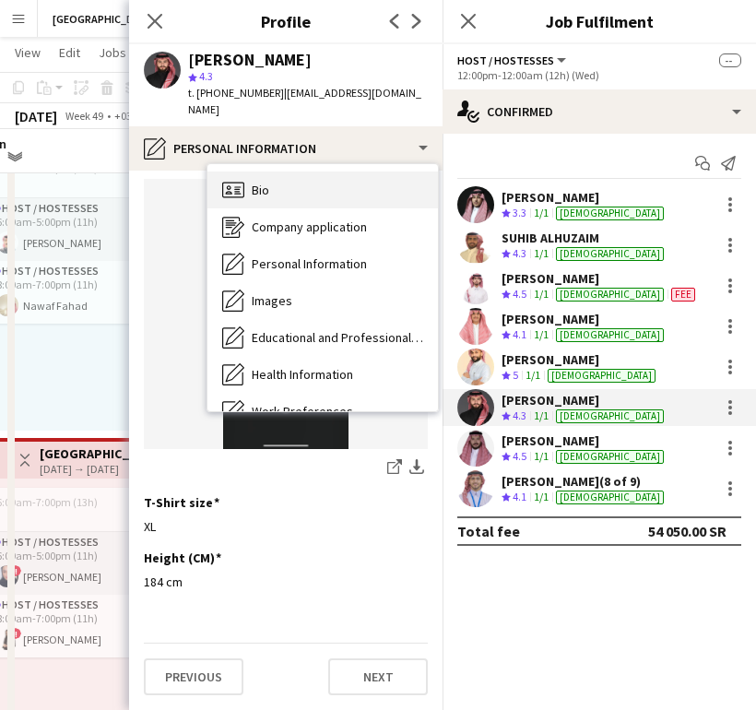
click at [329, 178] on div "Bio Bio" at bounding box center [322, 189] width 230 height 37
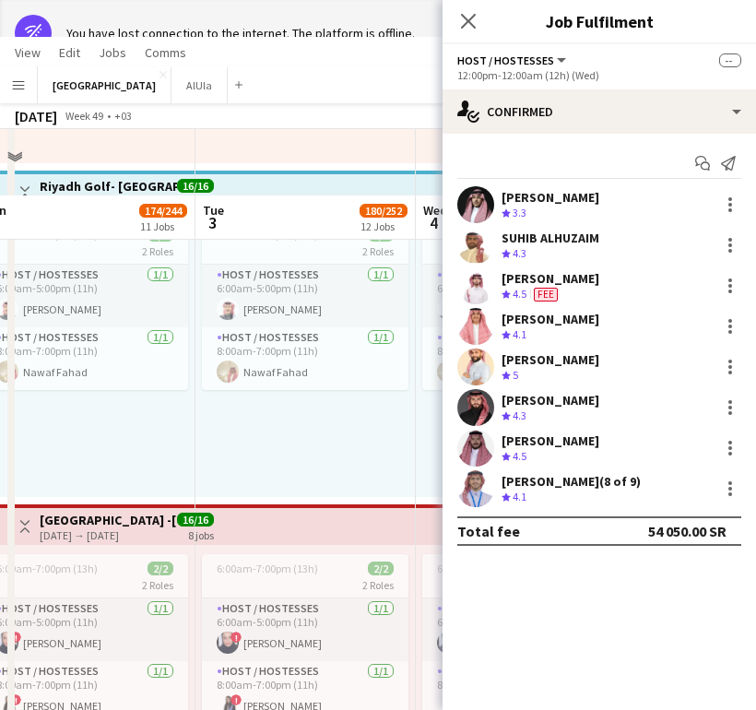
scroll to position [7, 0]
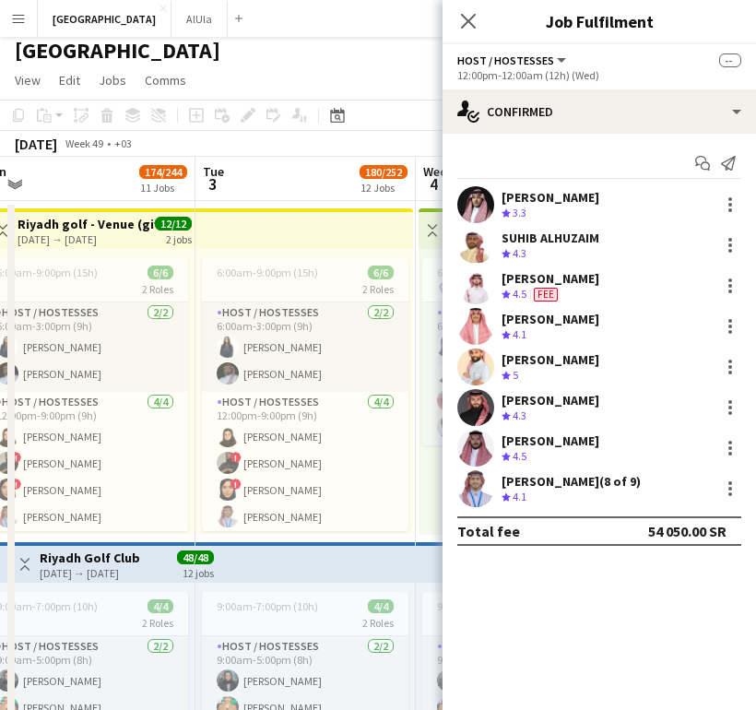
click at [526, 481] on div "[PERSON_NAME] (8 of 9)" at bounding box center [570, 481] width 139 height 17
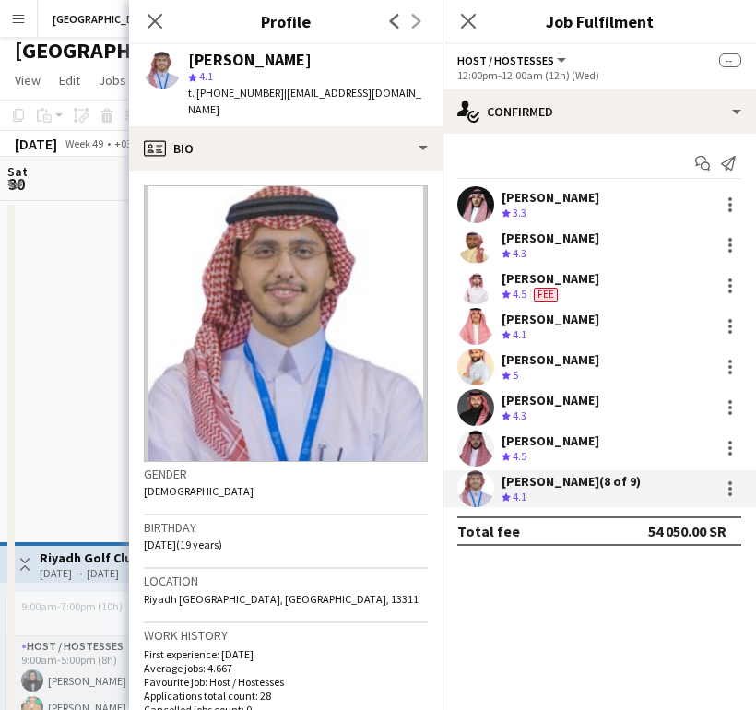
scroll to position [0, 465]
